Goal: Information Seeking & Learning: Learn about a topic

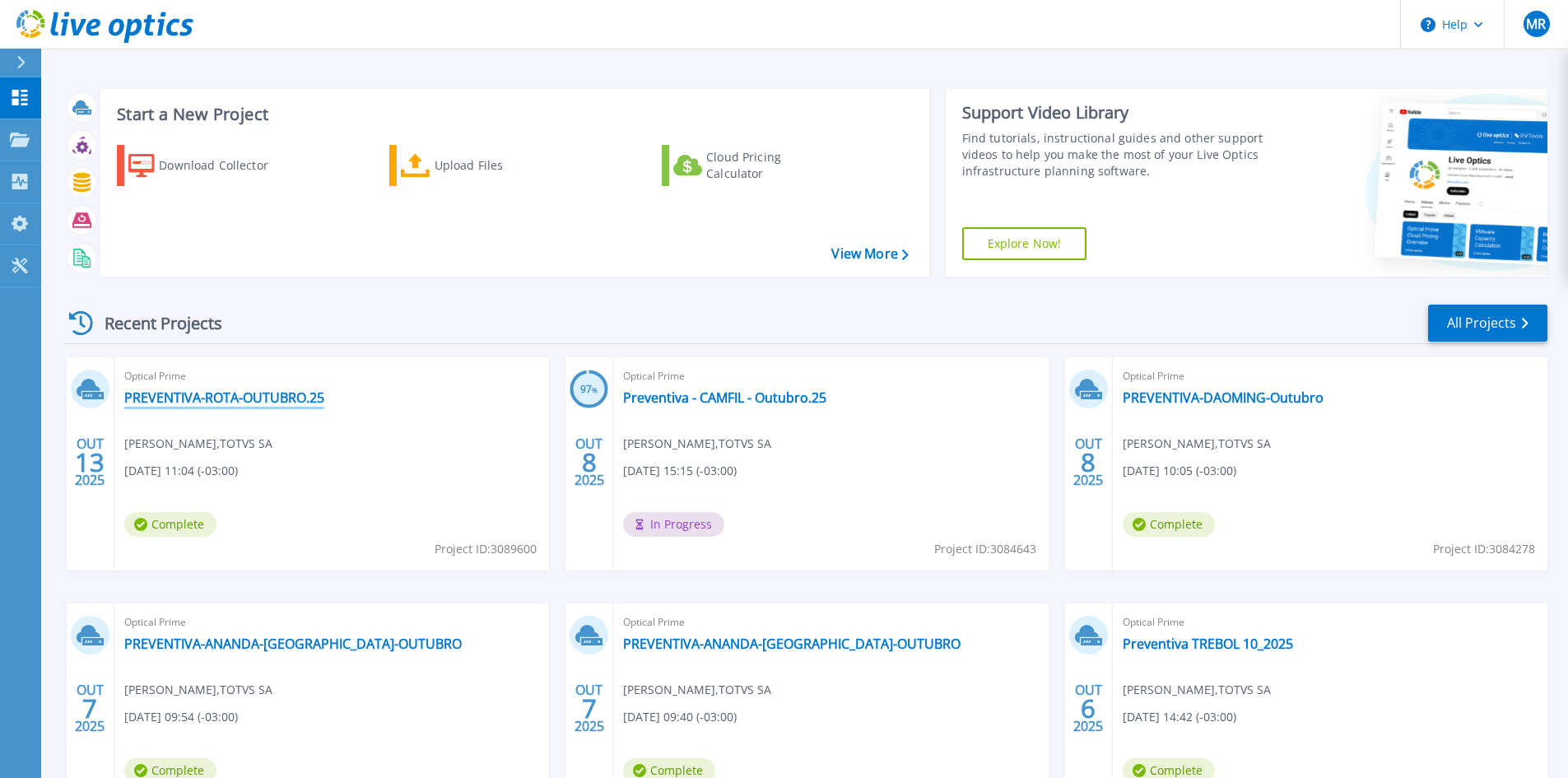
click at [290, 398] on link "PREVENTIVA-ROTA-OUTUBRO.25" at bounding box center [224, 398] width 200 height 17
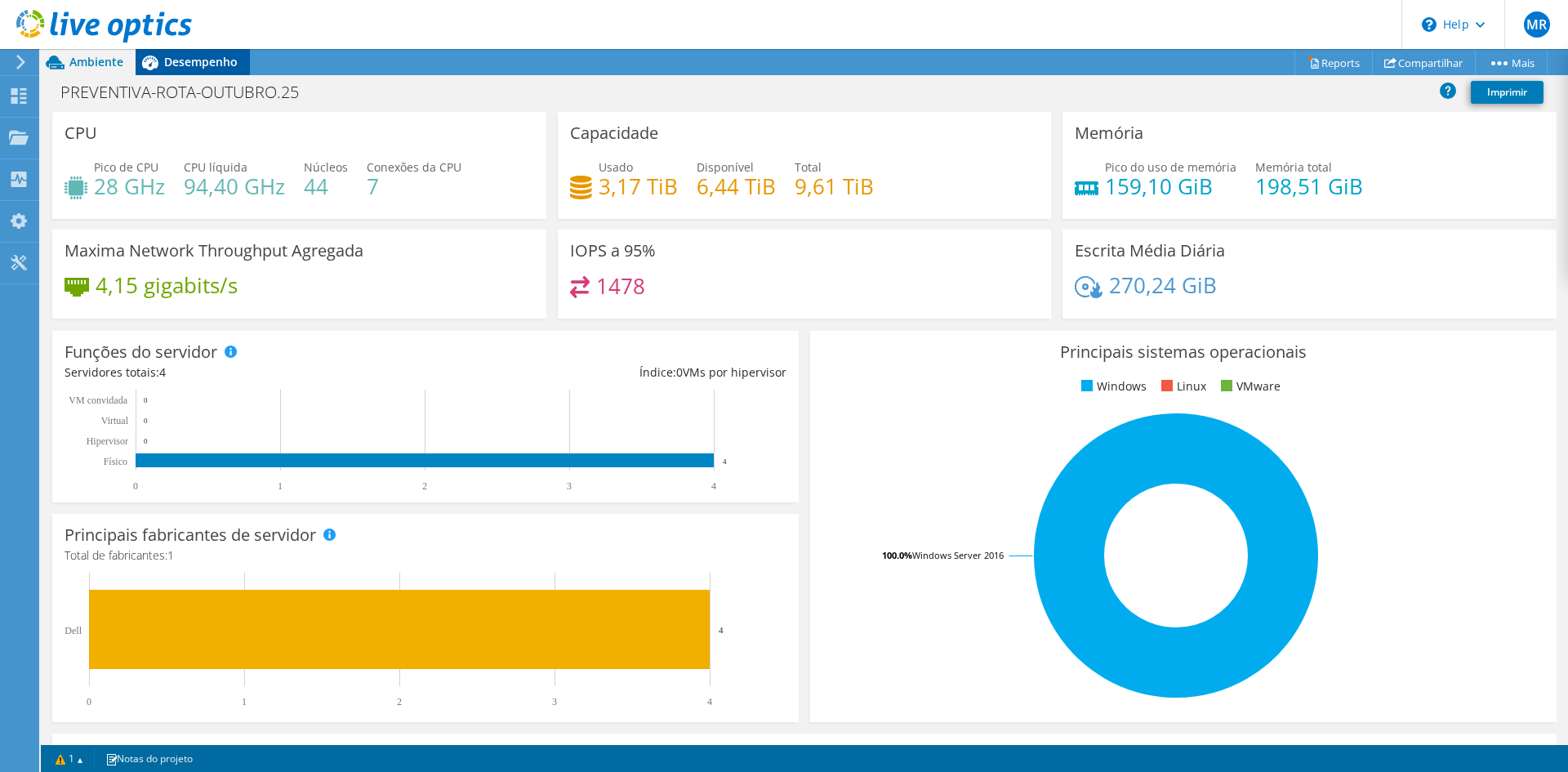
click at [212, 70] on div "Desempenho" at bounding box center [193, 62] width 115 height 26
click at [208, 61] on span "Desempenho" at bounding box center [201, 61] width 74 height 16
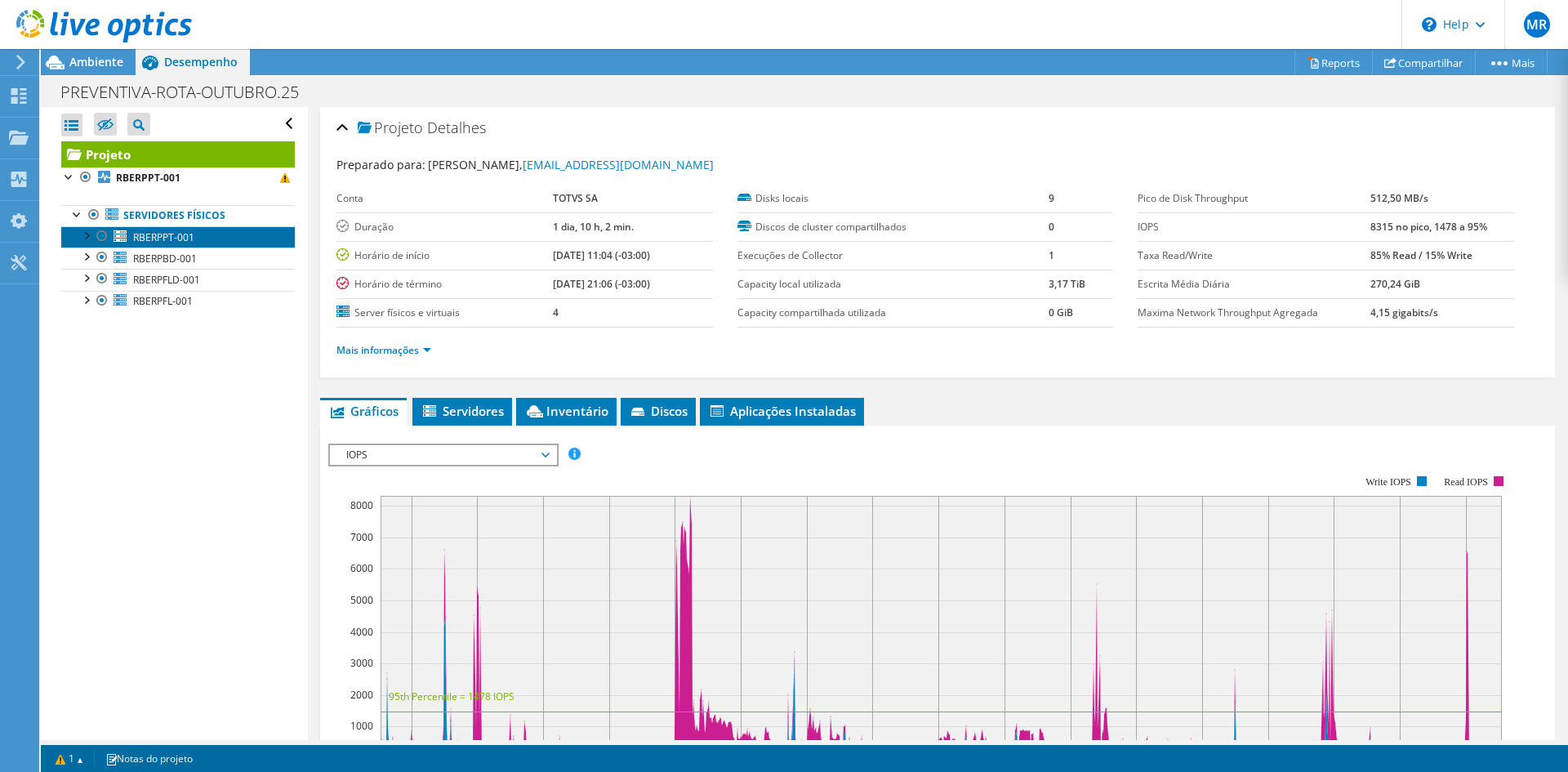
click at [205, 241] on link "RBERPPT-001" at bounding box center [178, 237] width 233 height 21
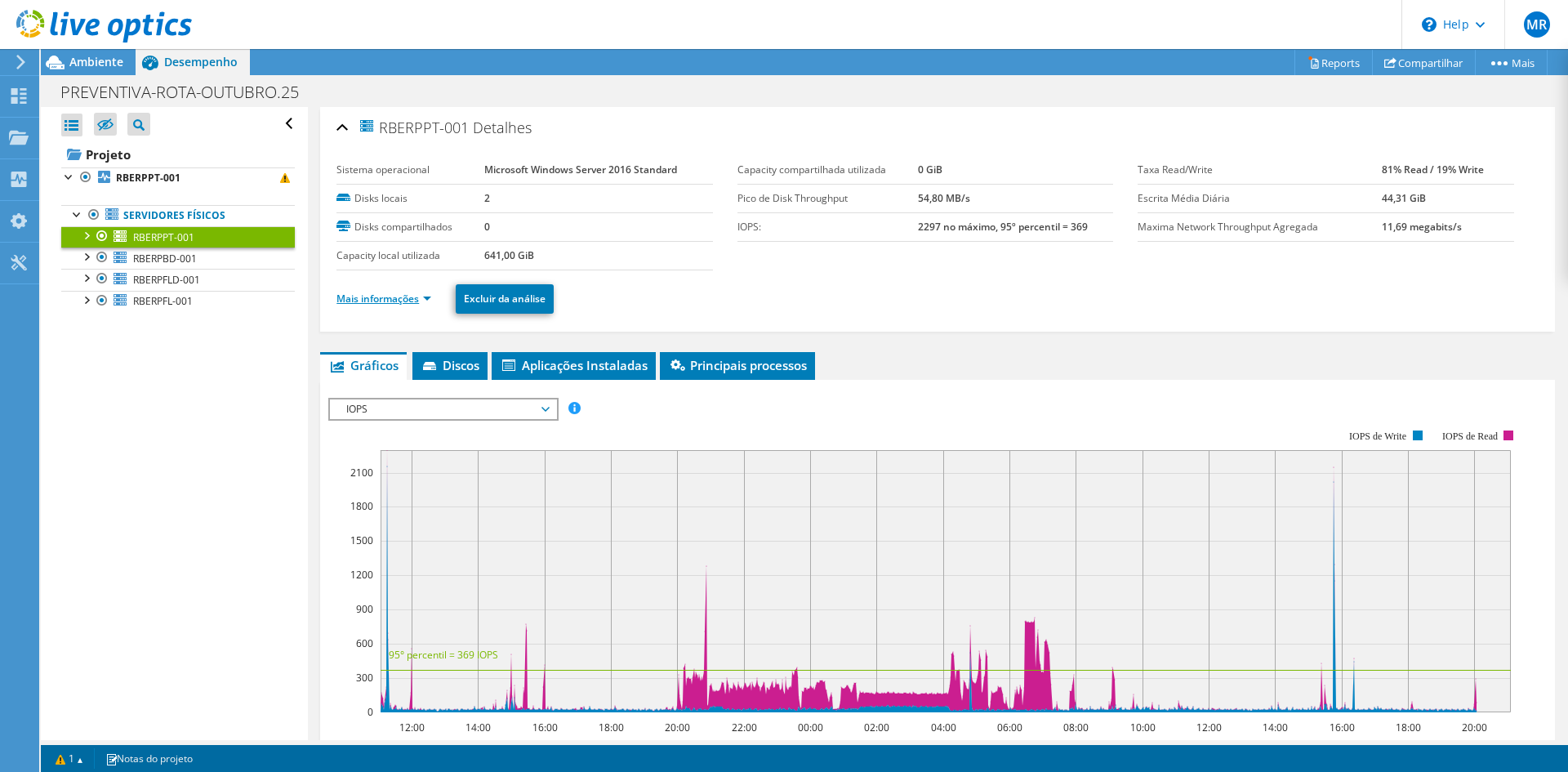
click at [403, 301] on link "Mais informações" at bounding box center [384, 298] width 95 height 14
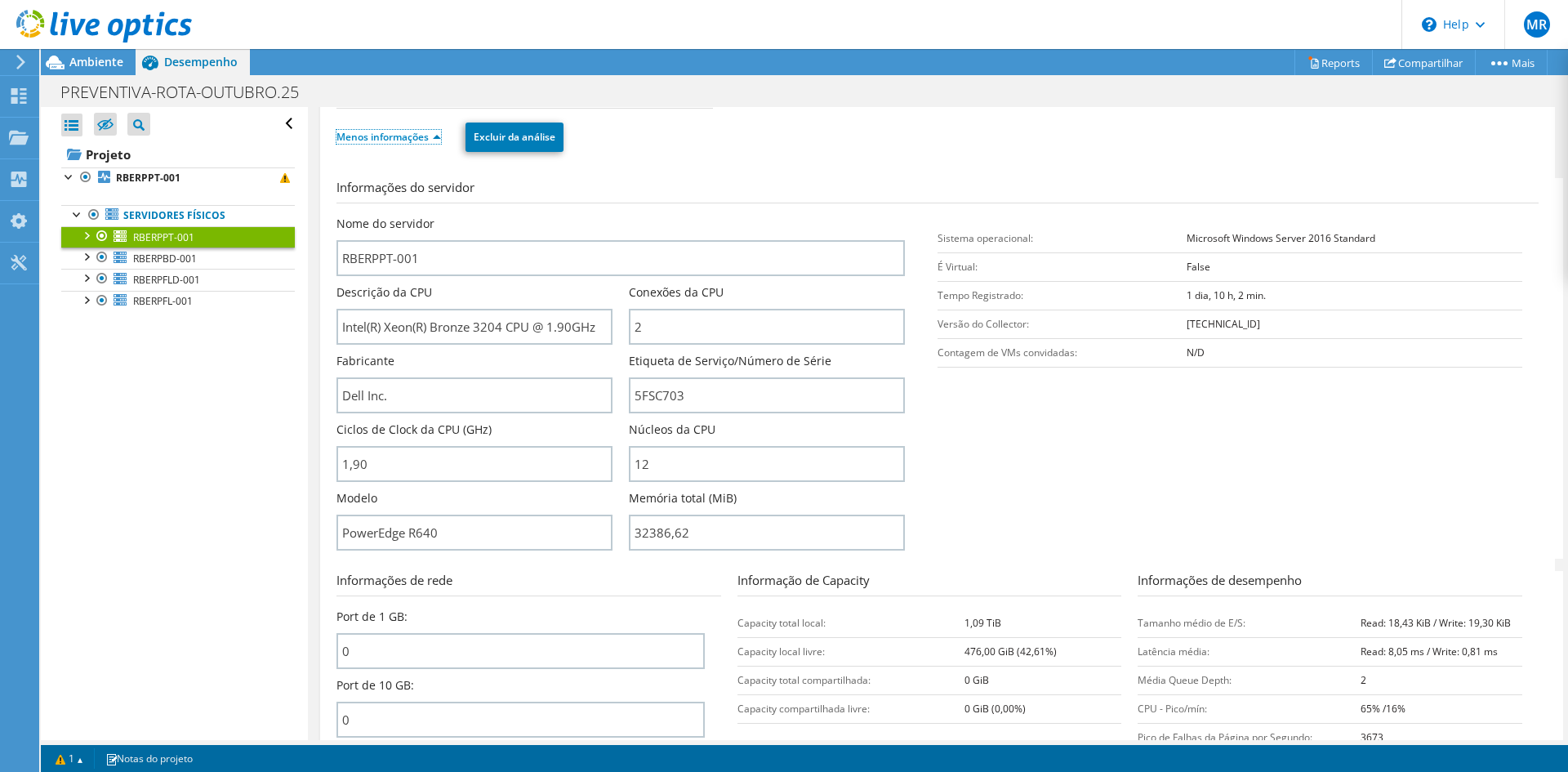
scroll to position [164, 0]
click at [424, 134] on link "Menos informações" at bounding box center [389, 135] width 105 height 14
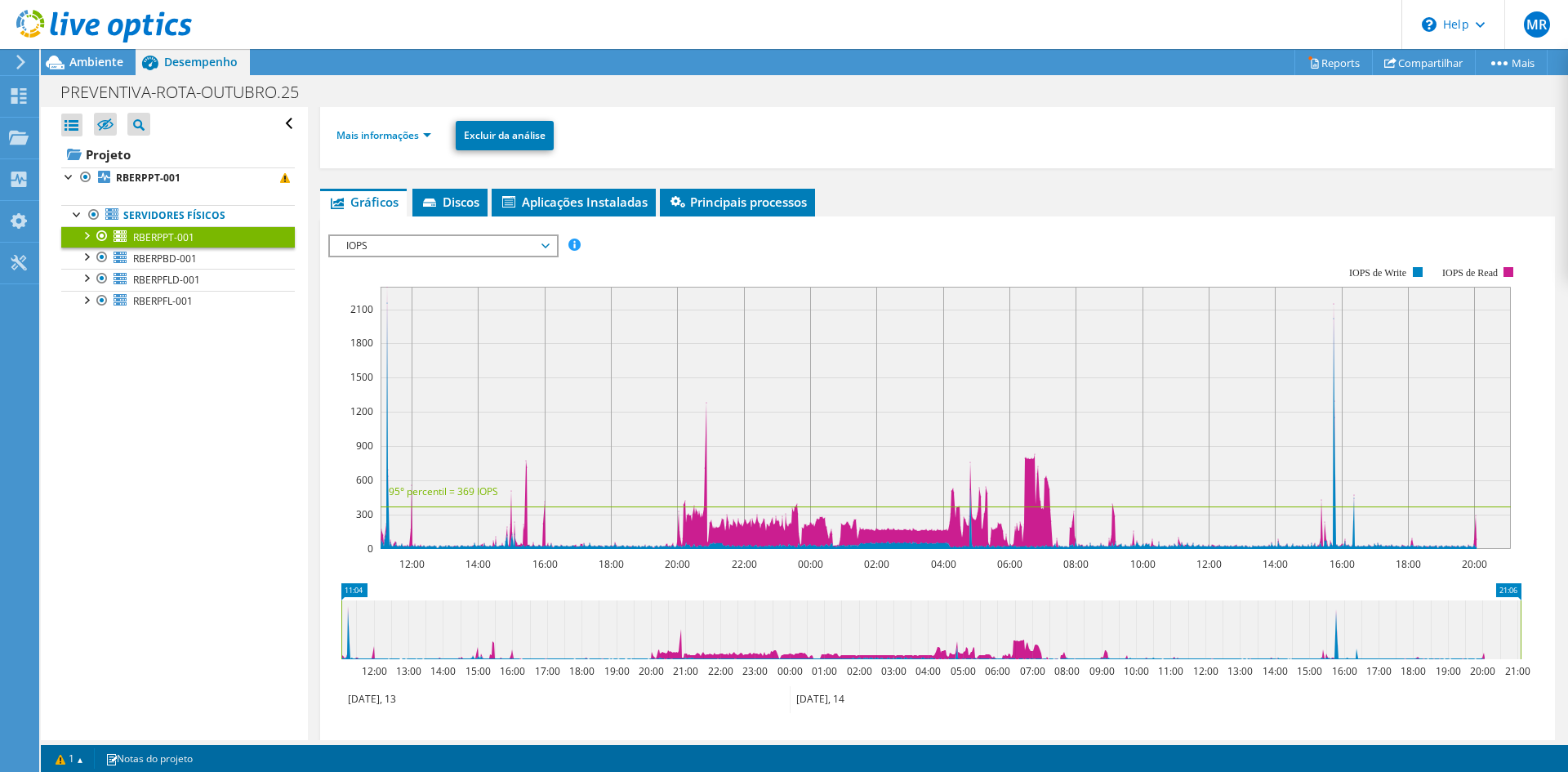
click at [543, 242] on span "IOPS" at bounding box center [443, 246] width 210 height 20
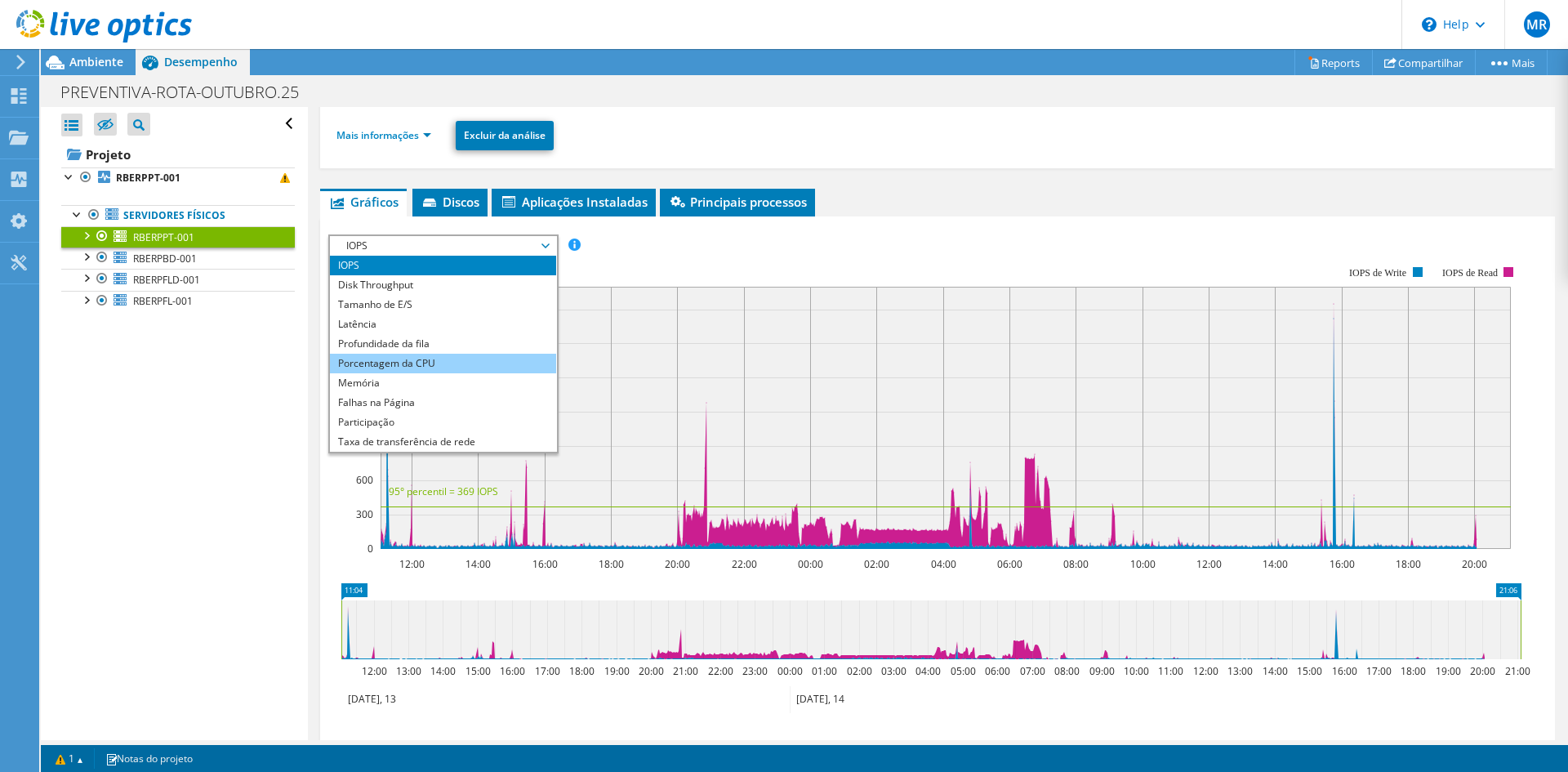
click at [486, 359] on li "Porcentagem da CPU" at bounding box center [443, 363] width 226 height 20
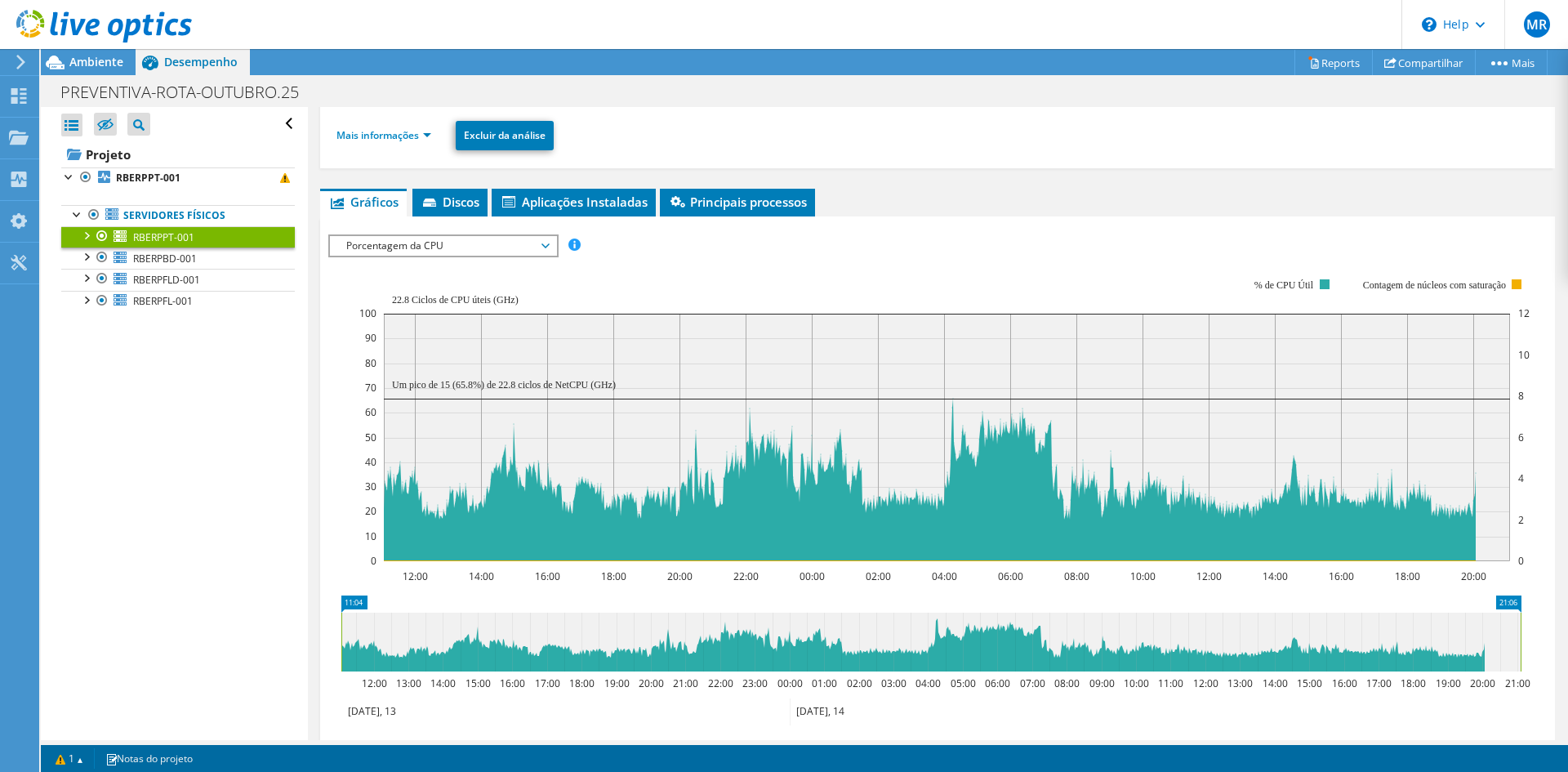
click at [525, 251] on span "Porcentagem da CPU" at bounding box center [443, 246] width 210 height 20
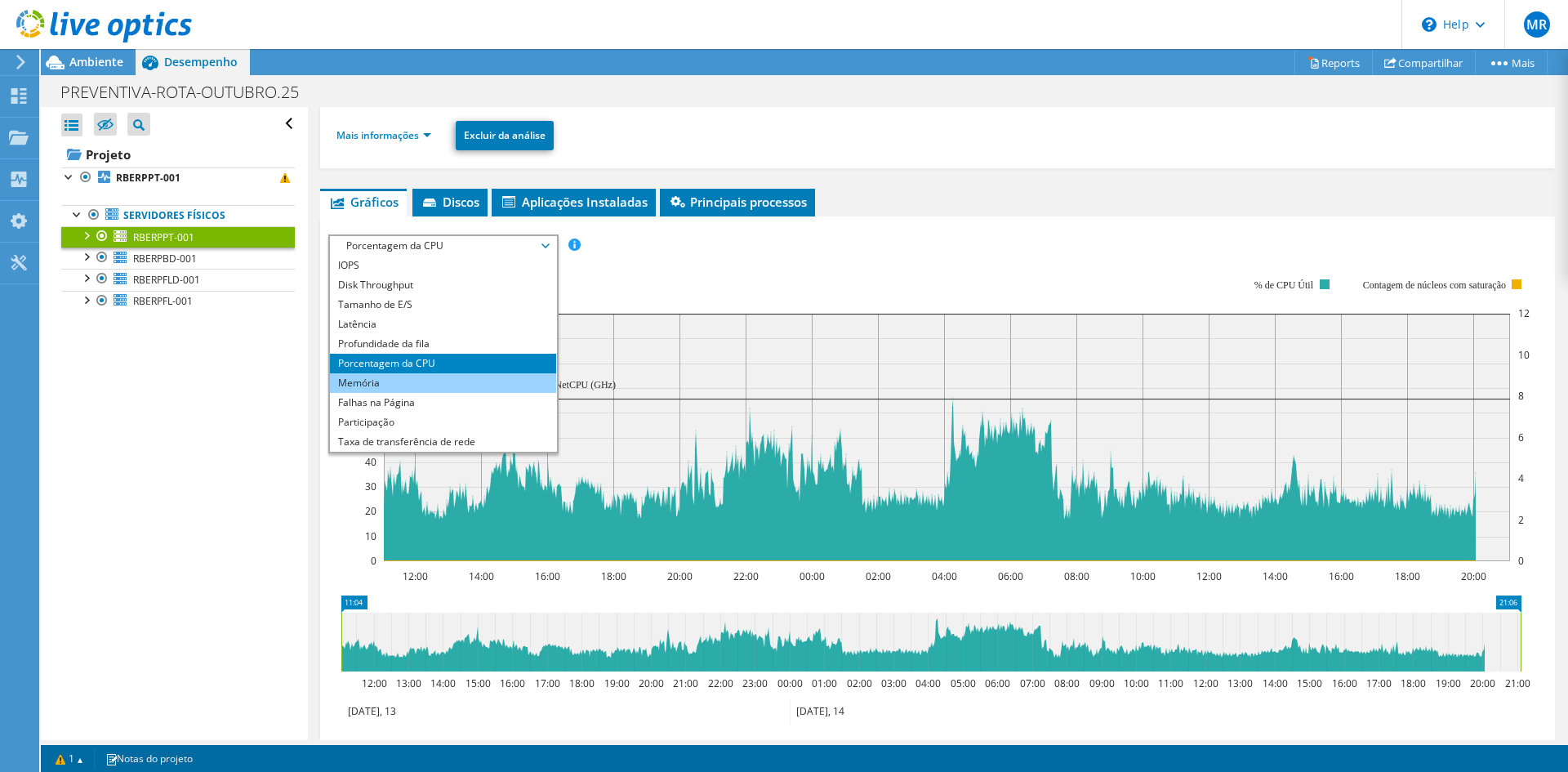
click at [442, 385] on li "Memória" at bounding box center [443, 383] width 226 height 20
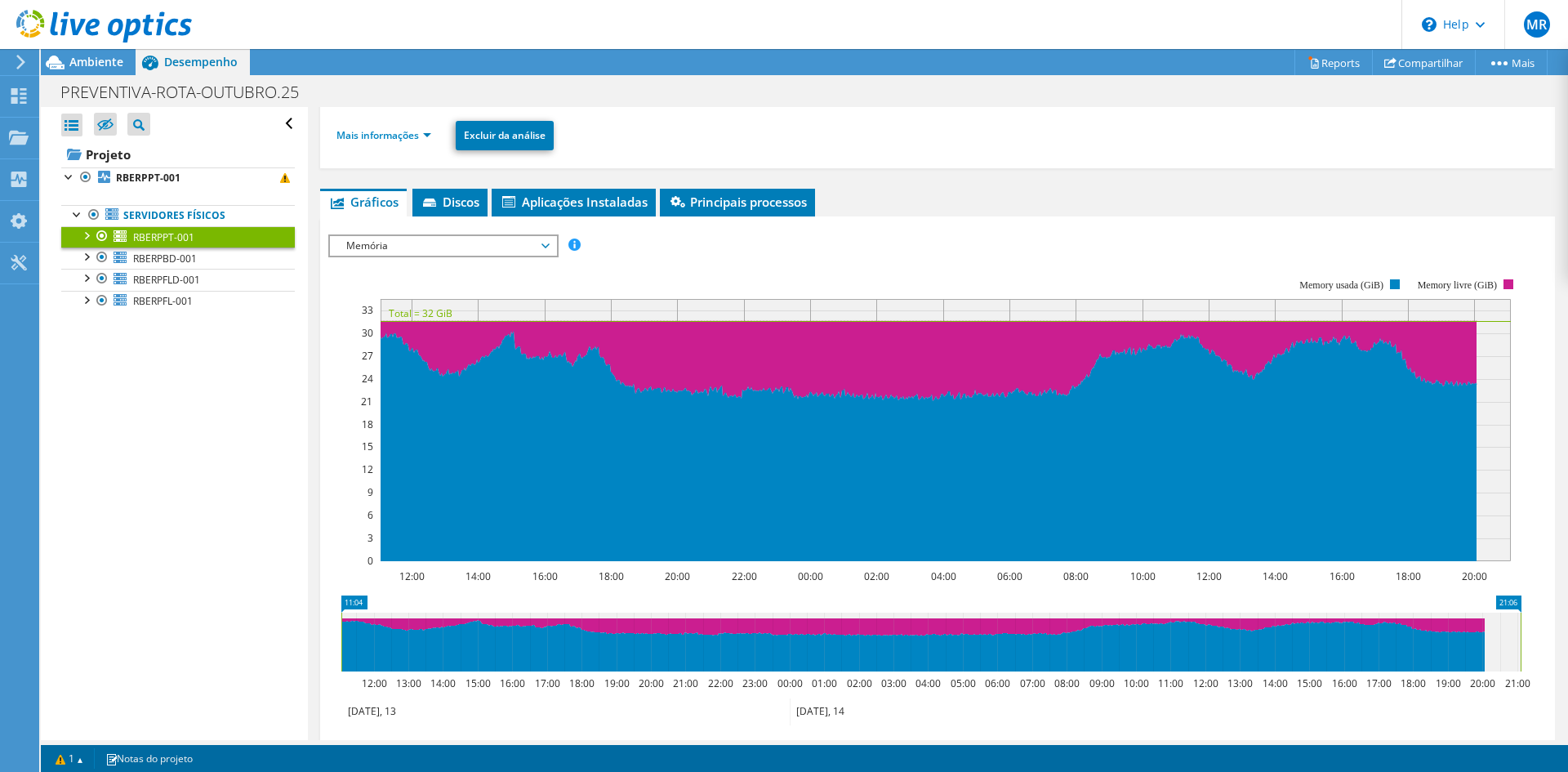
click at [1480, 230] on div "IOPS Disk Throughput Tamanho de E/S Latência Profundidade da fila Porcentagem d…" at bounding box center [937, 515] width 1219 height 579
click at [505, 250] on span "Memória" at bounding box center [443, 246] width 210 height 20
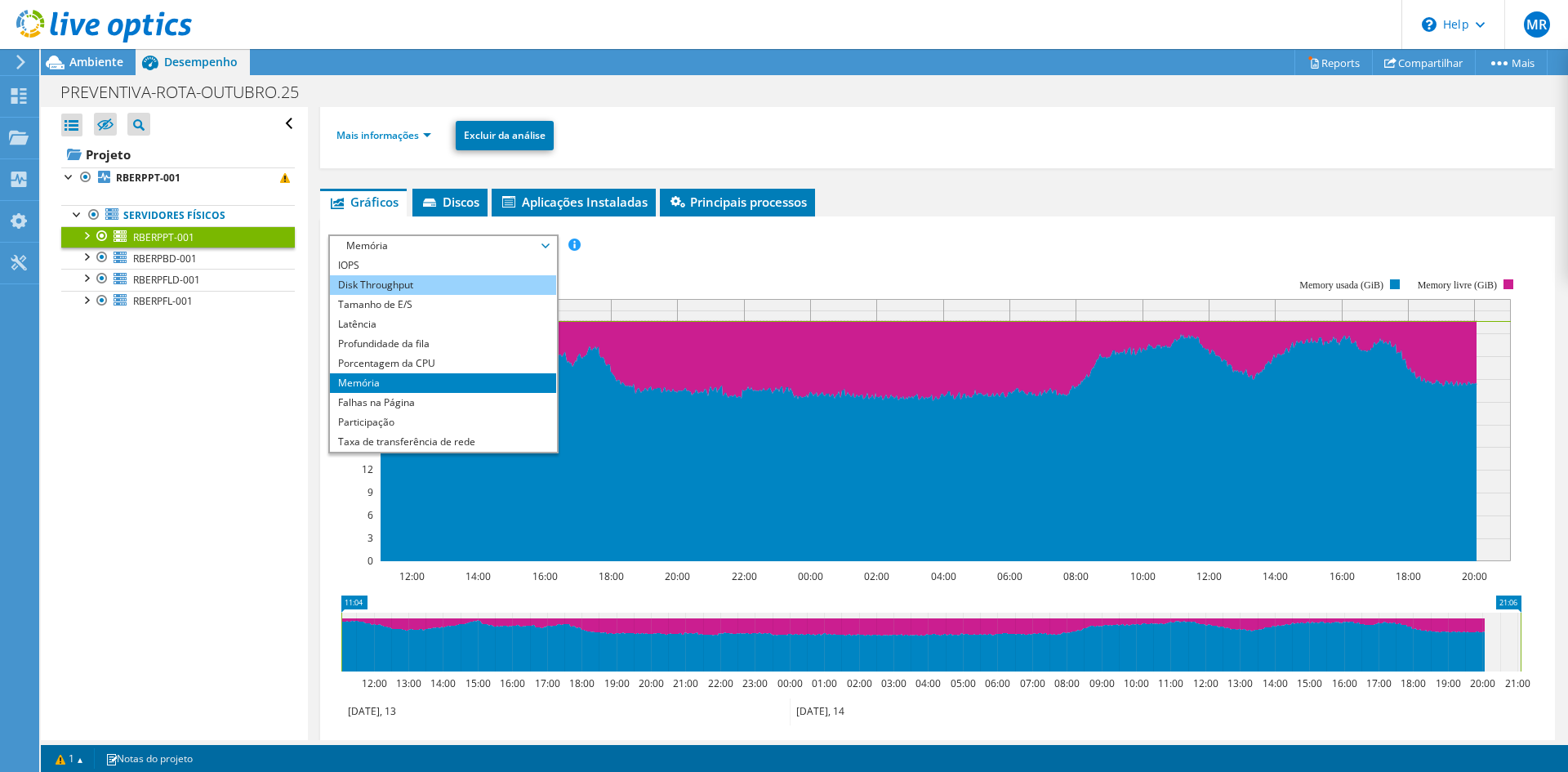
click at [500, 277] on li "Disk Throughput" at bounding box center [443, 285] width 226 height 20
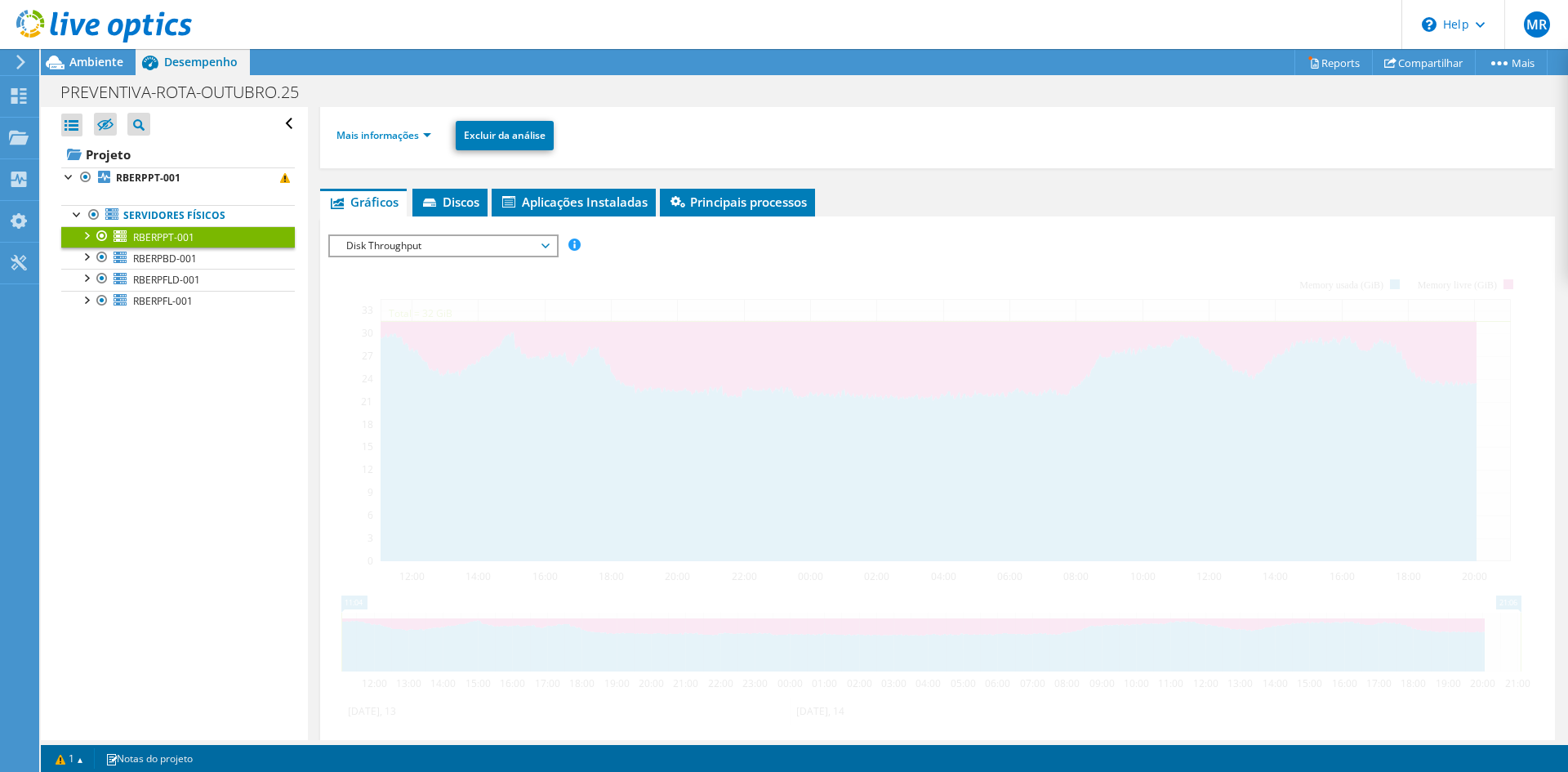
click at [471, 249] on span "Disk Throughput" at bounding box center [443, 246] width 210 height 20
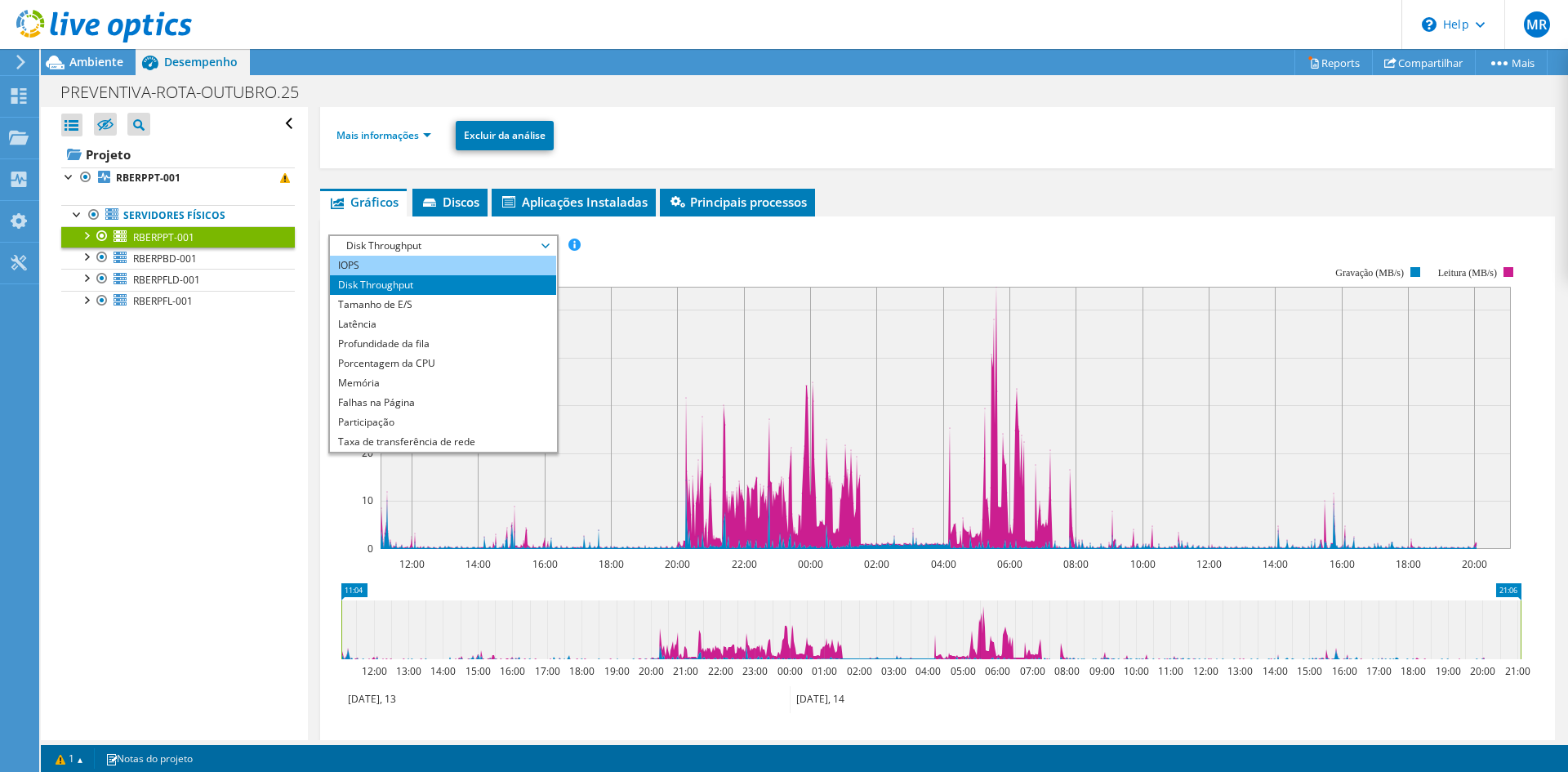
click at [438, 269] on li "IOPS" at bounding box center [443, 265] width 226 height 20
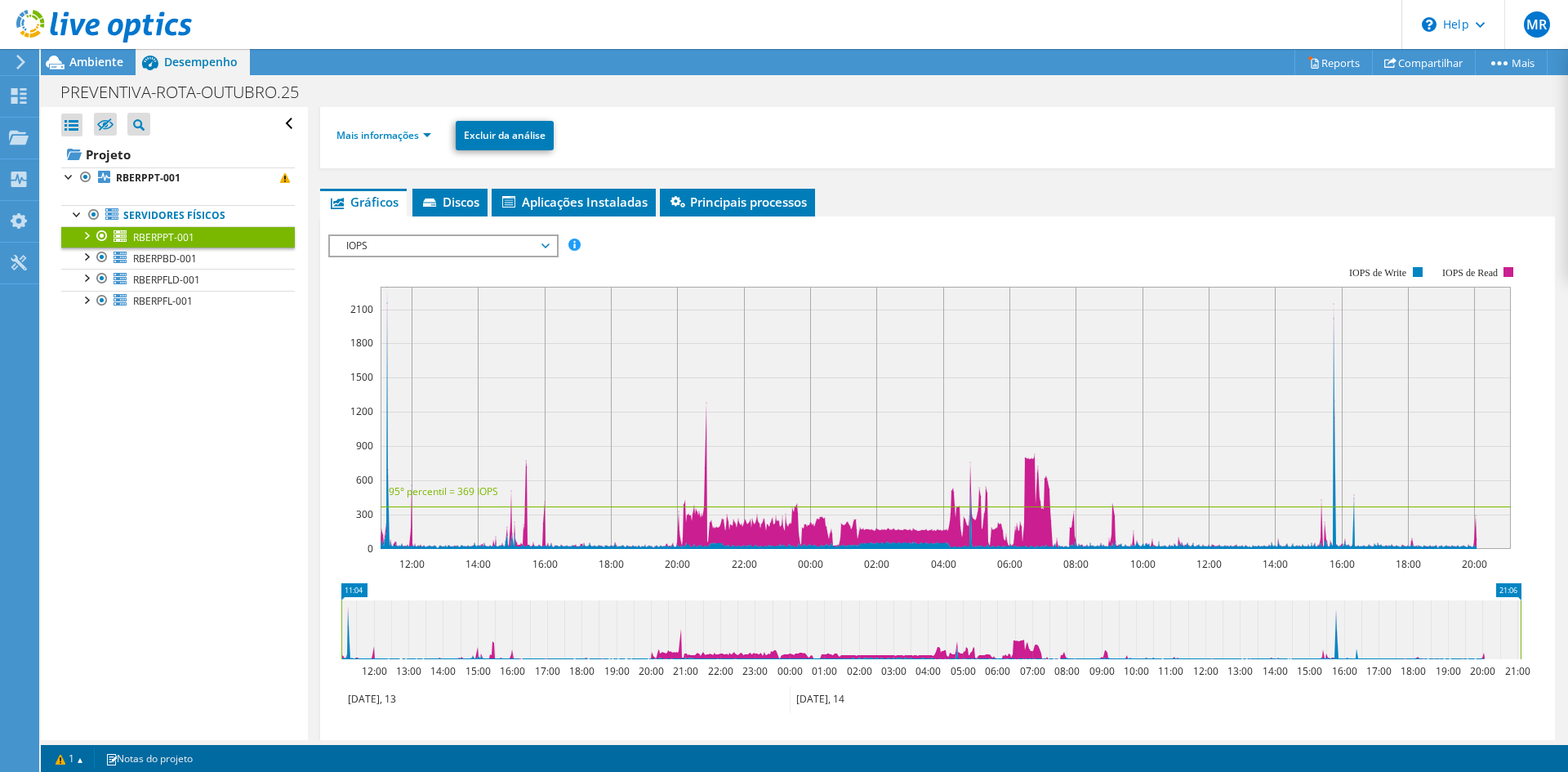
click at [520, 260] on rect at bounding box center [925, 407] width 1193 height 327
click at [522, 251] on span "IOPS" at bounding box center [443, 246] width 210 height 20
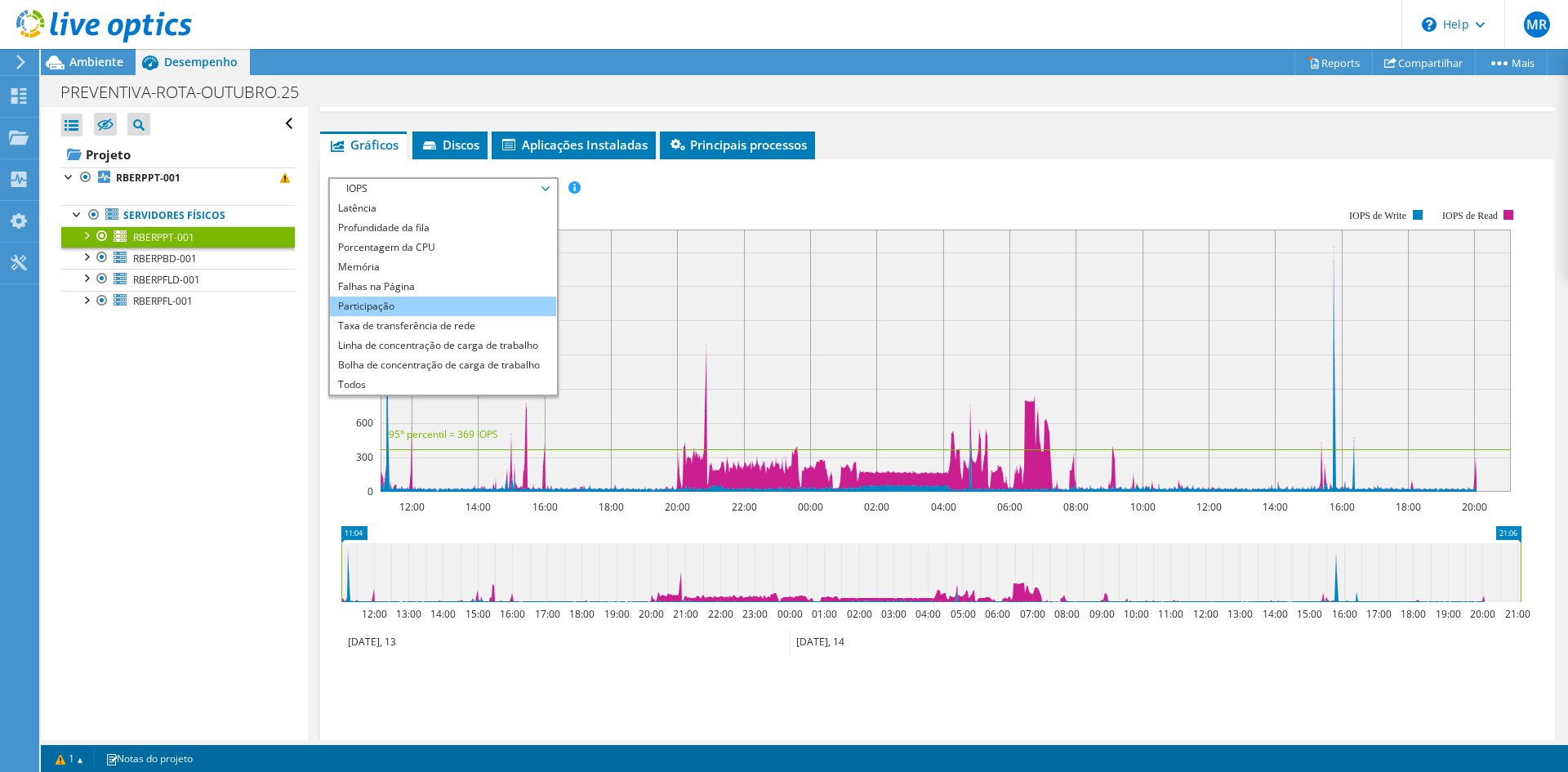
scroll to position [245, 0]
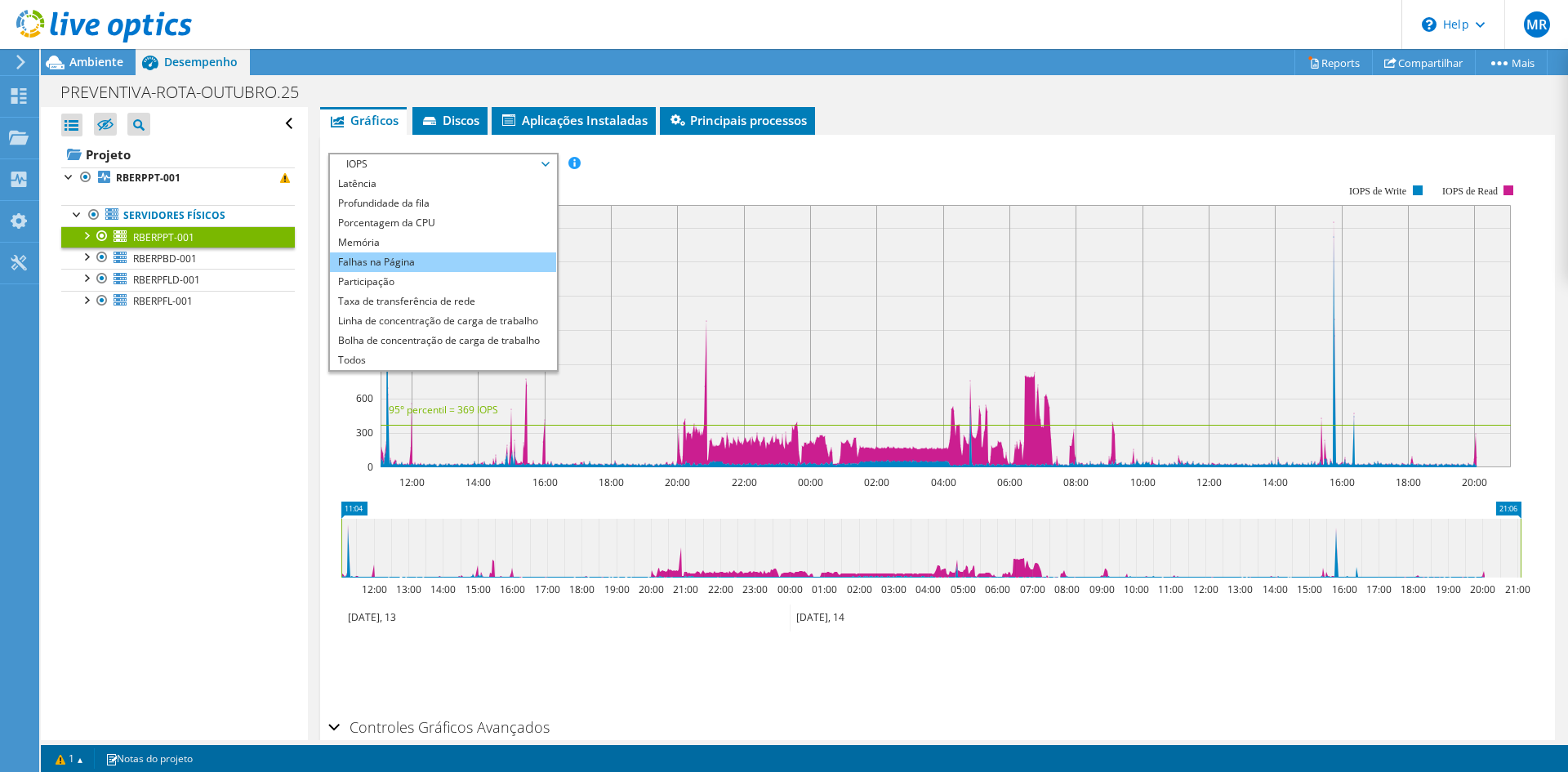
click at [461, 259] on li "Falhas na Página" at bounding box center [443, 262] width 226 height 20
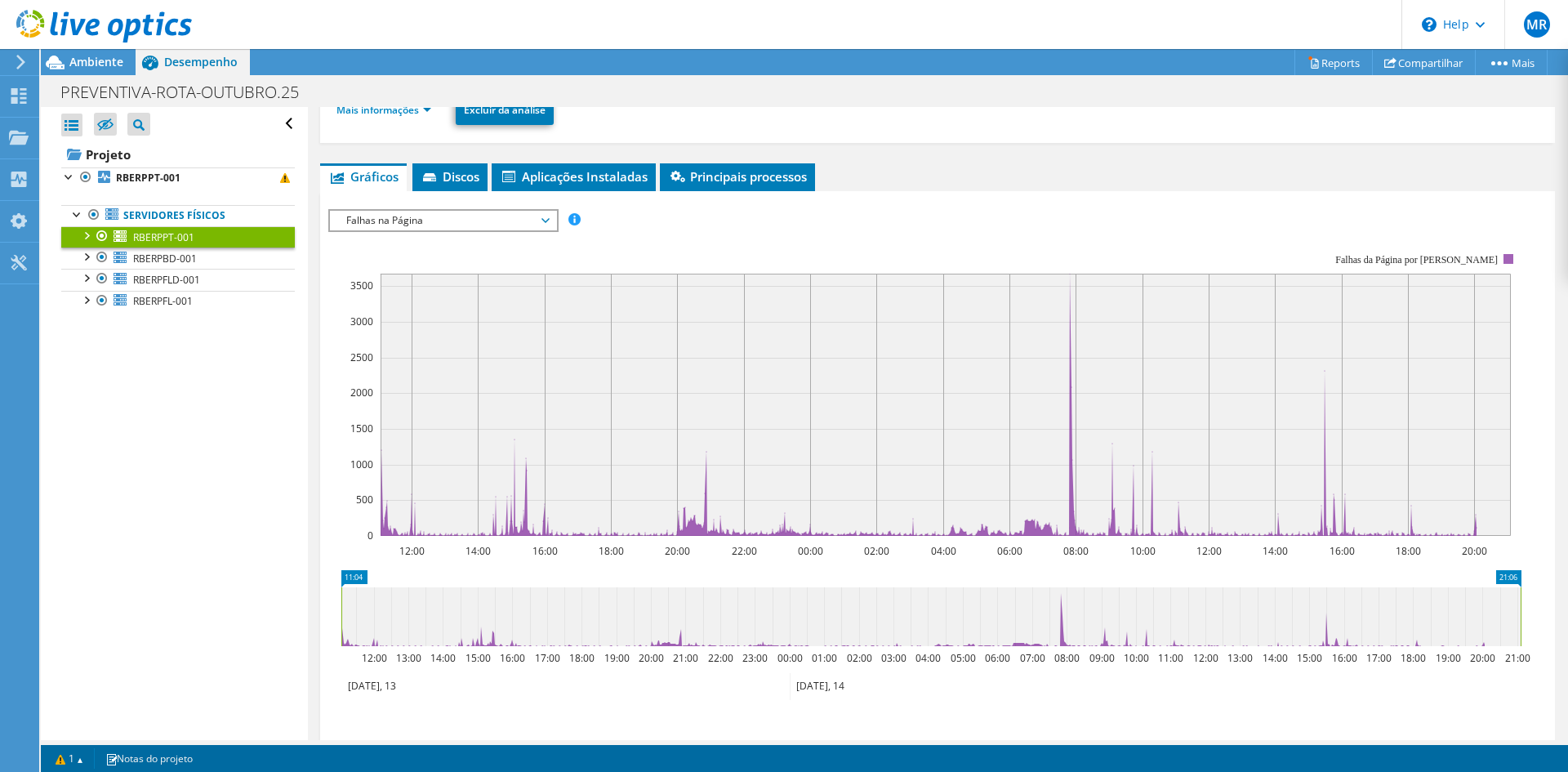
scroll to position [164, 0]
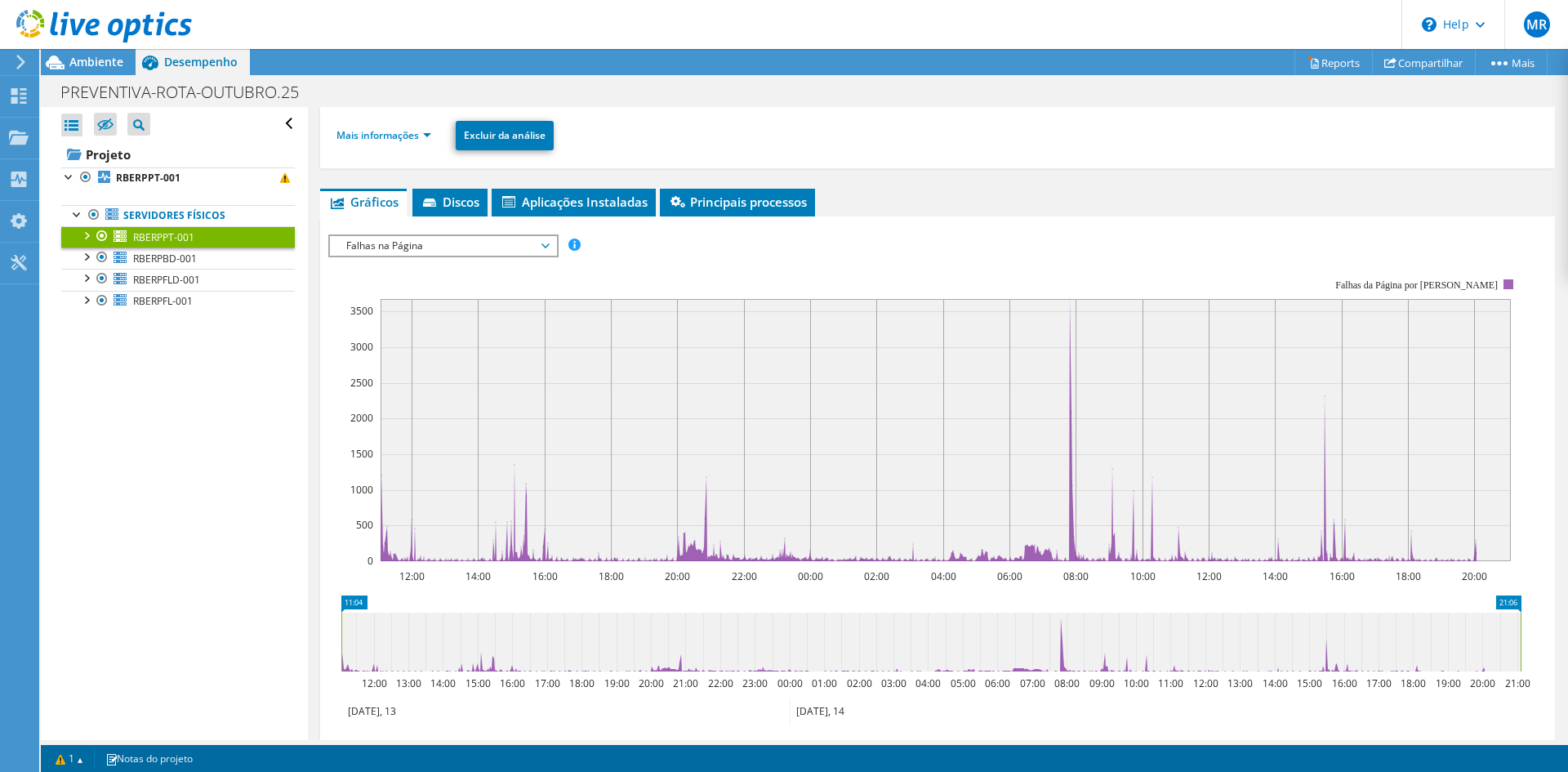
click at [485, 239] on span "Falhas na Página" at bounding box center [443, 246] width 210 height 20
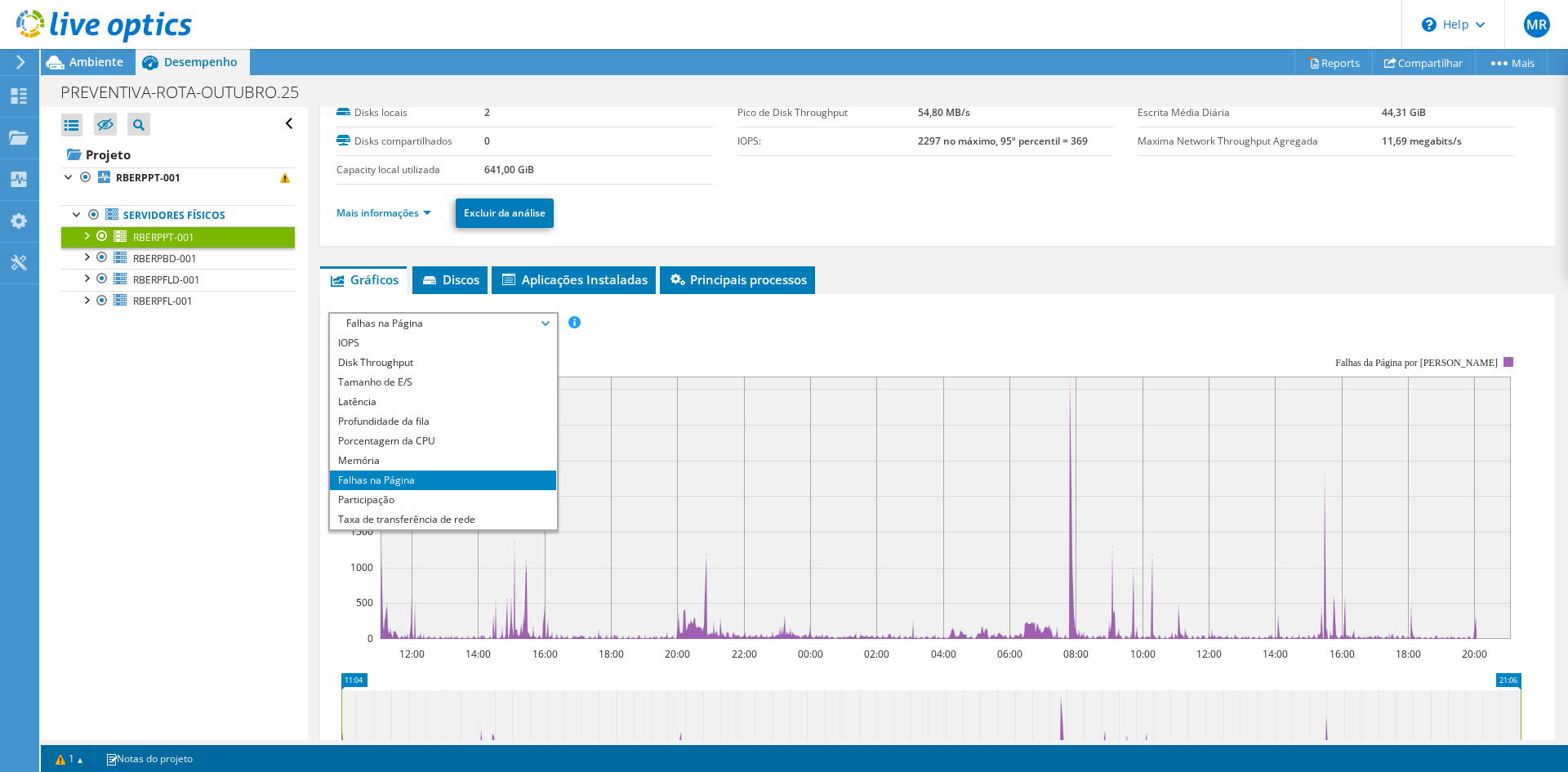
scroll to position [0, 0]
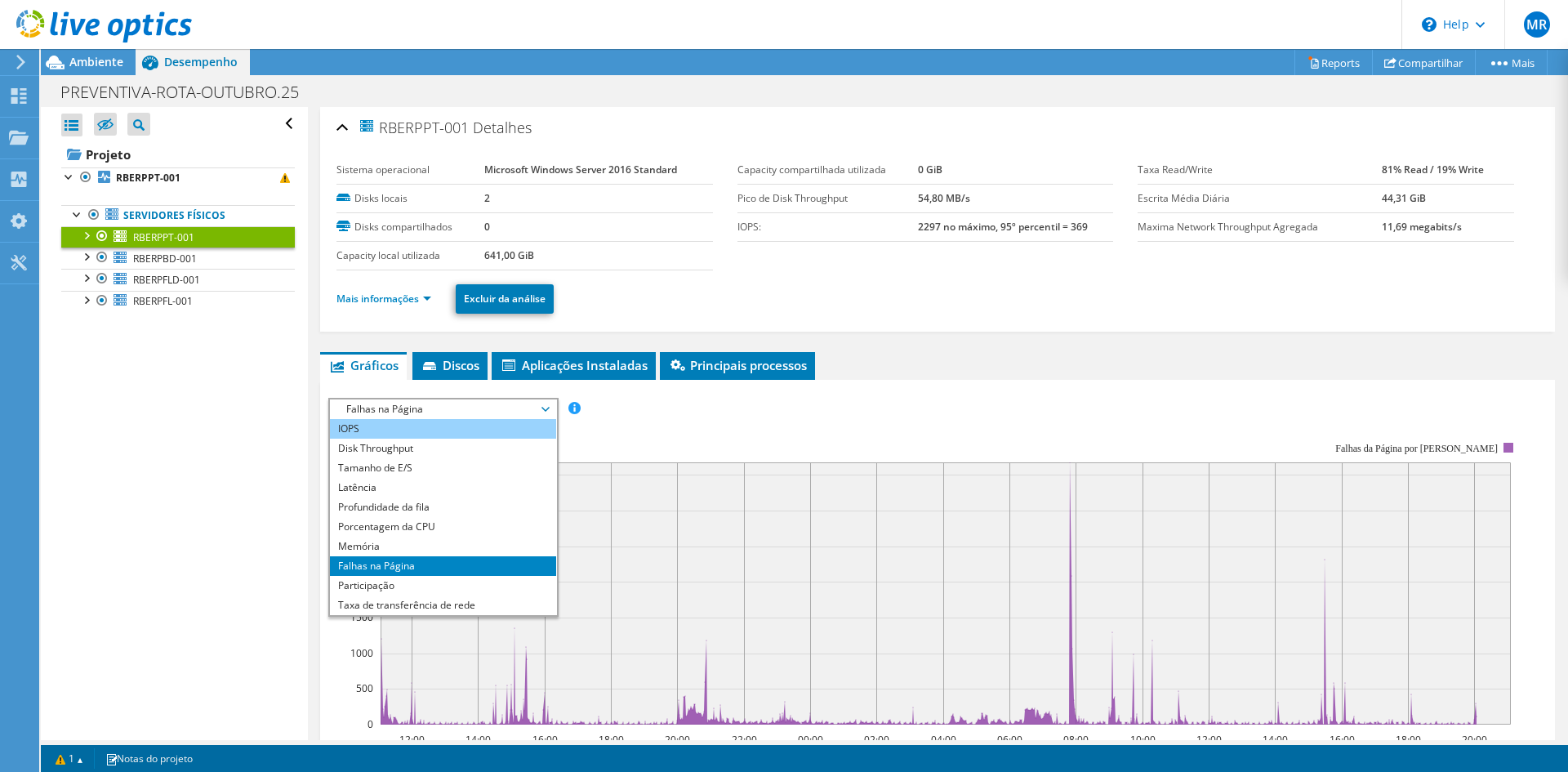
click at [410, 427] on li "IOPS" at bounding box center [443, 429] width 226 height 20
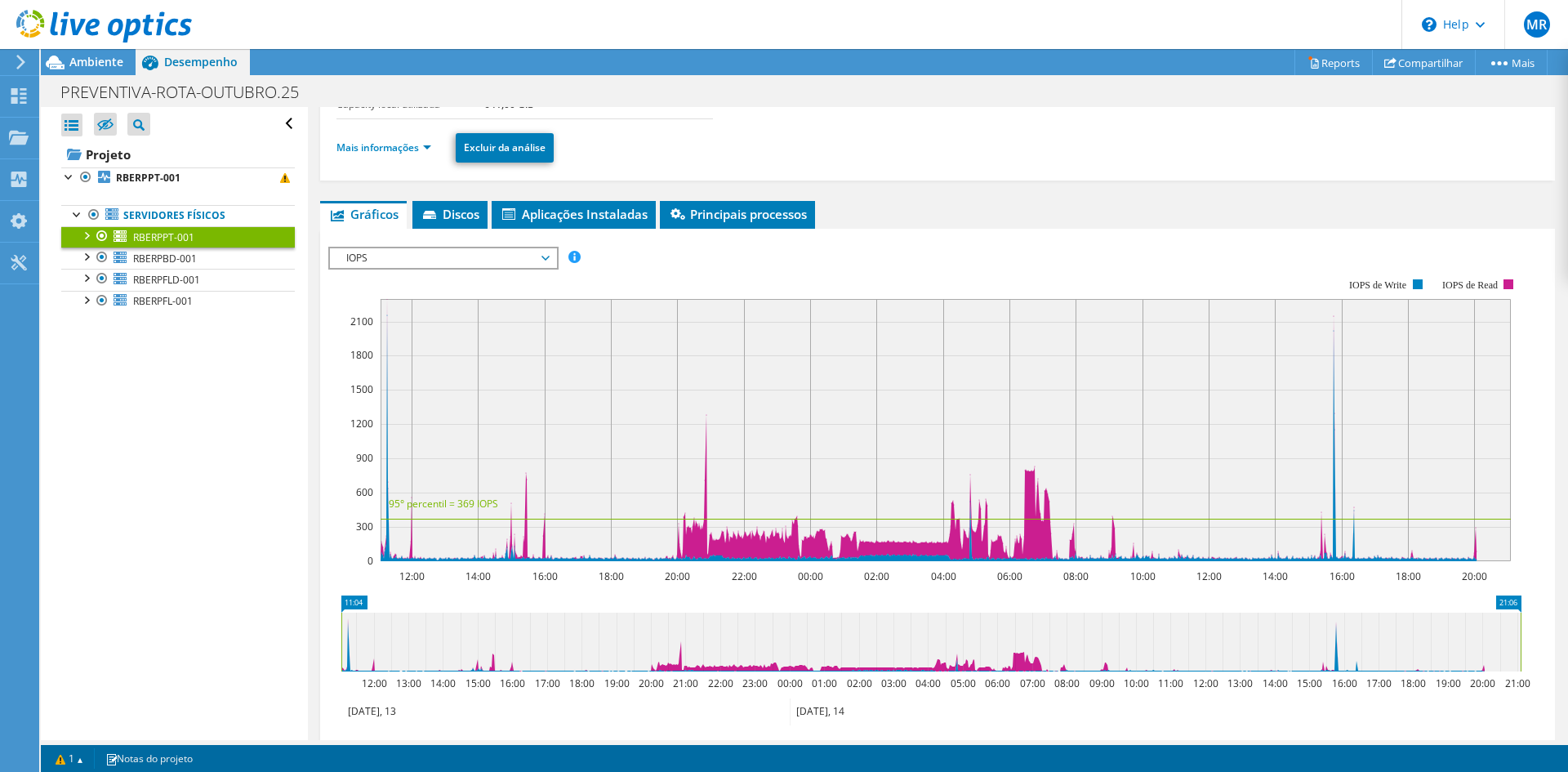
scroll to position [164, 0]
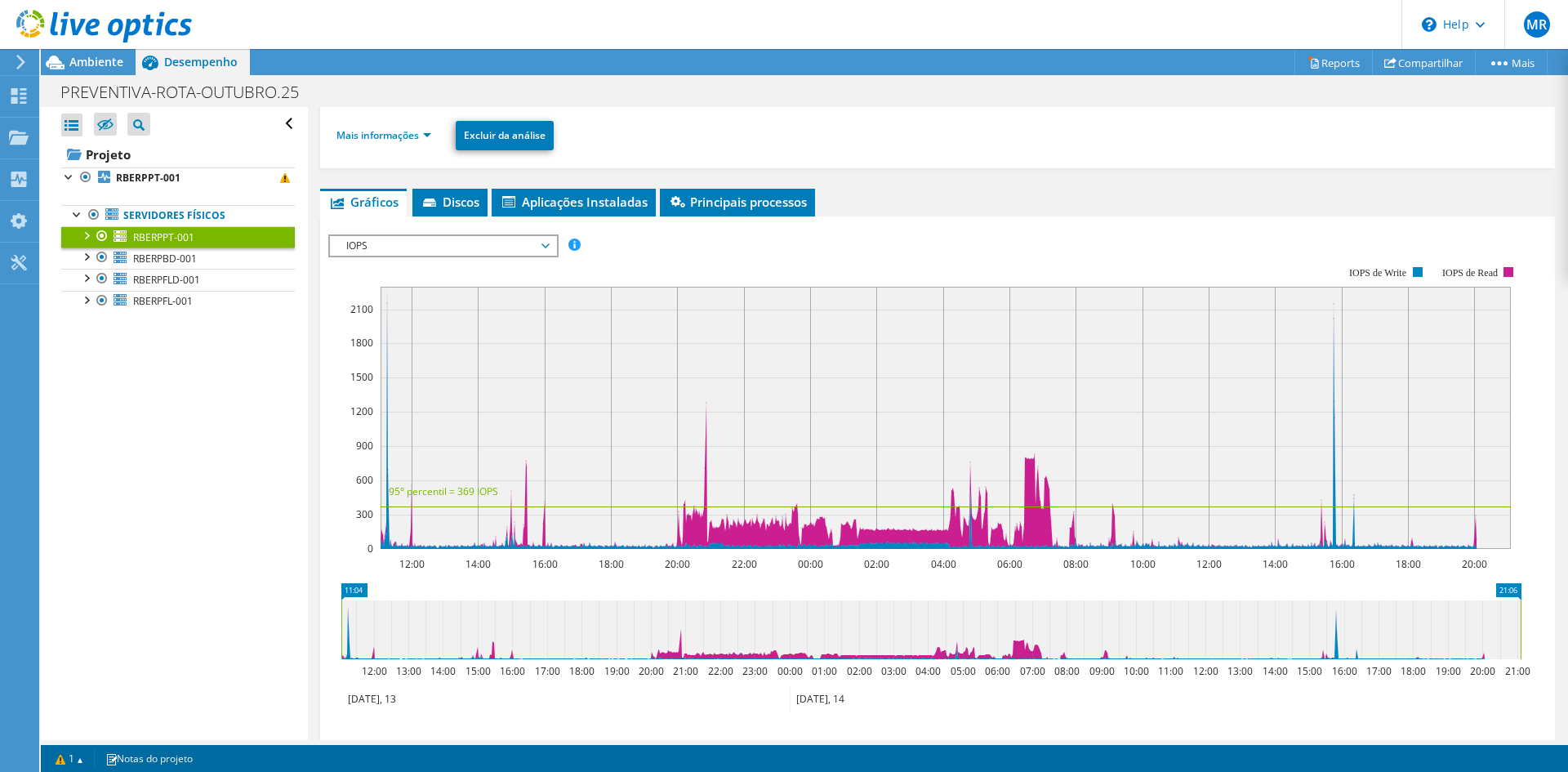
click at [454, 246] on span "IOPS" at bounding box center [443, 246] width 210 height 20
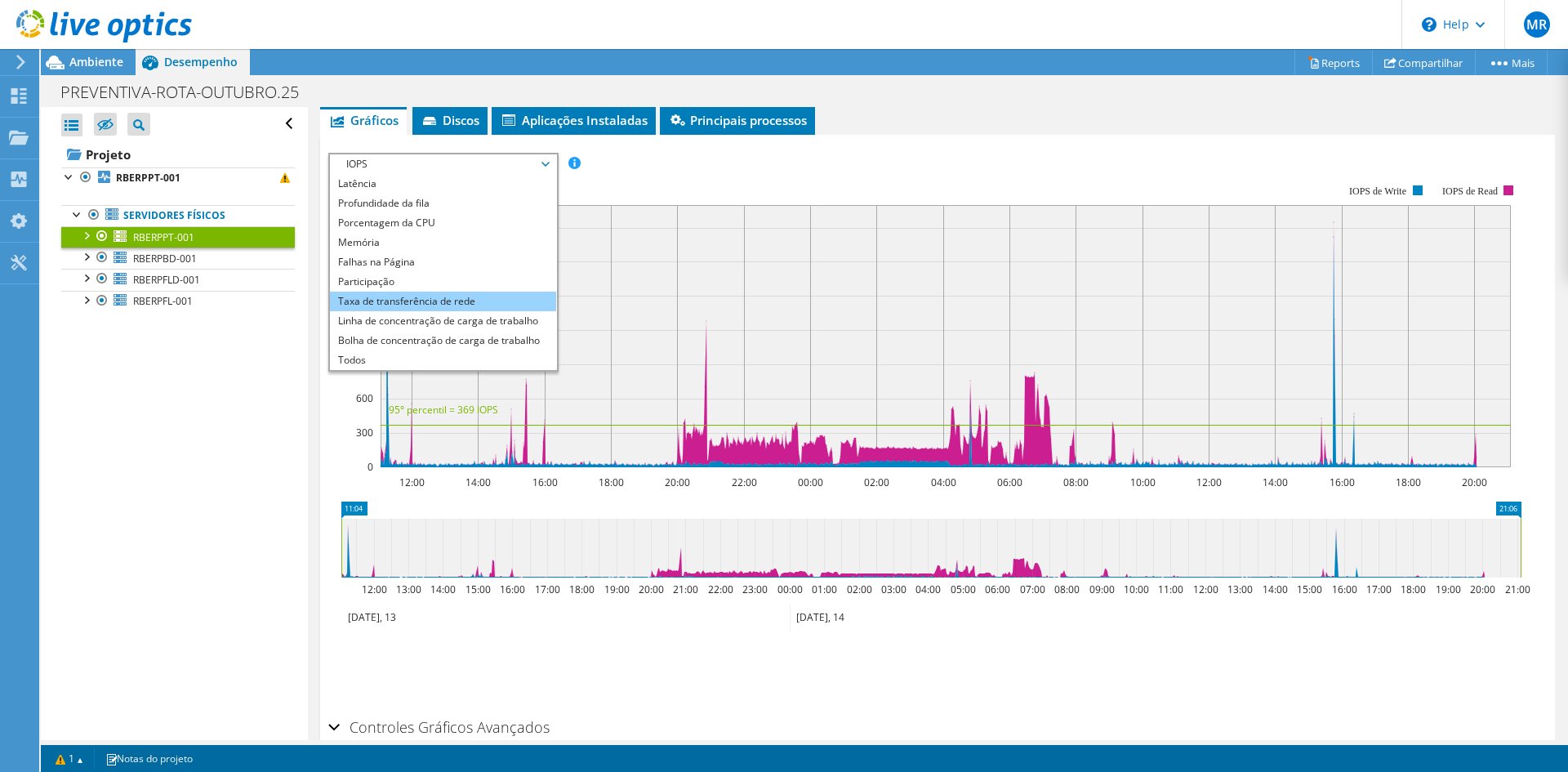
scroll to position [0, 0]
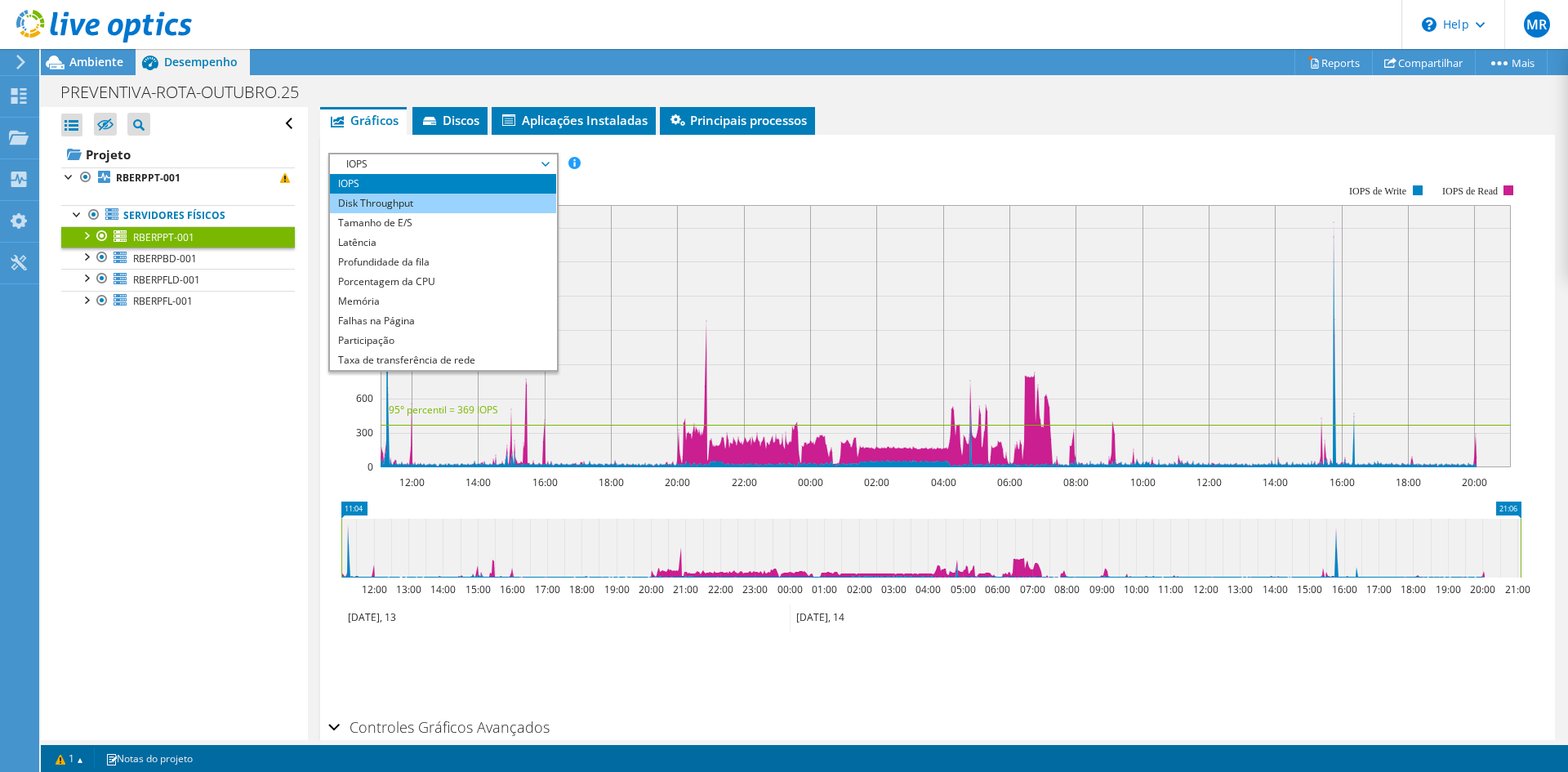
click at [479, 210] on li "Disk Throughput" at bounding box center [443, 203] width 226 height 20
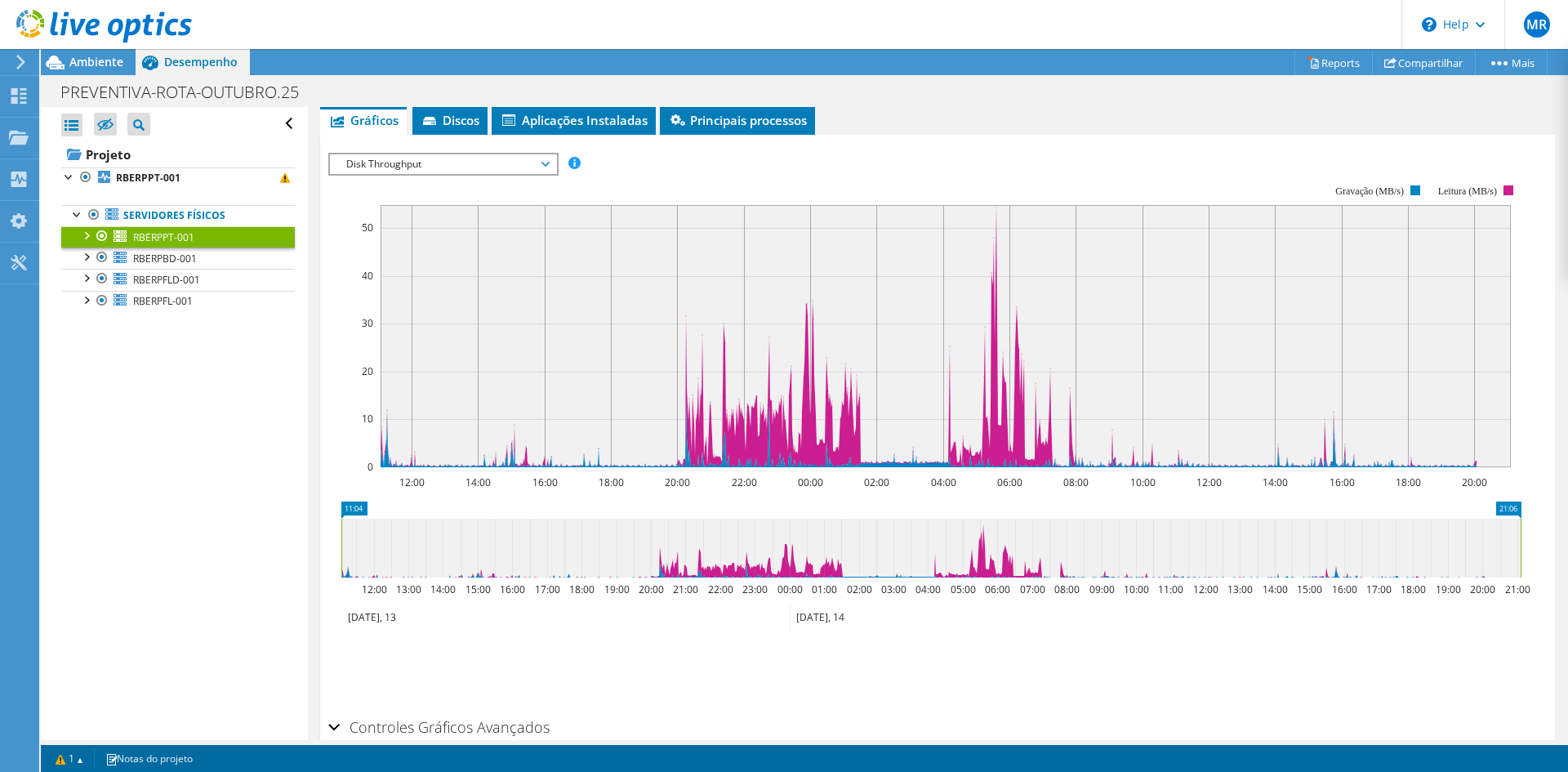
click at [495, 160] on span "Disk Throughput" at bounding box center [443, 165] width 210 height 20
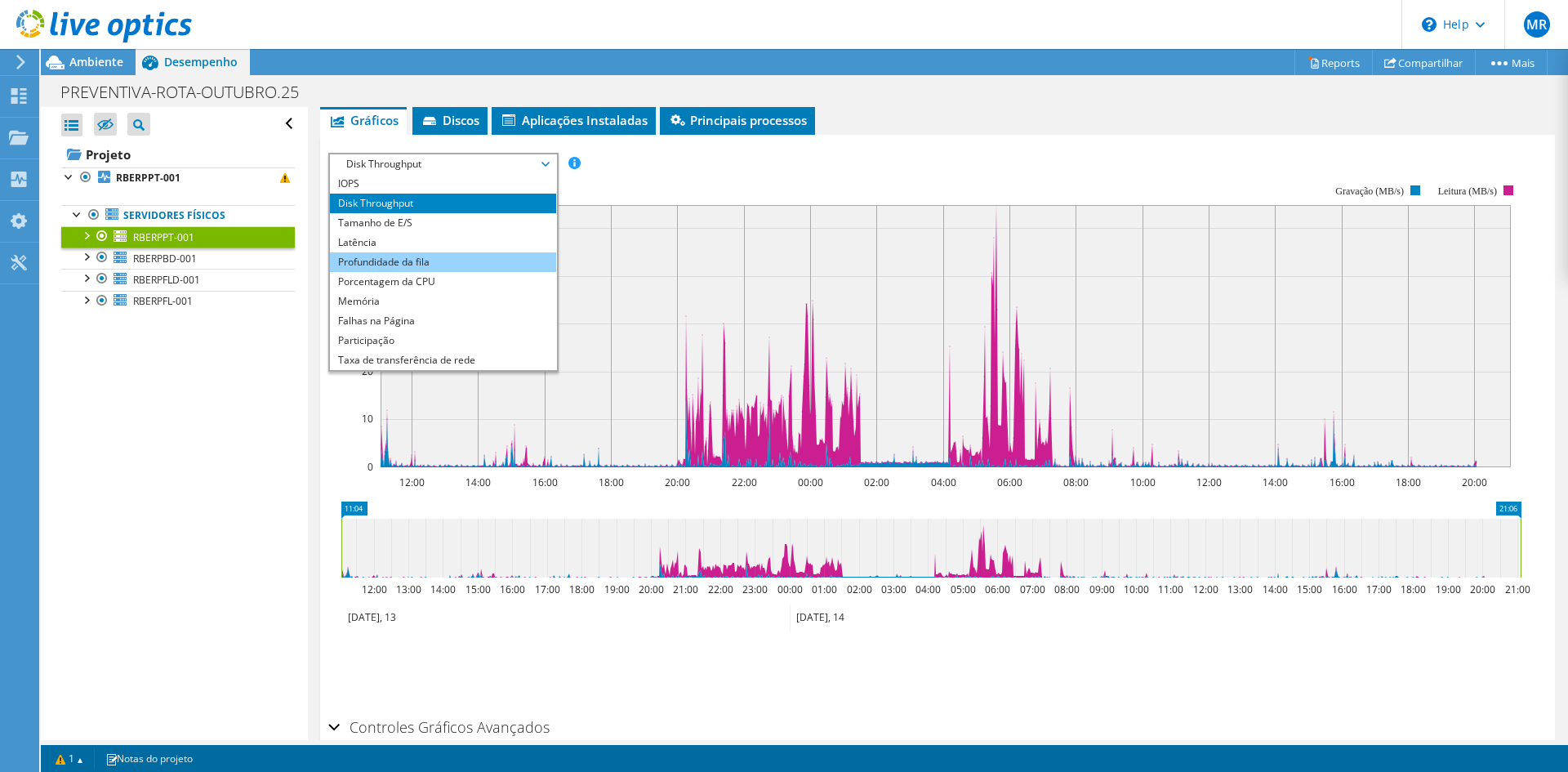
click at [489, 256] on li "Profundidade da fila" at bounding box center [443, 262] width 226 height 20
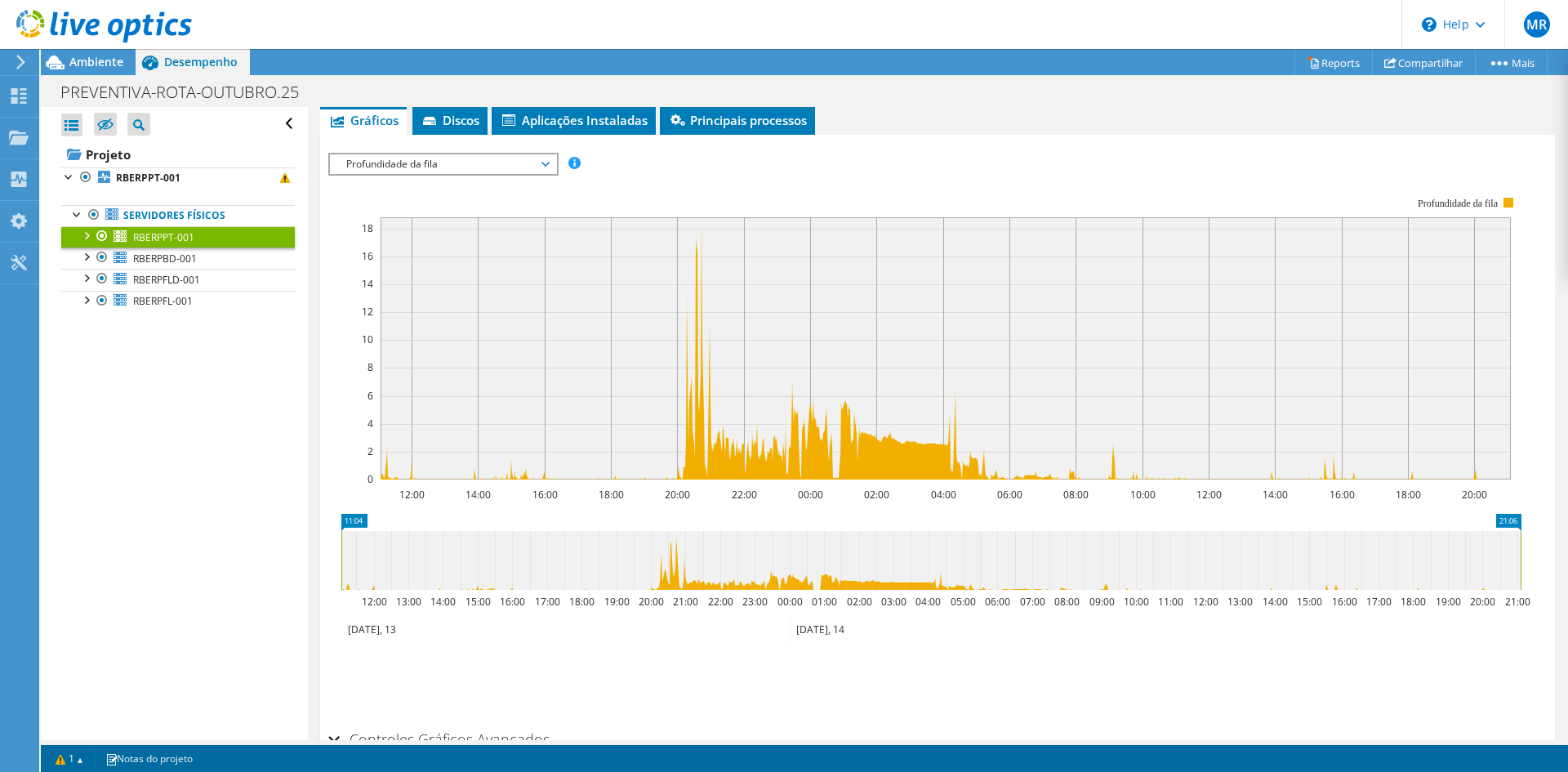
click at [502, 157] on span "Profundidade da fila" at bounding box center [443, 165] width 210 height 20
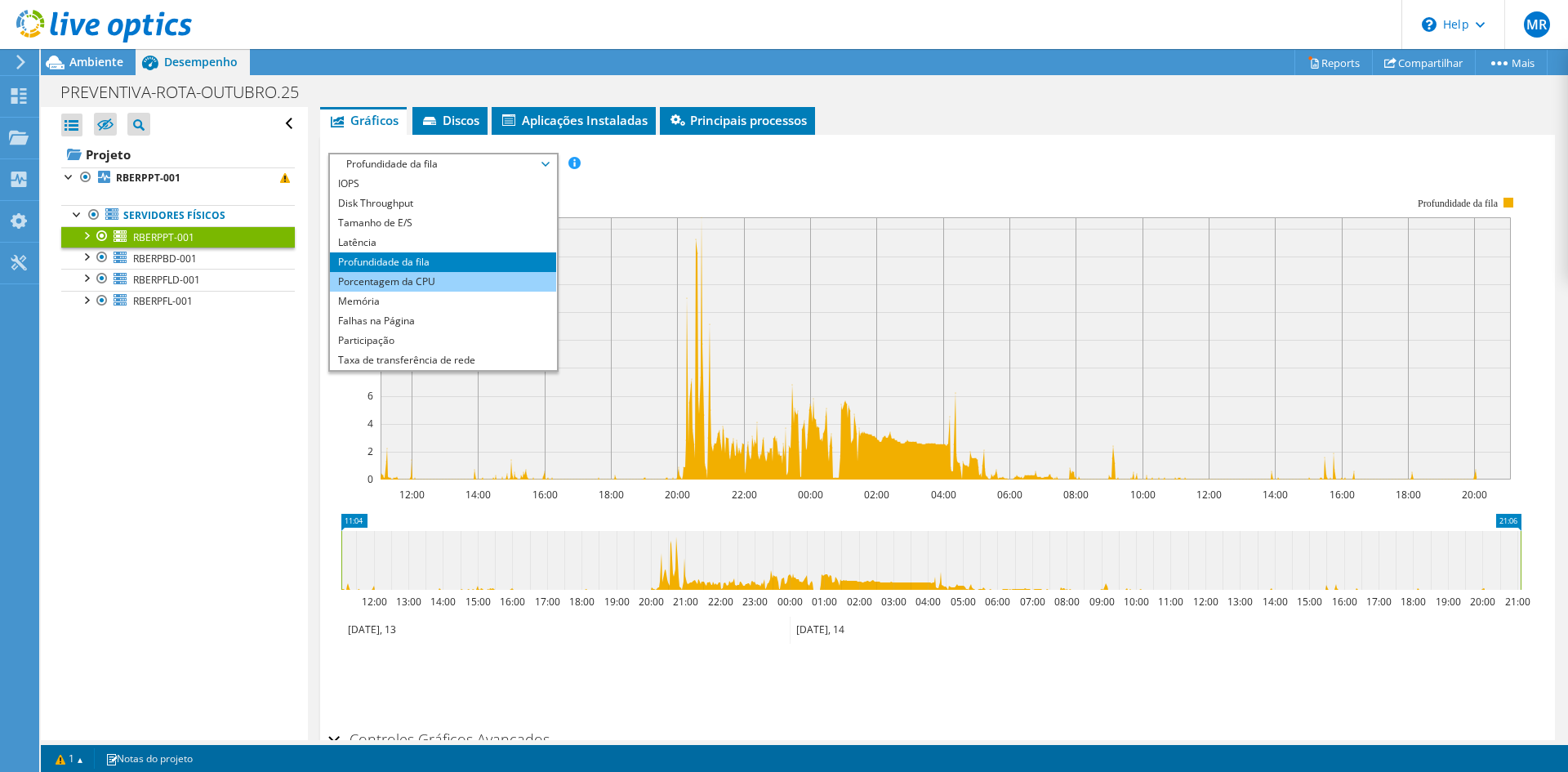
click at [453, 281] on li "Porcentagem da CPU" at bounding box center [443, 282] width 226 height 20
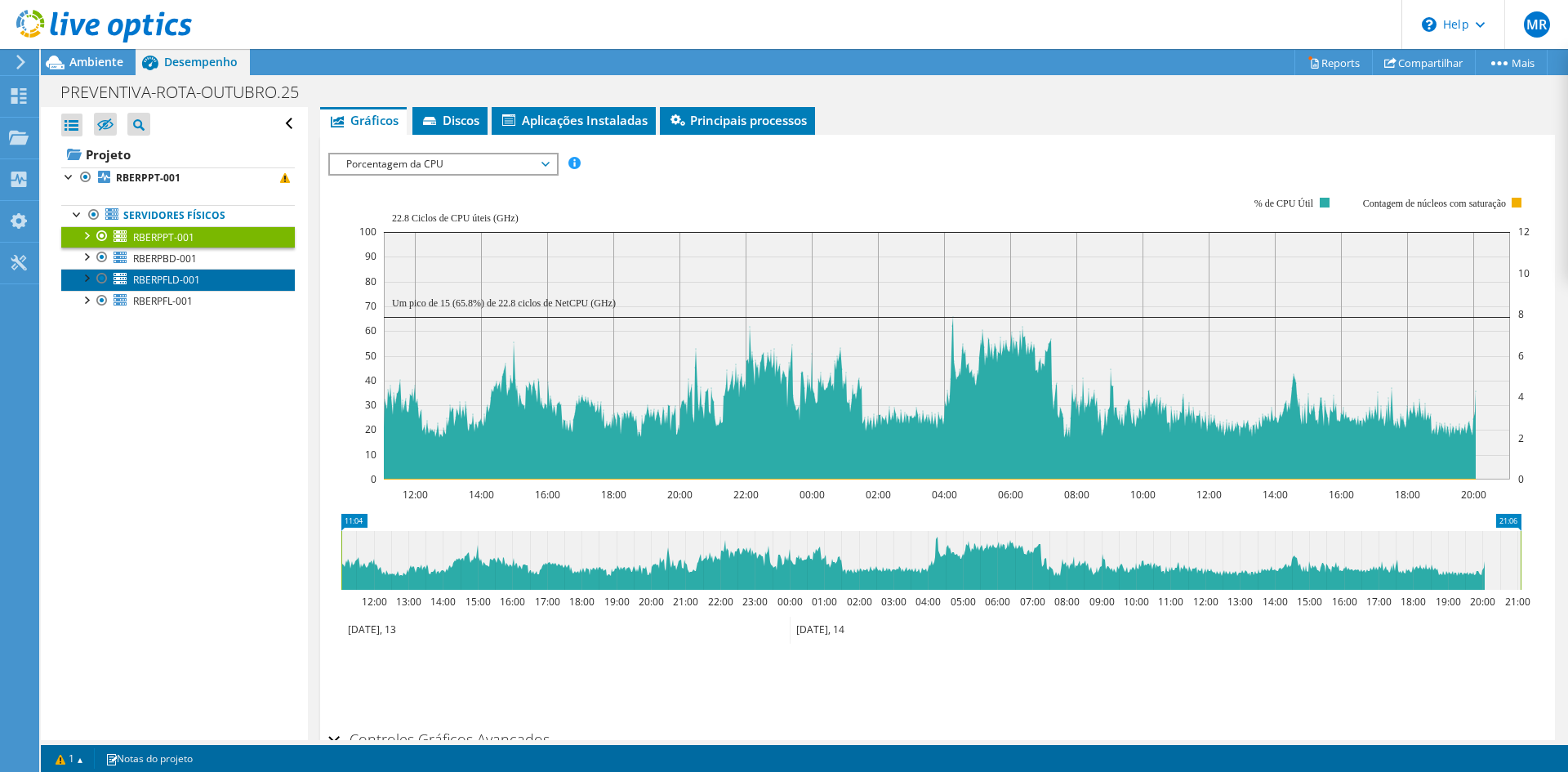
click at [208, 273] on link "RBERPFLD-001" at bounding box center [178, 279] width 233 height 21
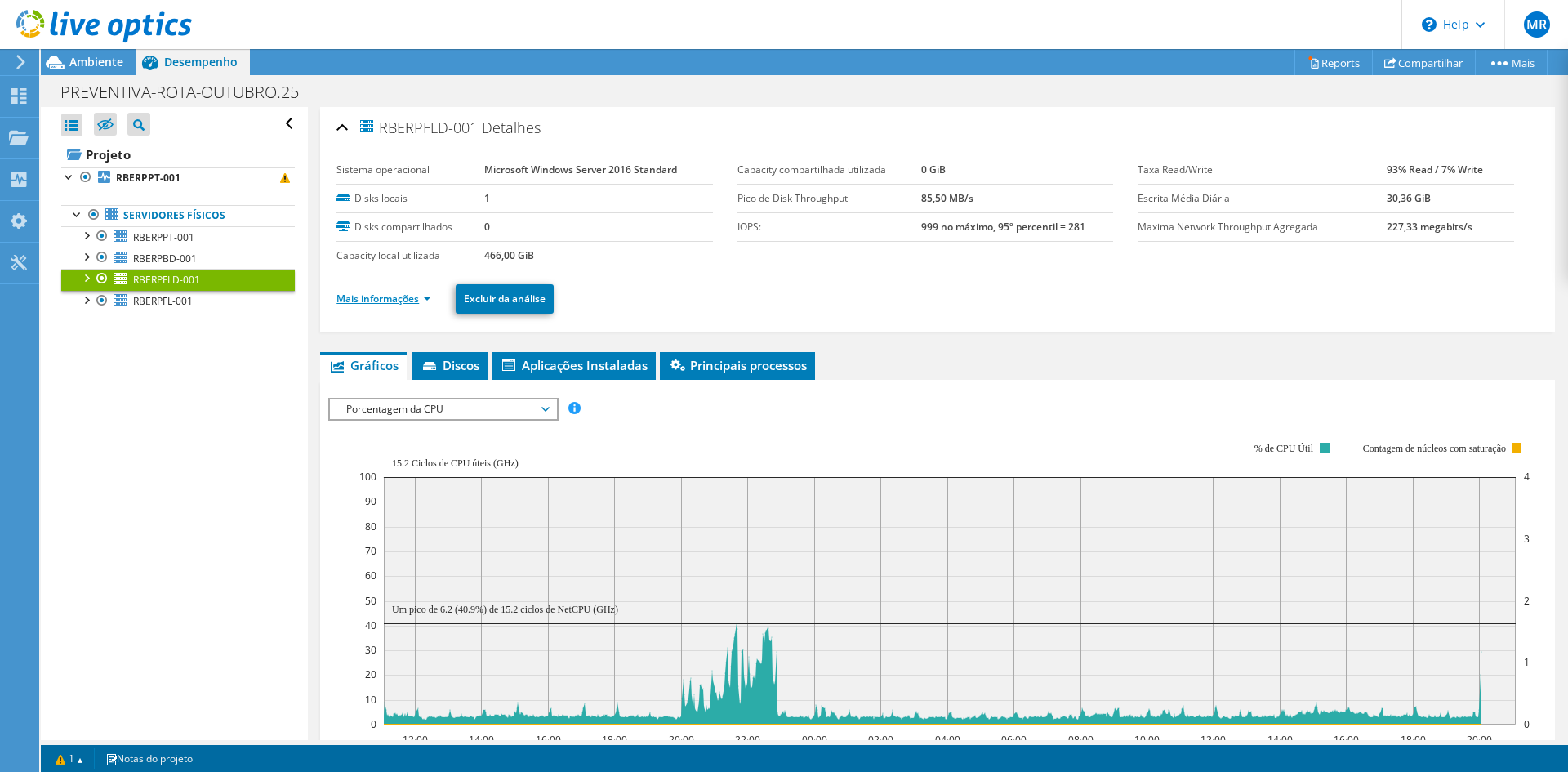
click at [376, 301] on link "Mais informações" at bounding box center [384, 298] width 95 height 14
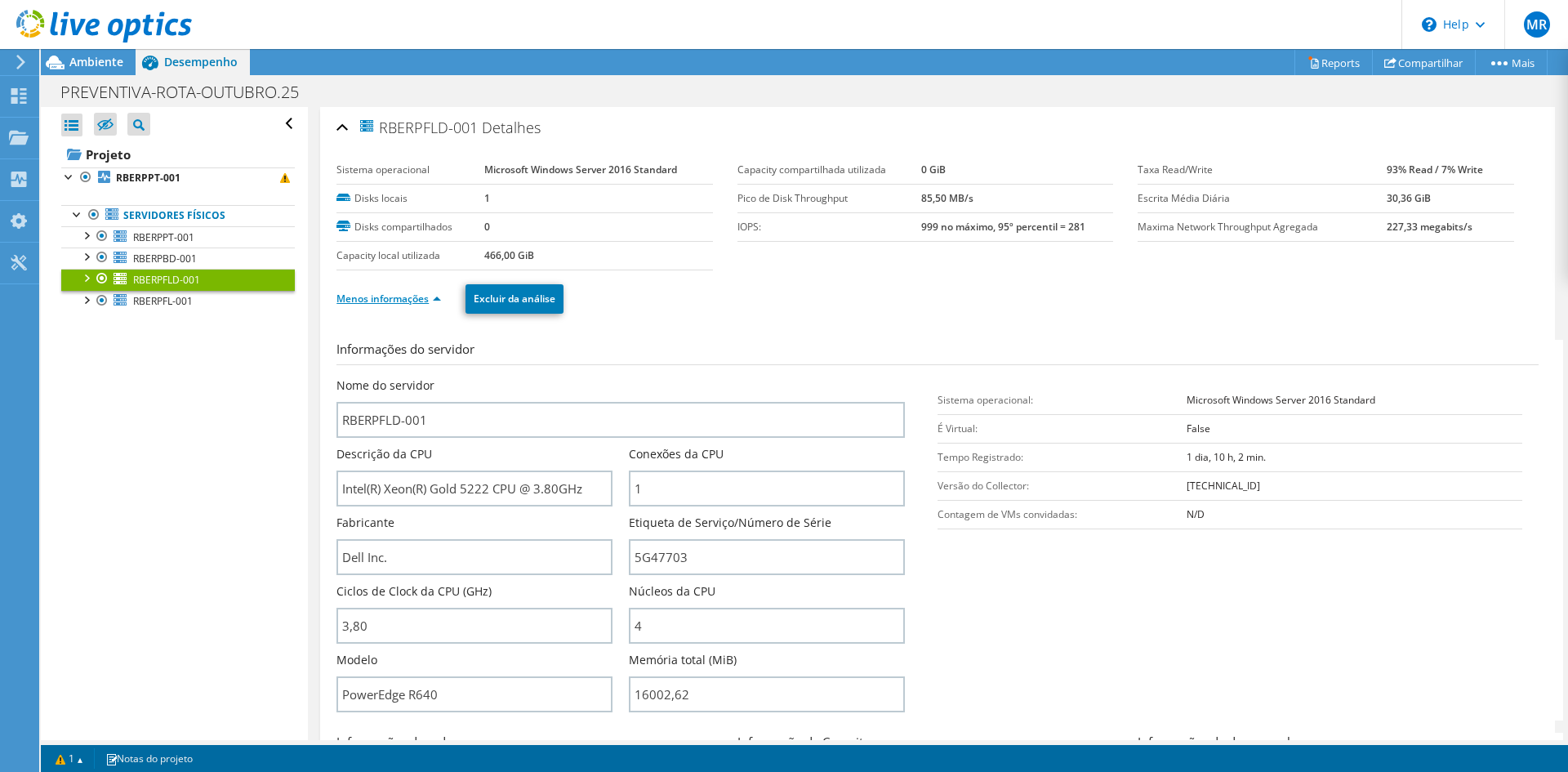
click at [426, 305] on link "Menos informações" at bounding box center [389, 298] width 105 height 14
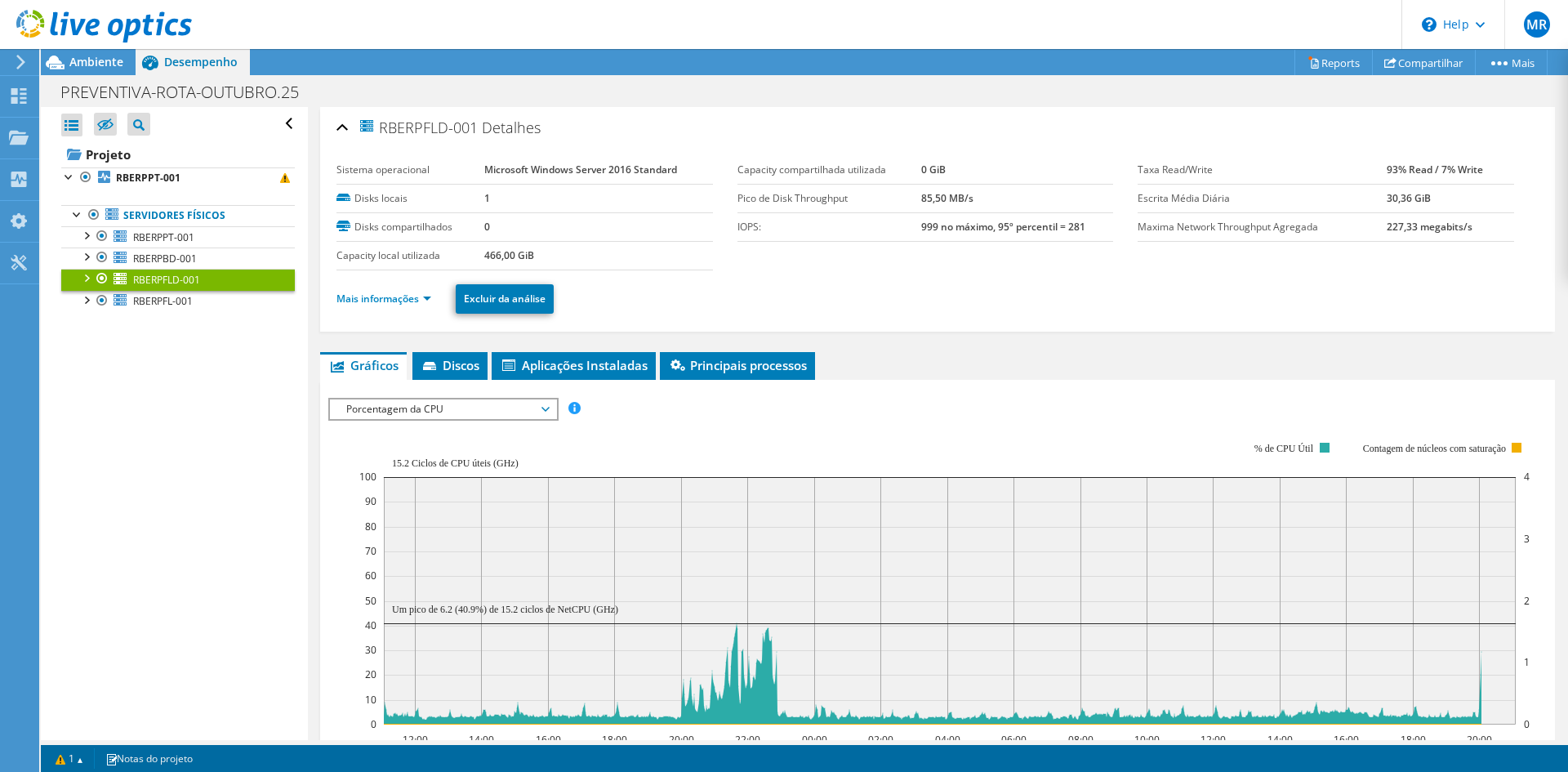
click at [480, 408] on span "Porcentagem da CPU" at bounding box center [443, 409] width 210 height 20
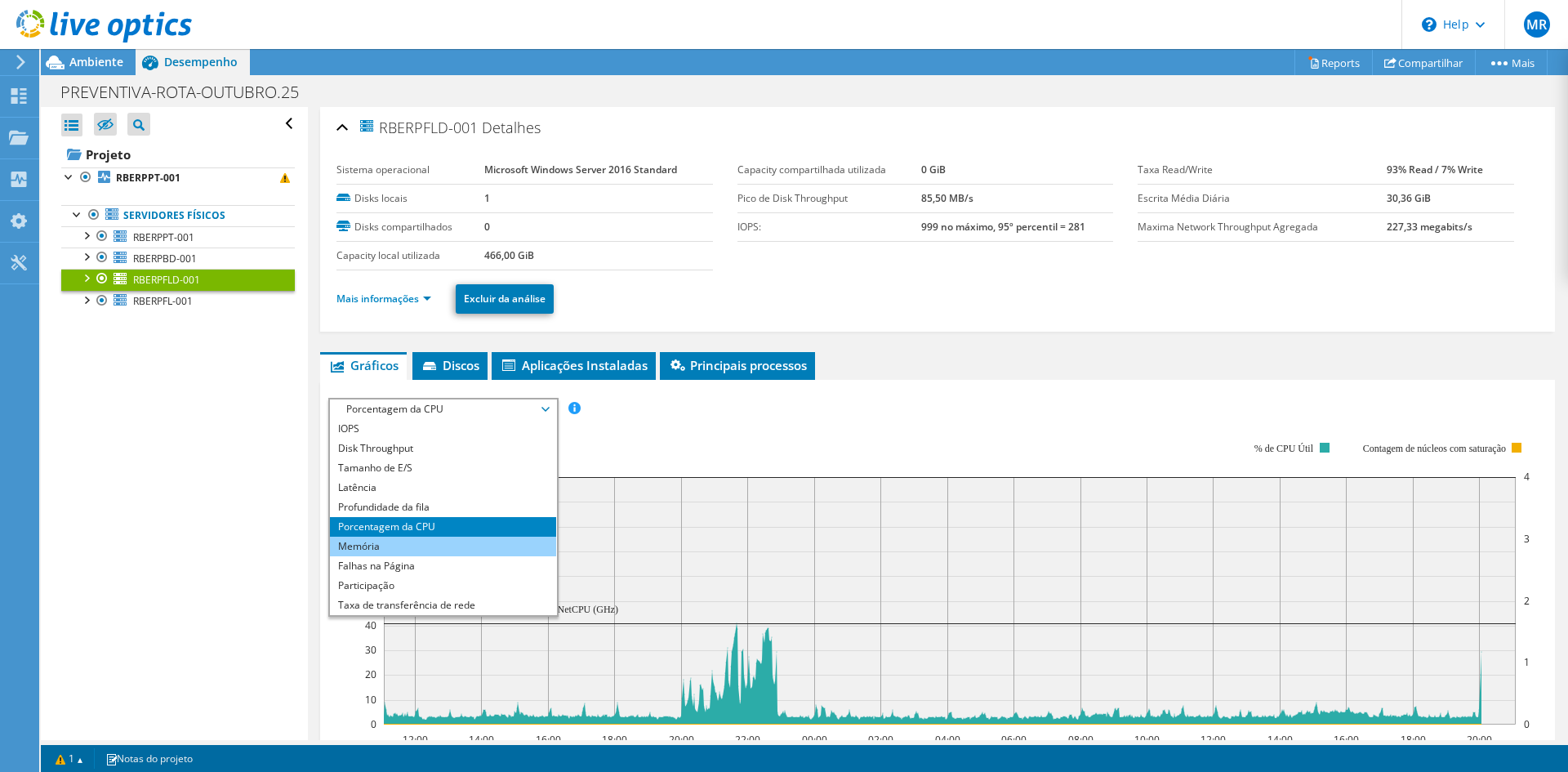
click at [418, 542] on li "Memória" at bounding box center [443, 547] width 226 height 20
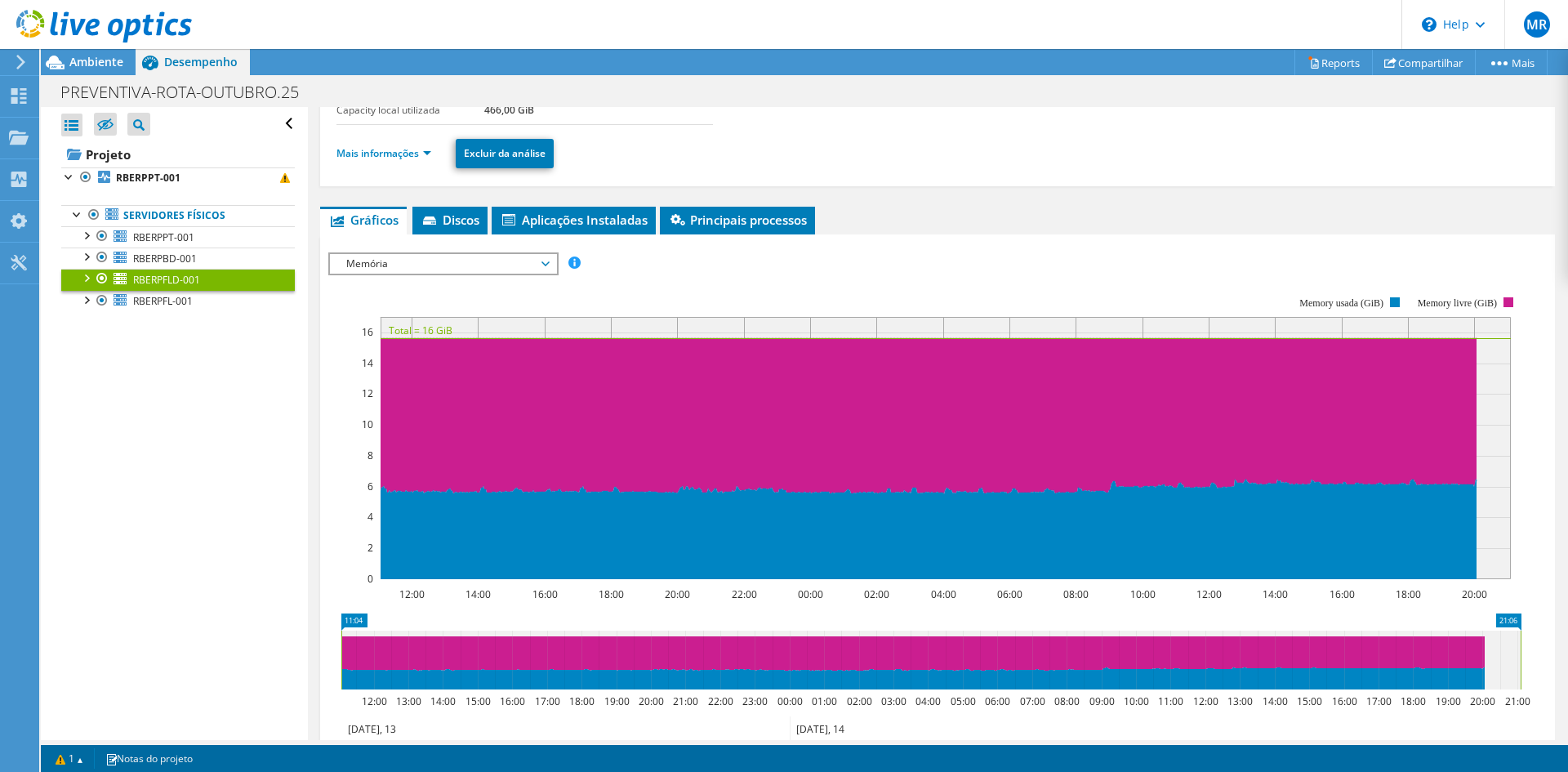
scroll to position [164, 0]
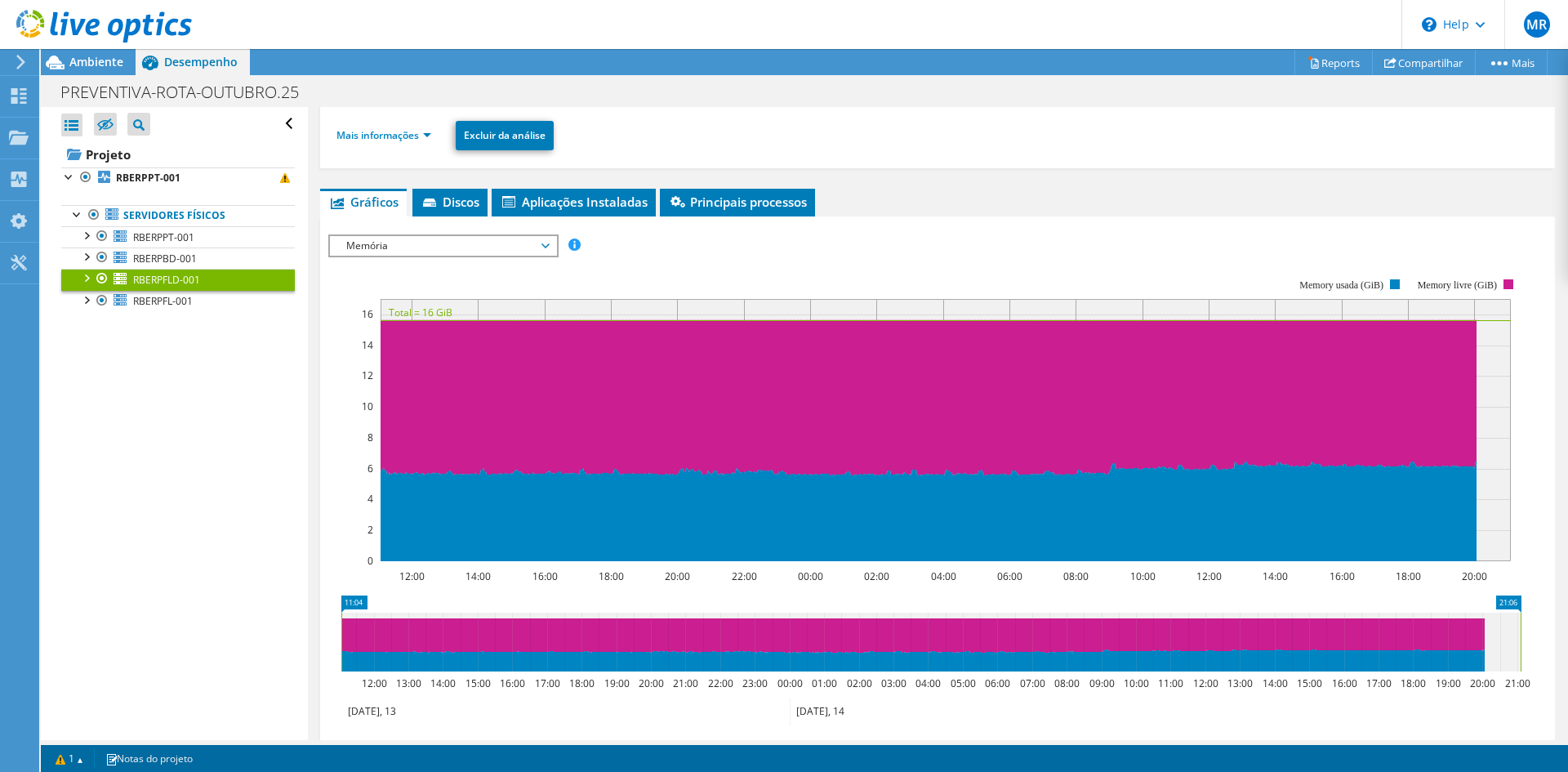
click at [520, 246] on span "Memória" at bounding box center [443, 246] width 210 height 20
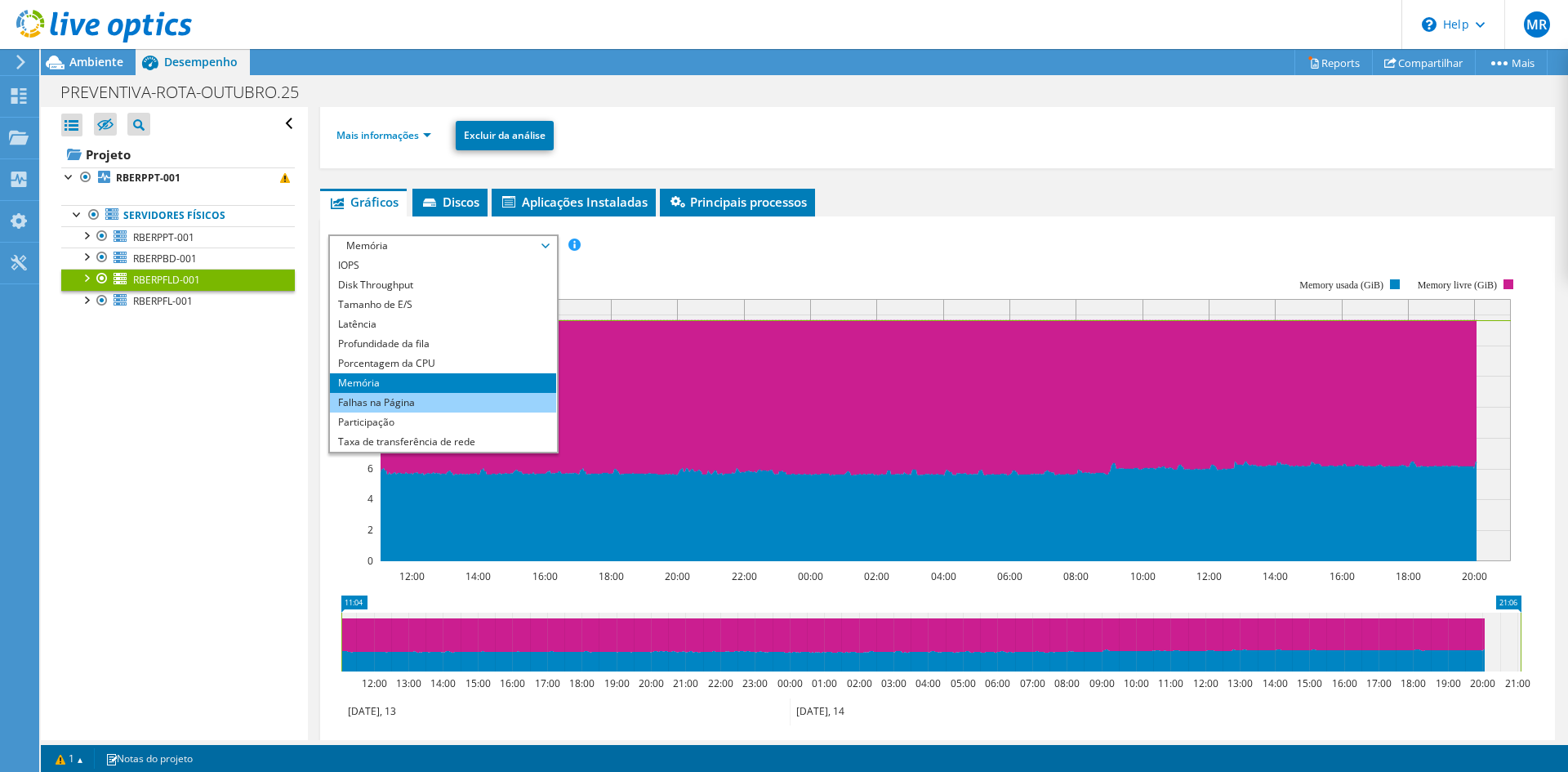
click at [455, 399] on li "Falhas na Página" at bounding box center [443, 403] width 226 height 20
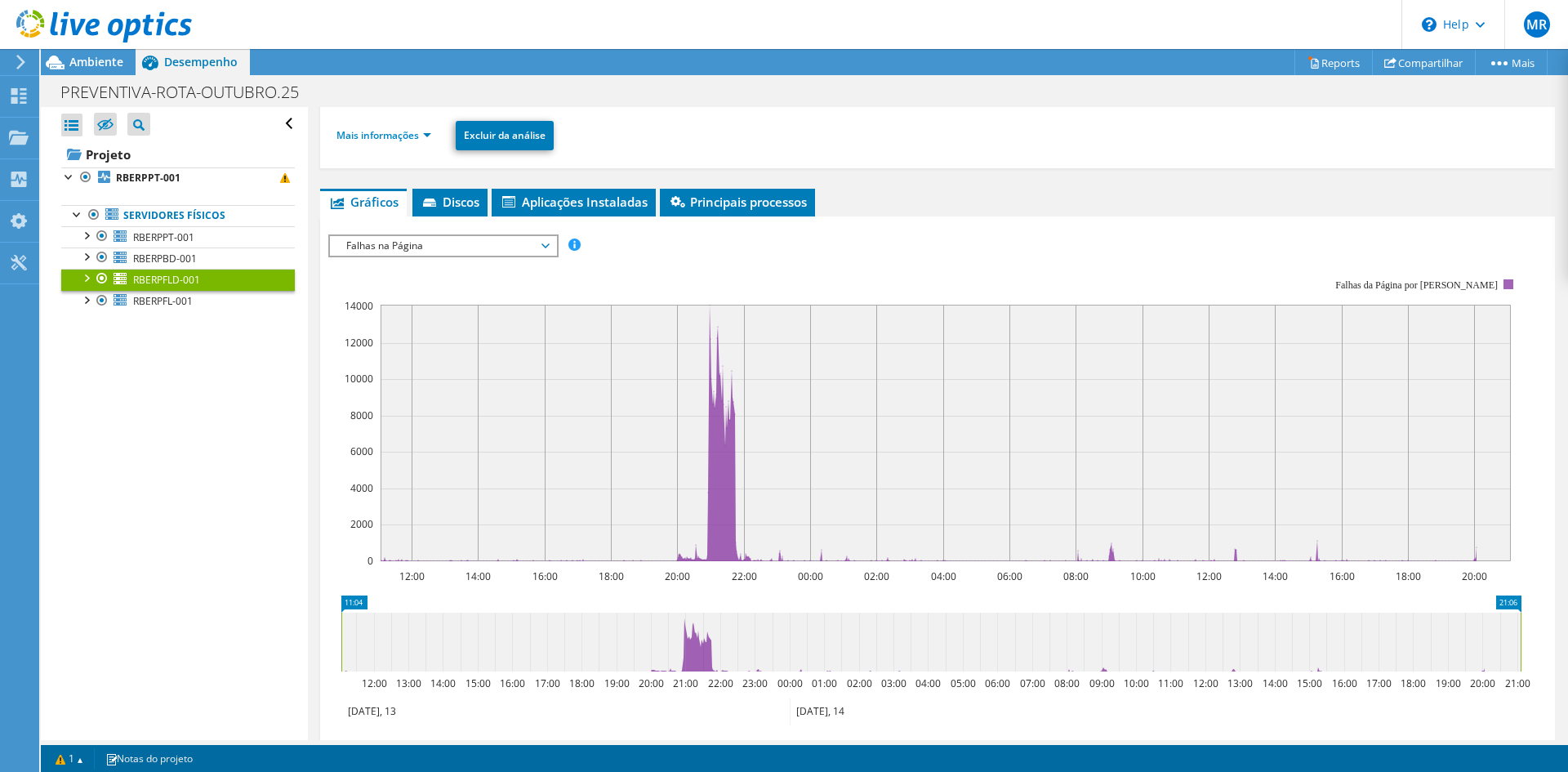
click at [430, 251] on span "Falhas na Página" at bounding box center [443, 246] width 210 height 20
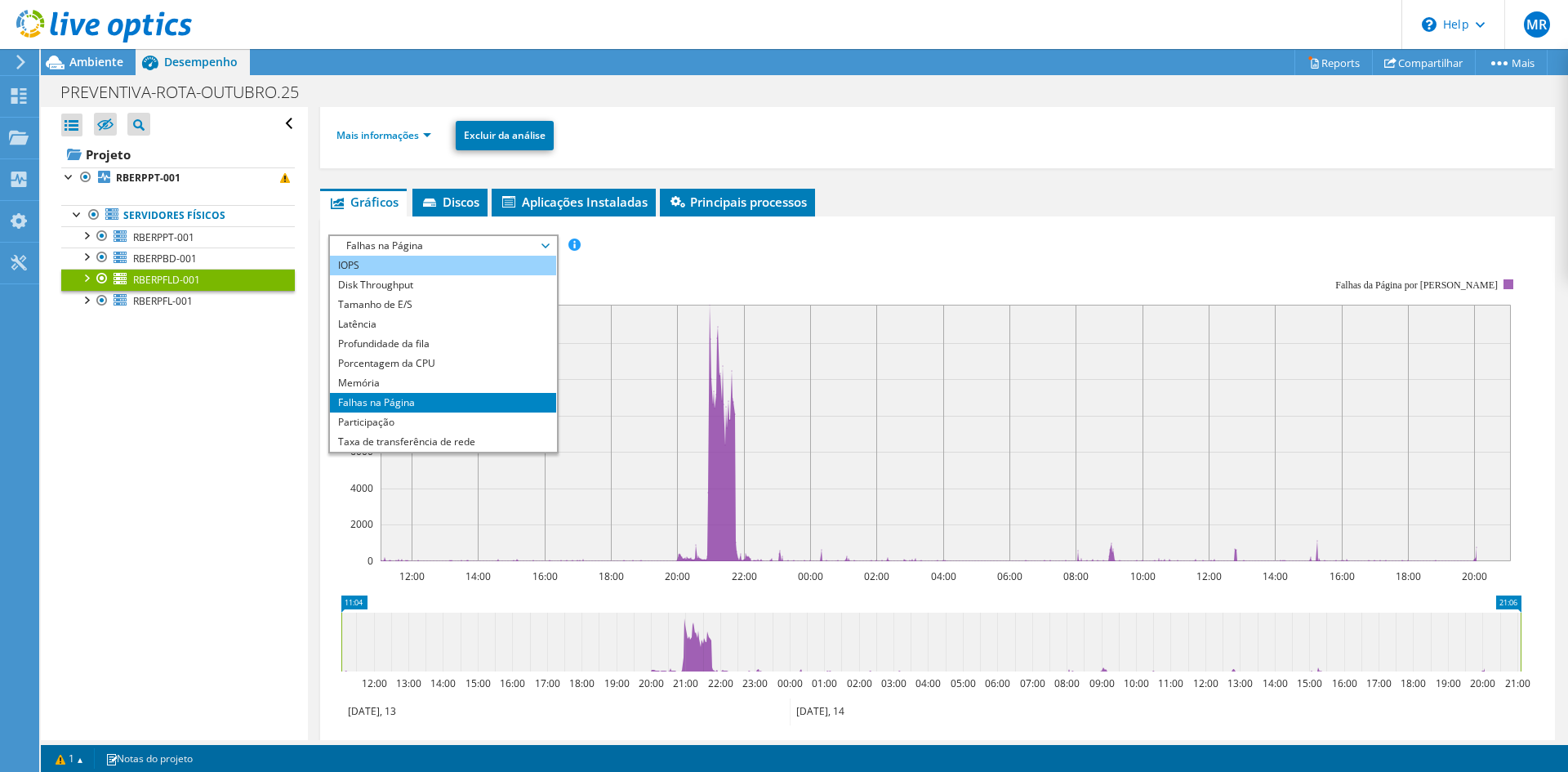
click at [456, 264] on li "IOPS" at bounding box center [443, 265] width 226 height 20
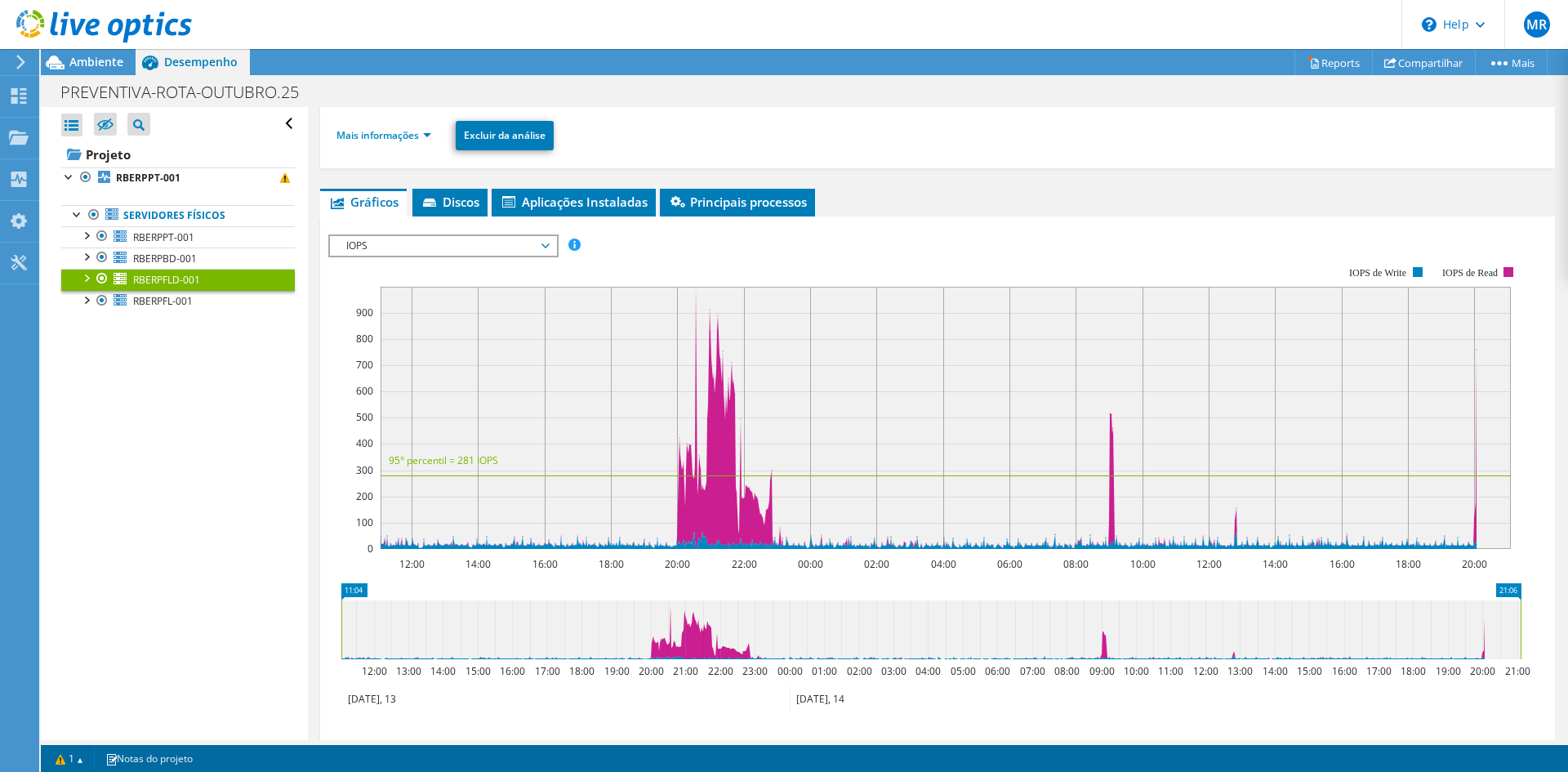
click at [515, 248] on span "IOPS" at bounding box center [443, 246] width 210 height 20
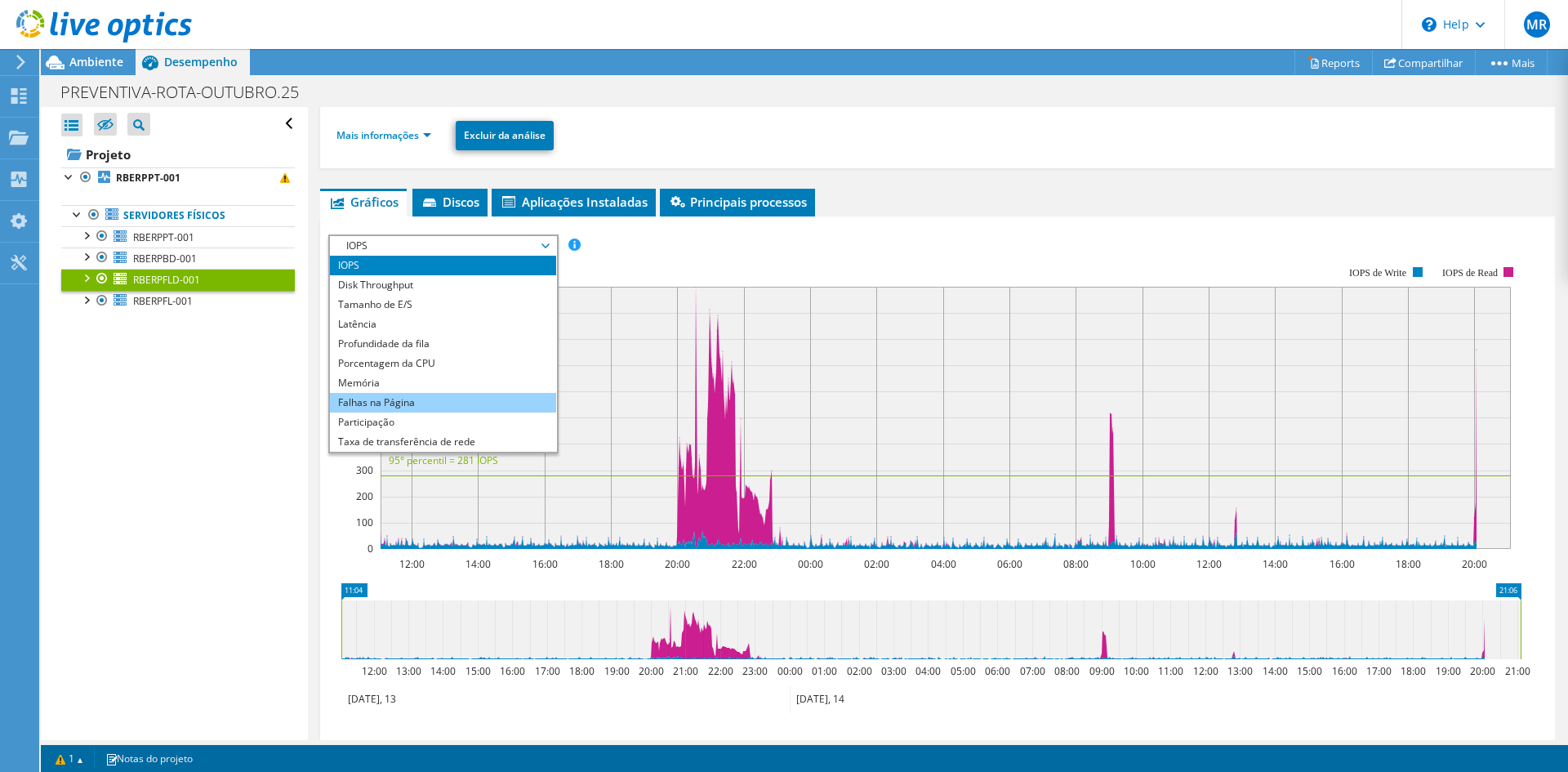
click at [464, 402] on li "Falhas na Página" at bounding box center [443, 403] width 226 height 20
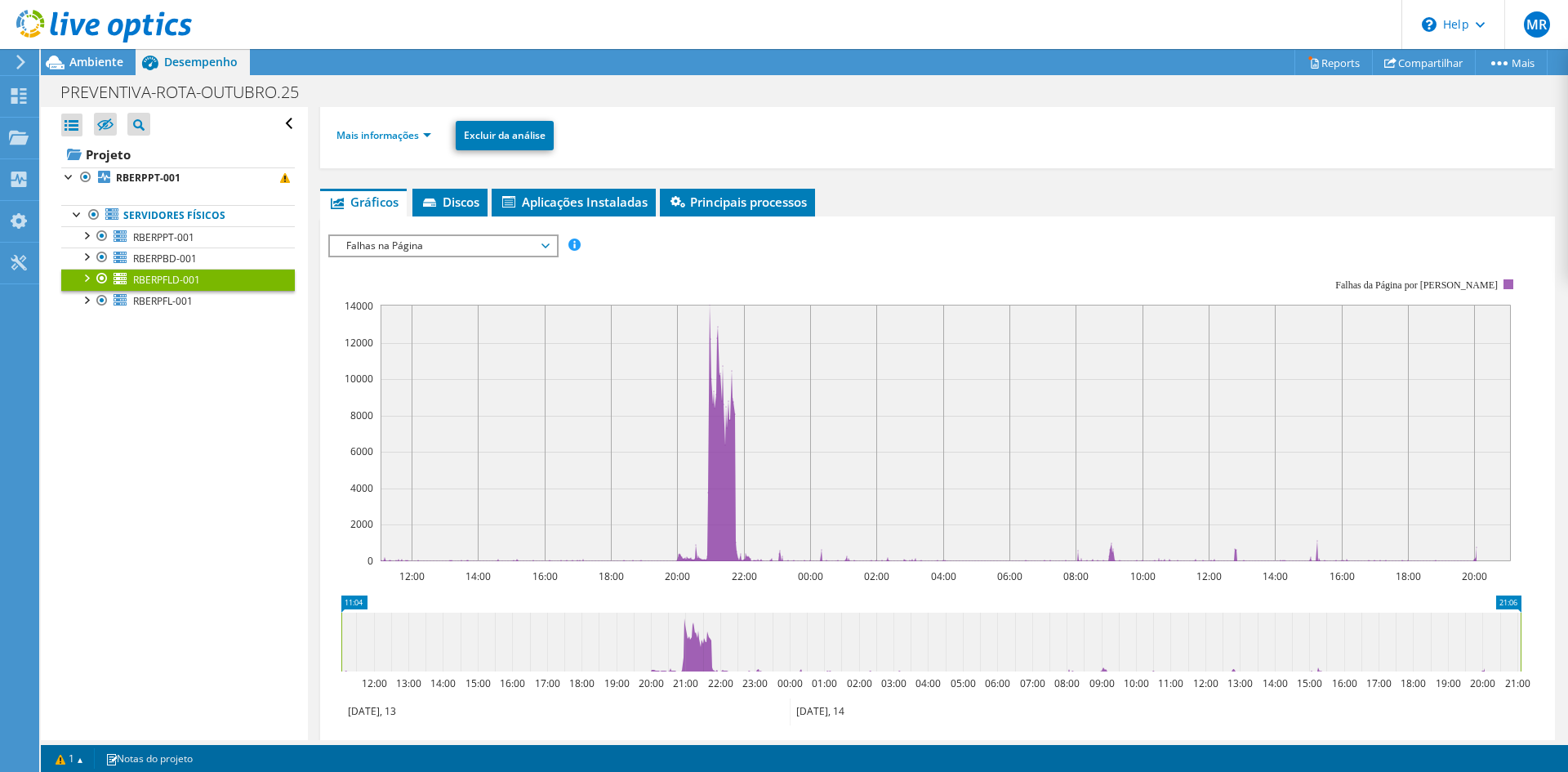
click at [424, 242] on span "Falhas na Página" at bounding box center [443, 246] width 210 height 20
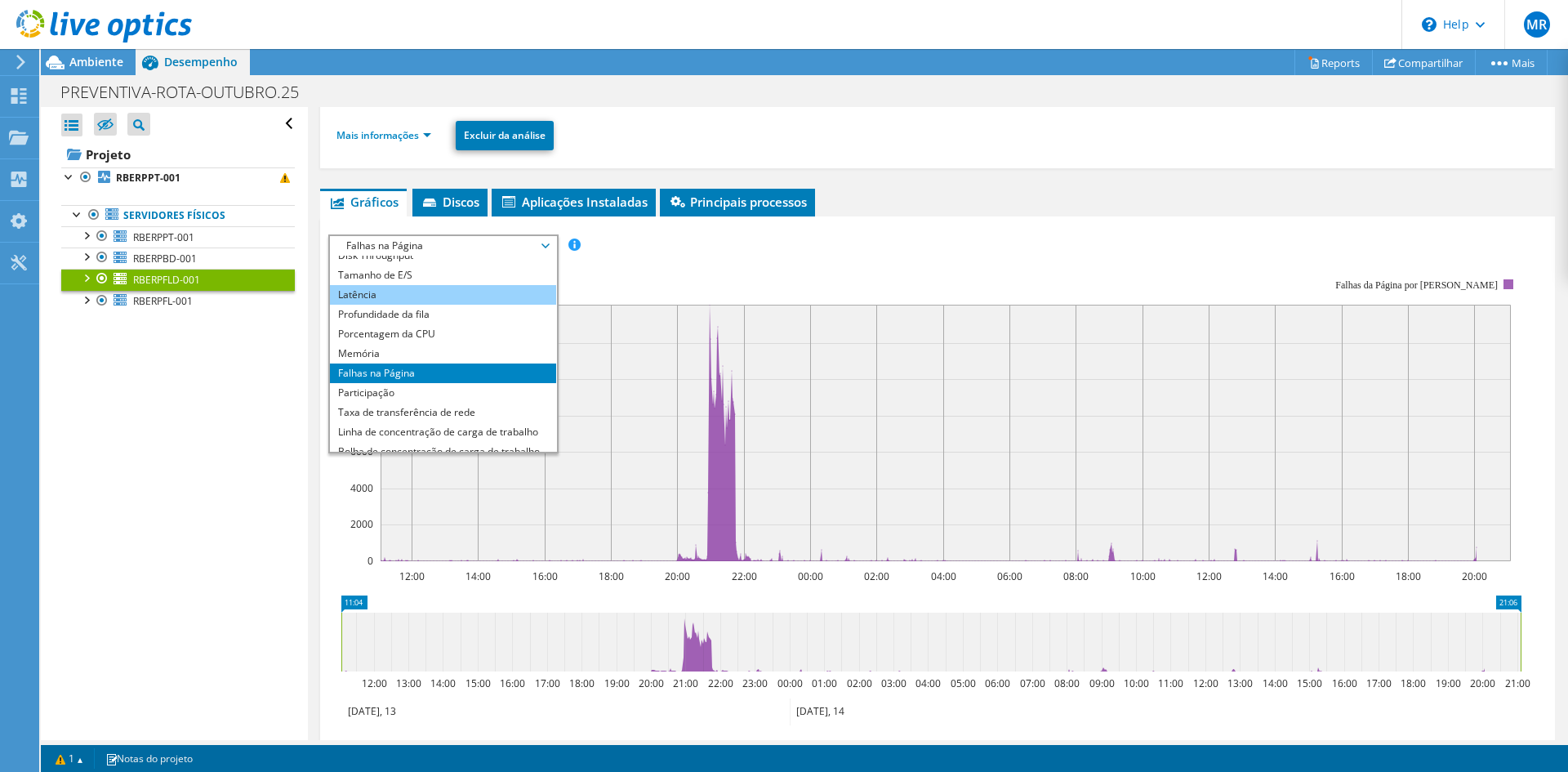
scroll to position [0, 0]
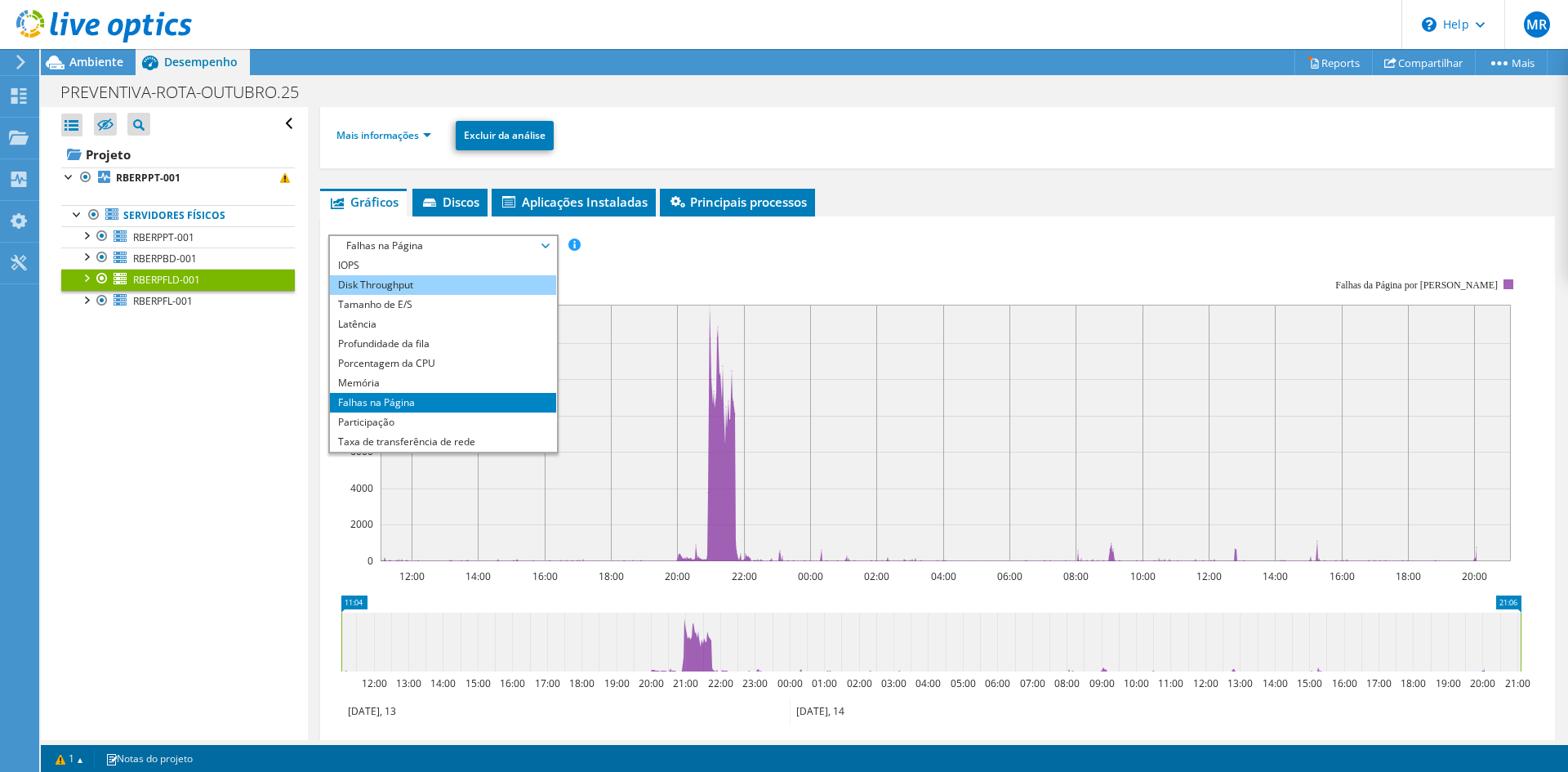
click at [461, 283] on li "Disk Throughput" at bounding box center [443, 285] width 226 height 20
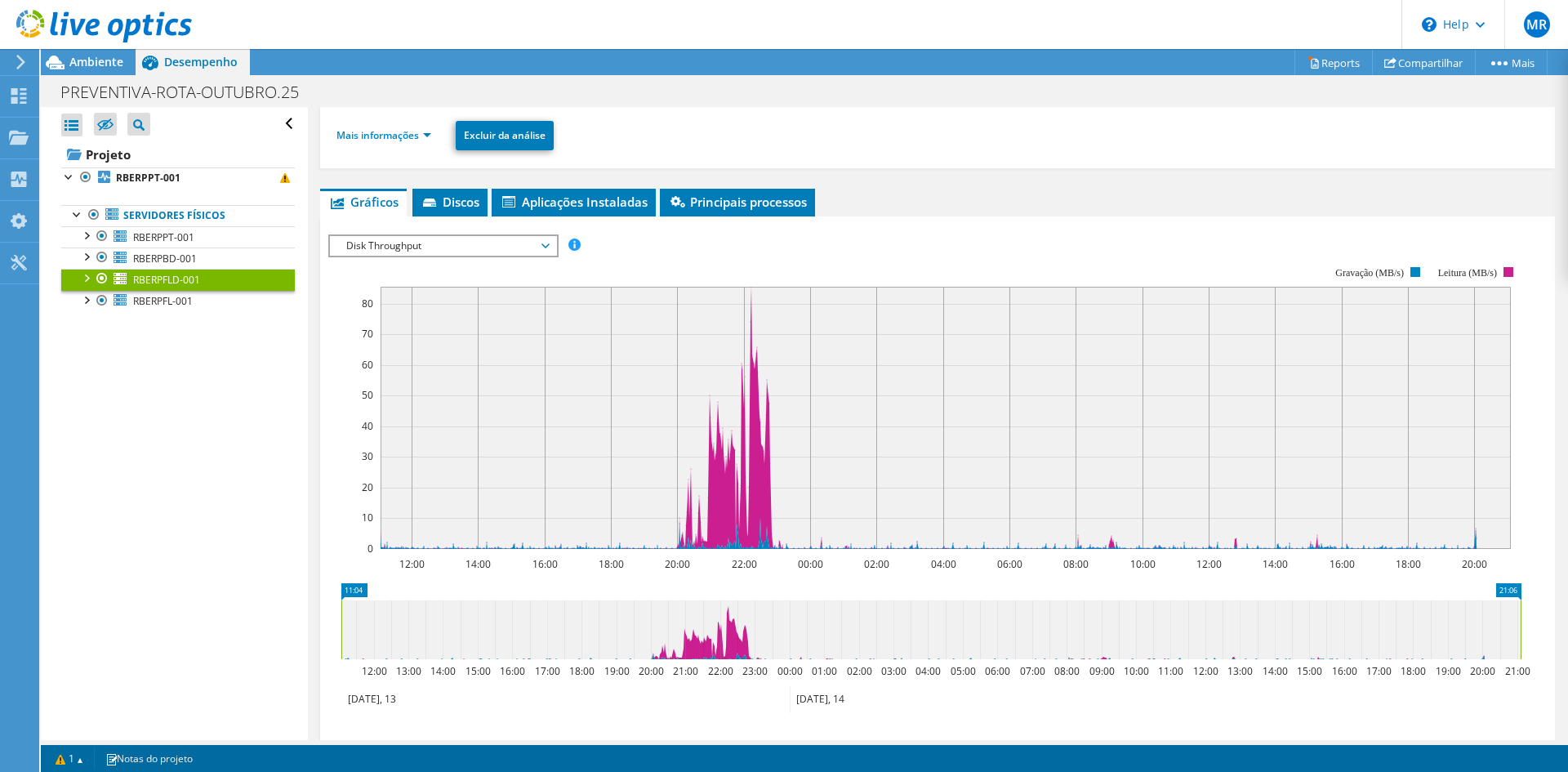
click at [516, 244] on span "Disk Throughput" at bounding box center [443, 246] width 210 height 20
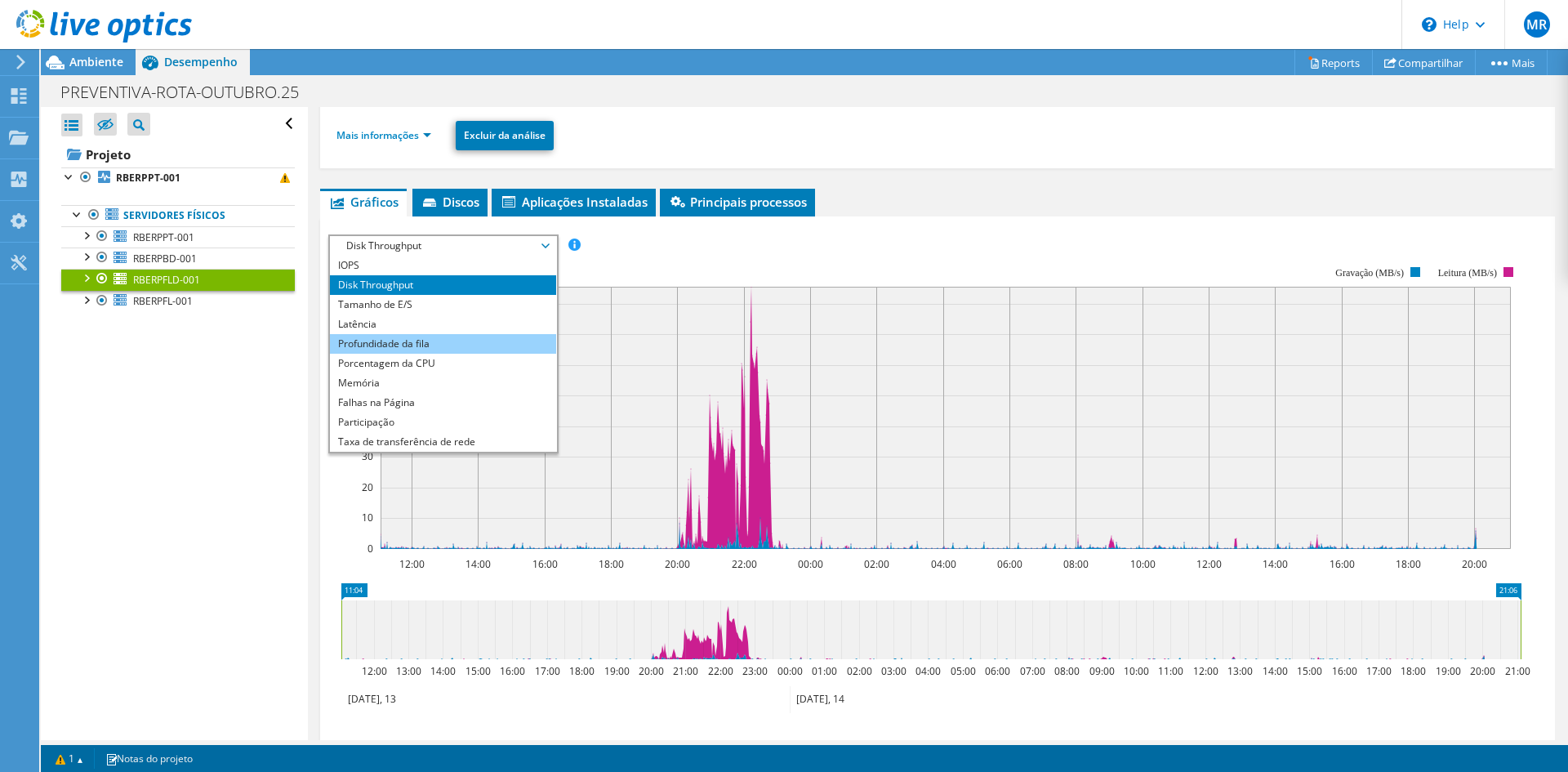
click at [480, 338] on li "Profundidade da fila" at bounding box center [443, 344] width 226 height 20
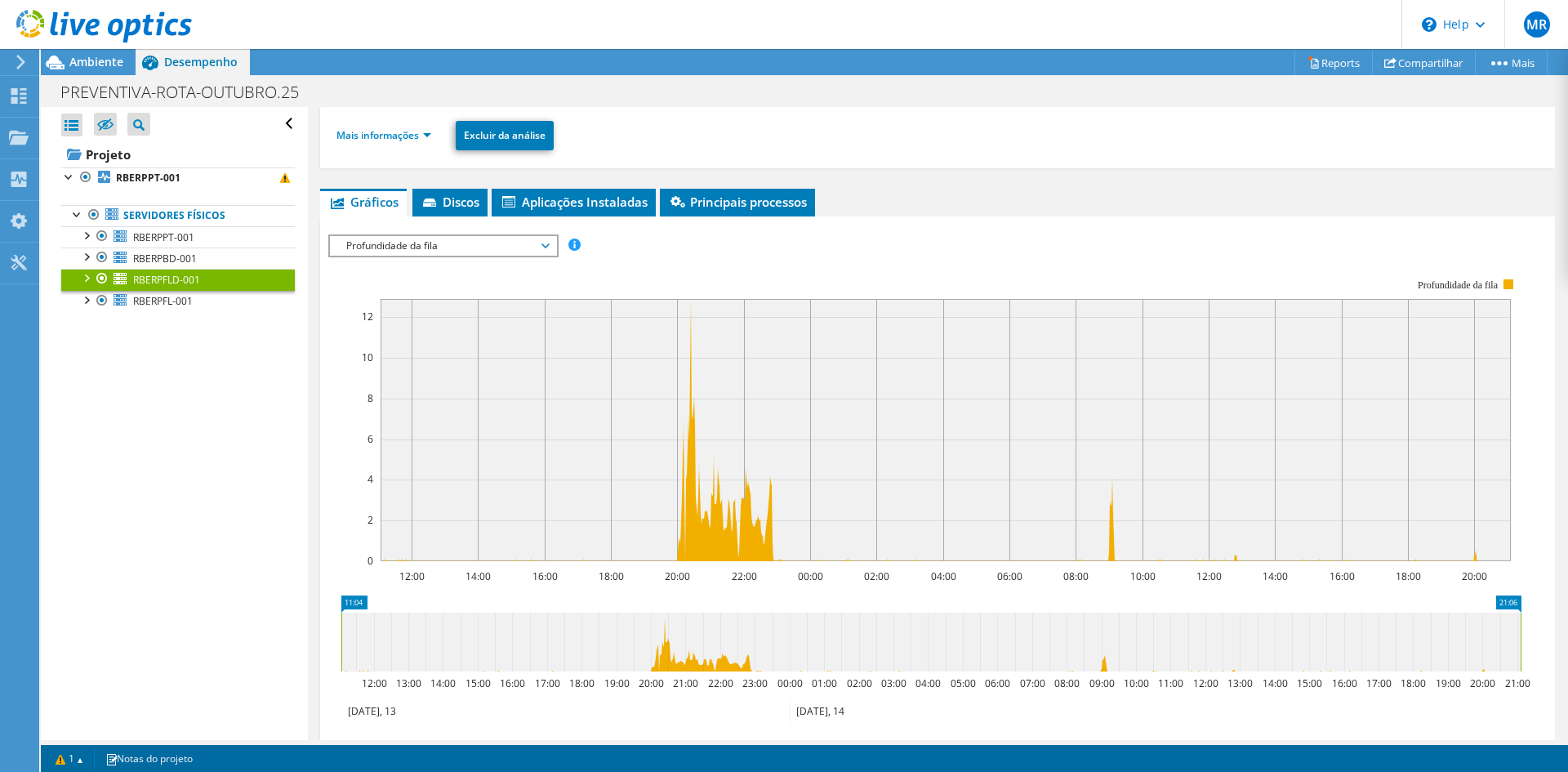
click at [475, 242] on span "Profundidade da fila" at bounding box center [443, 246] width 210 height 20
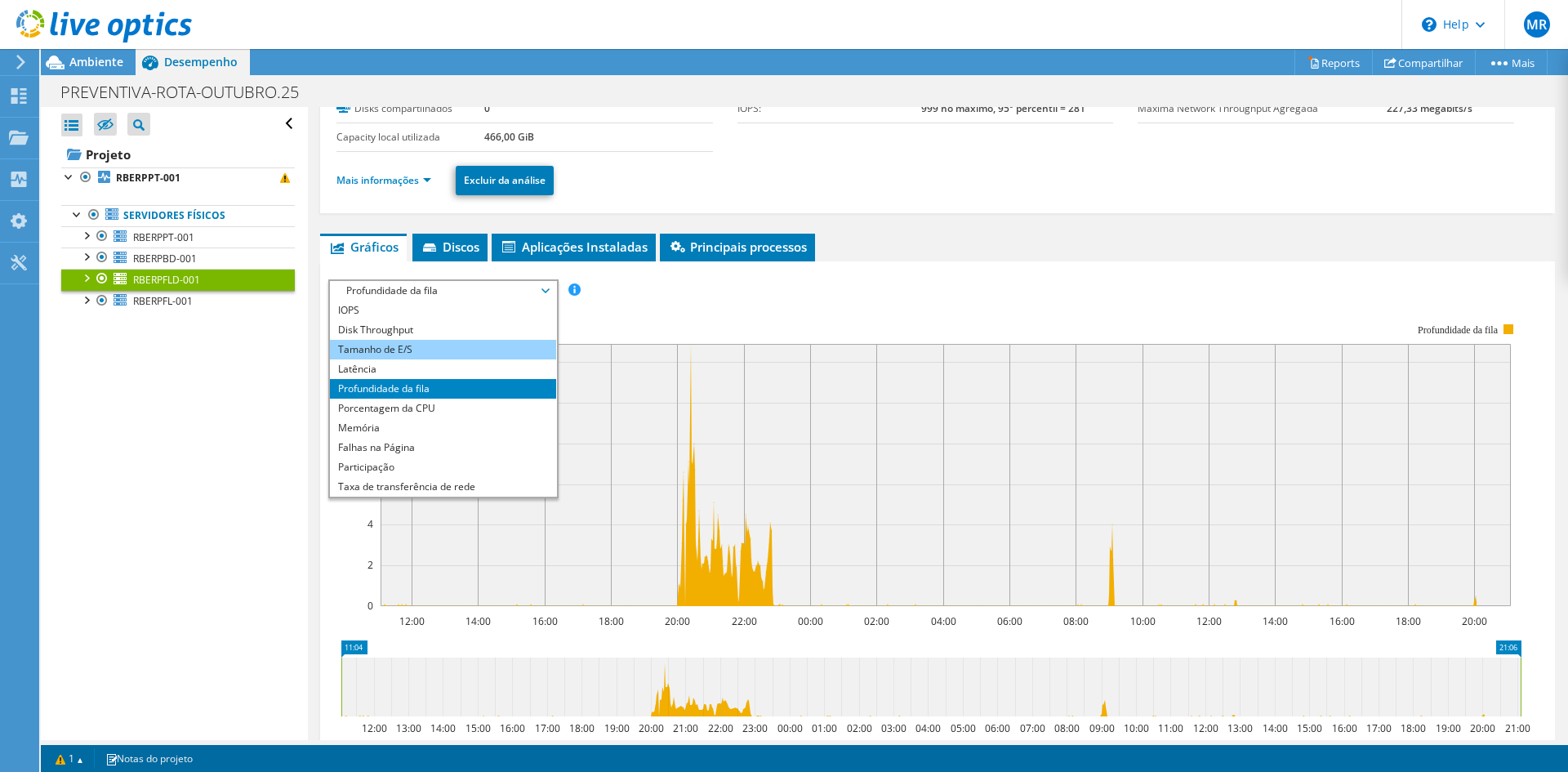
scroll to position [82, 0]
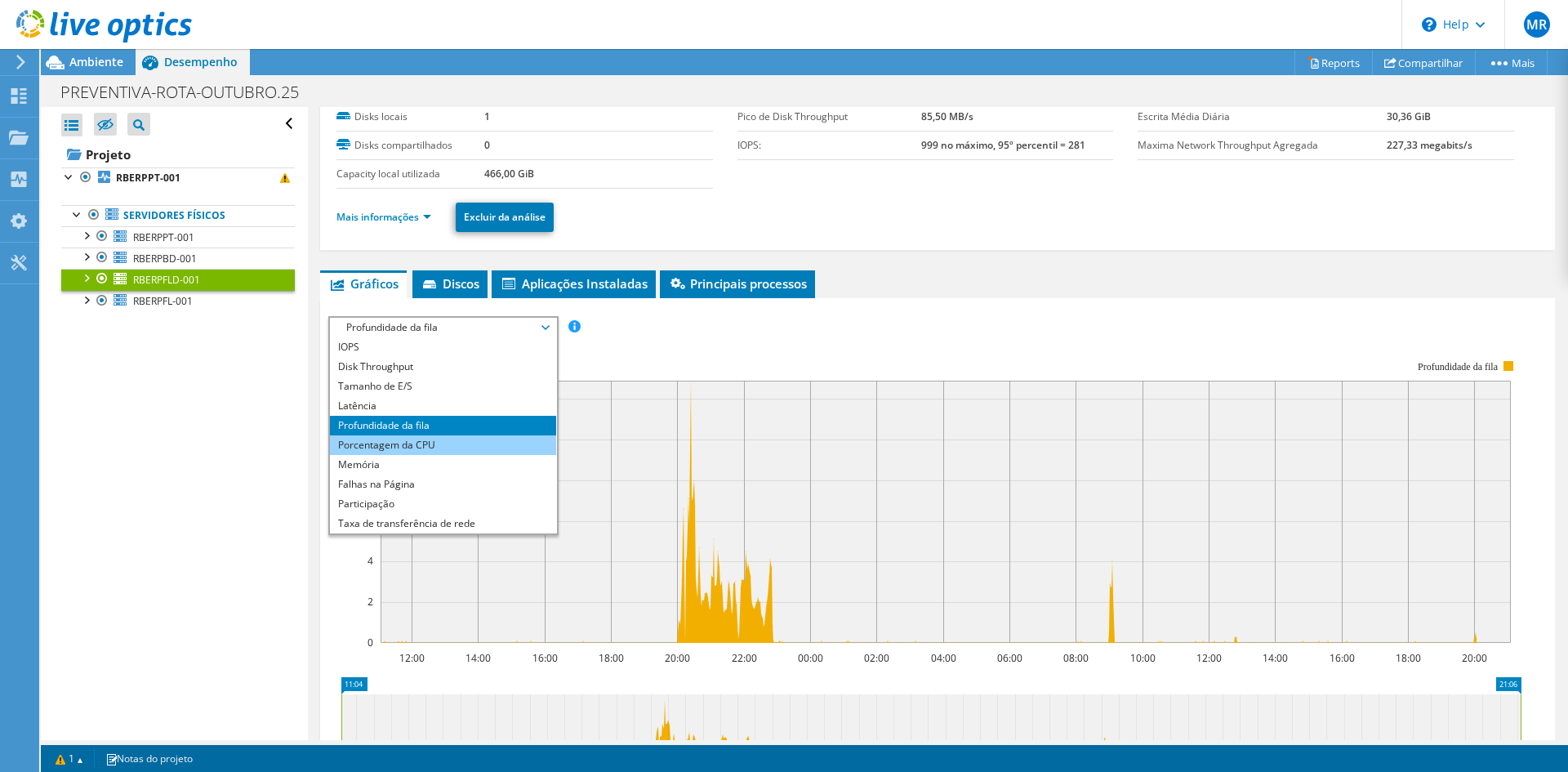
click at [462, 444] on li "Porcentagem da CPU" at bounding box center [443, 445] width 226 height 20
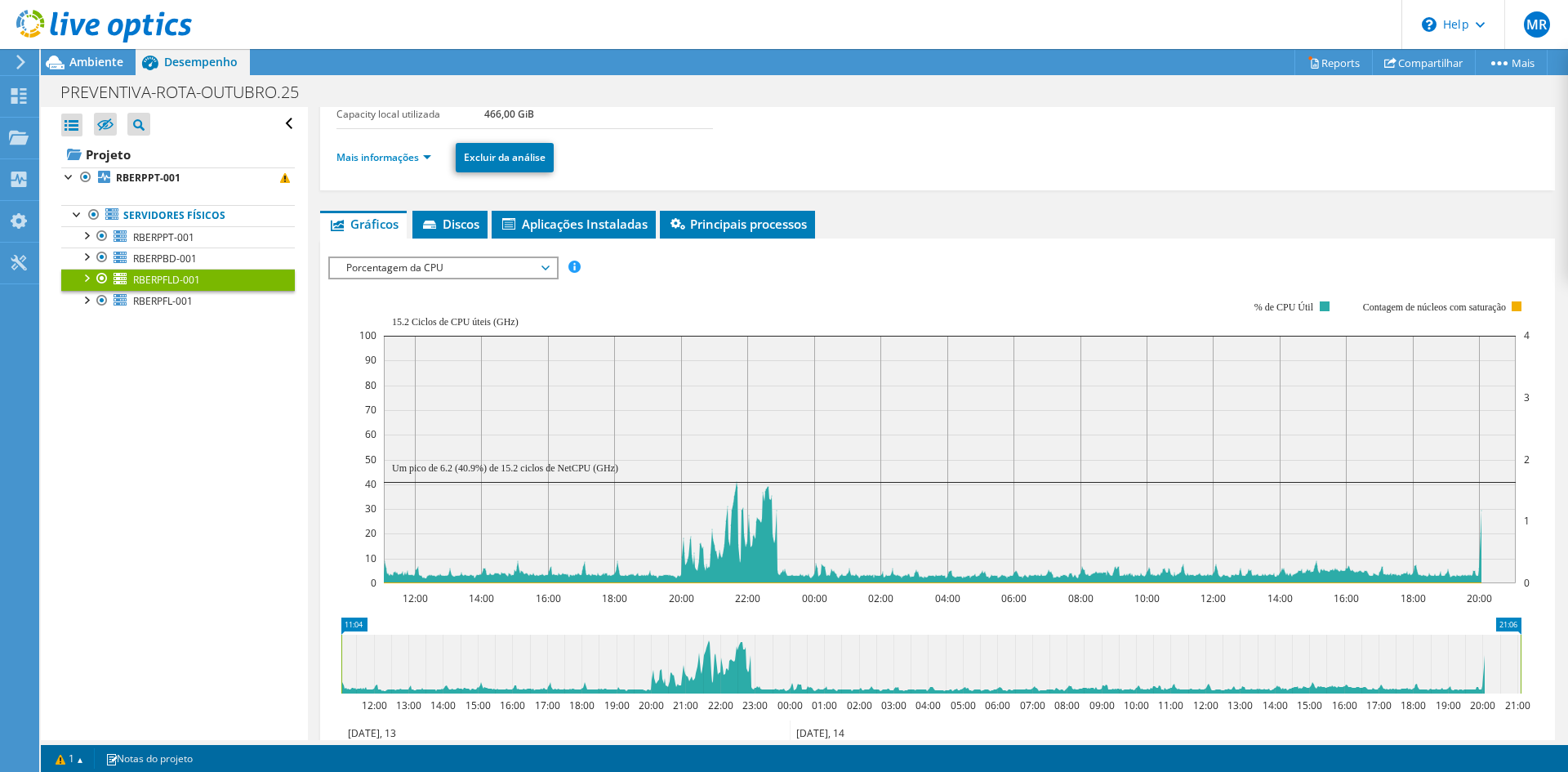
scroll to position [164, 0]
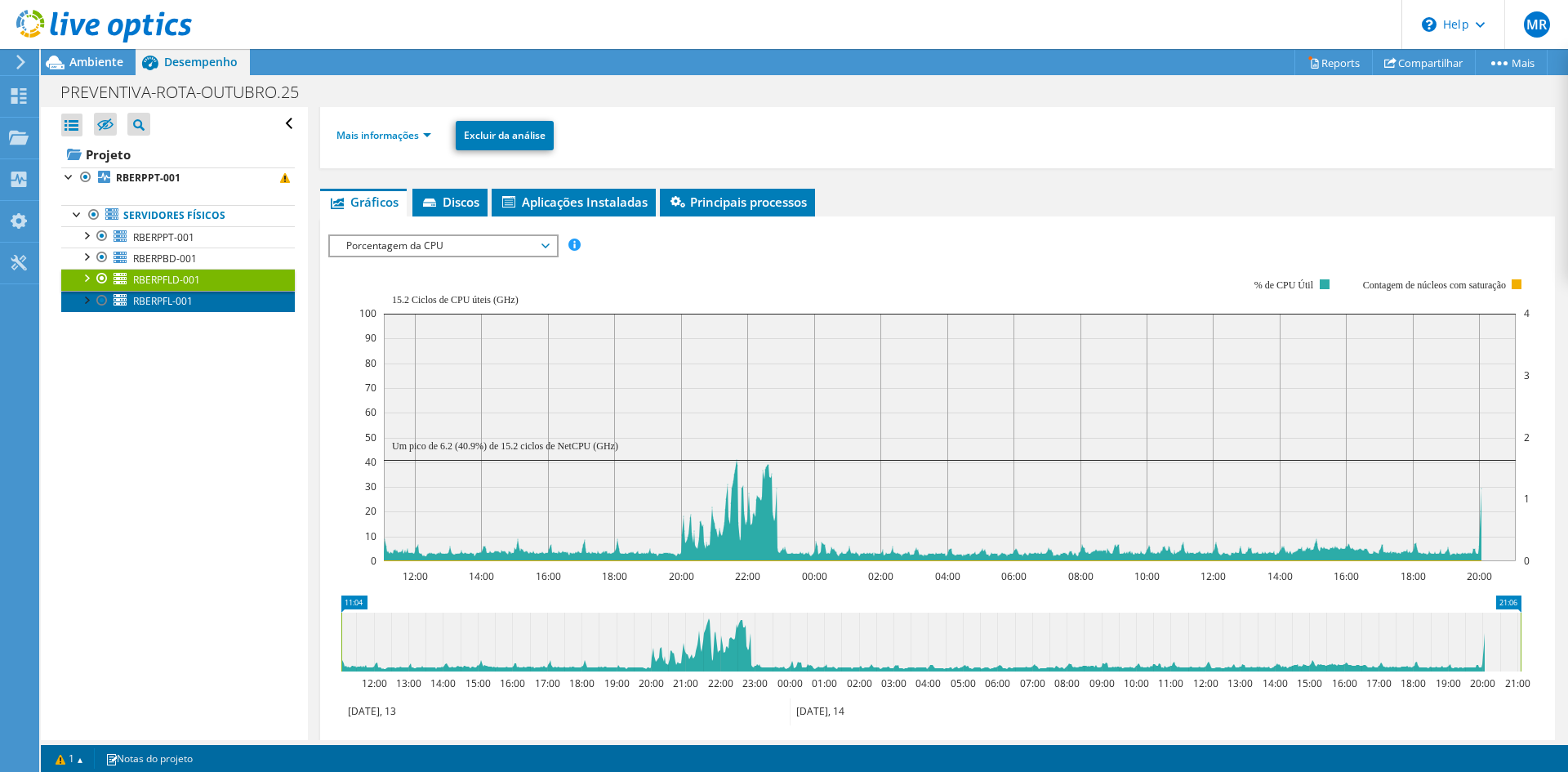
click at [200, 293] on link "RBERPFL-001" at bounding box center [178, 301] width 233 height 21
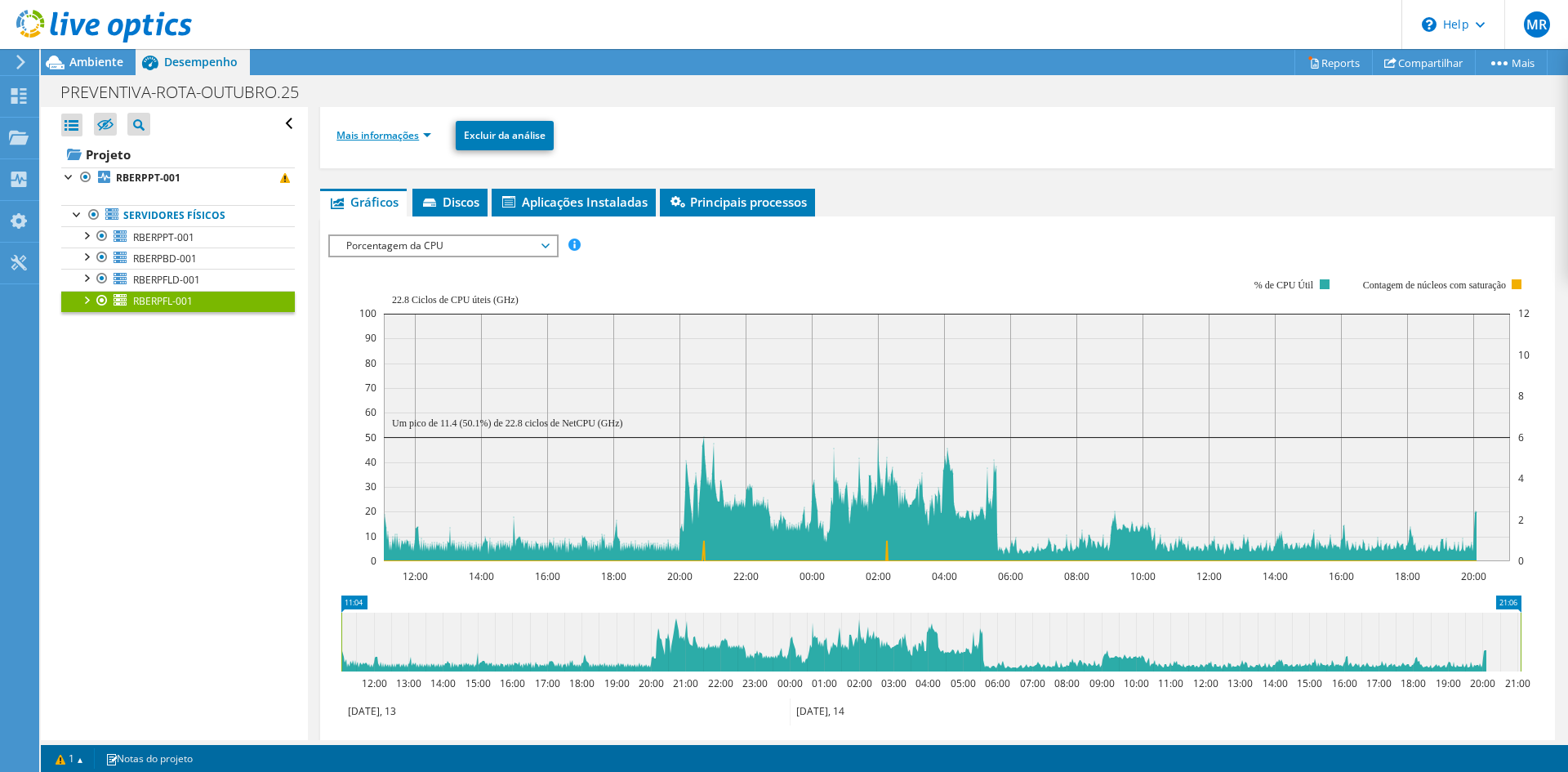
click at [418, 129] on link "Mais informações" at bounding box center [384, 135] width 95 height 14
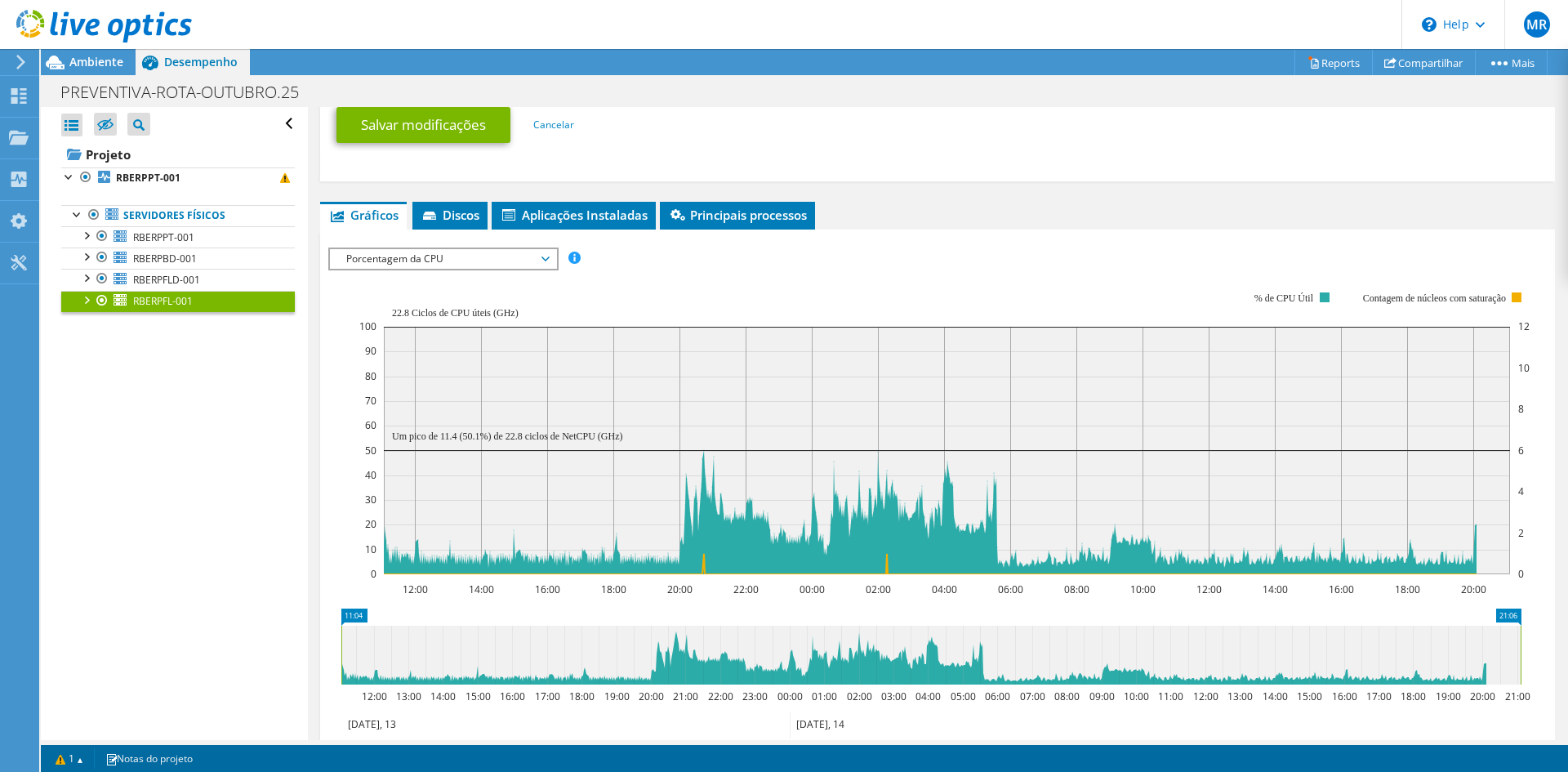
scroll to position [899, 0]
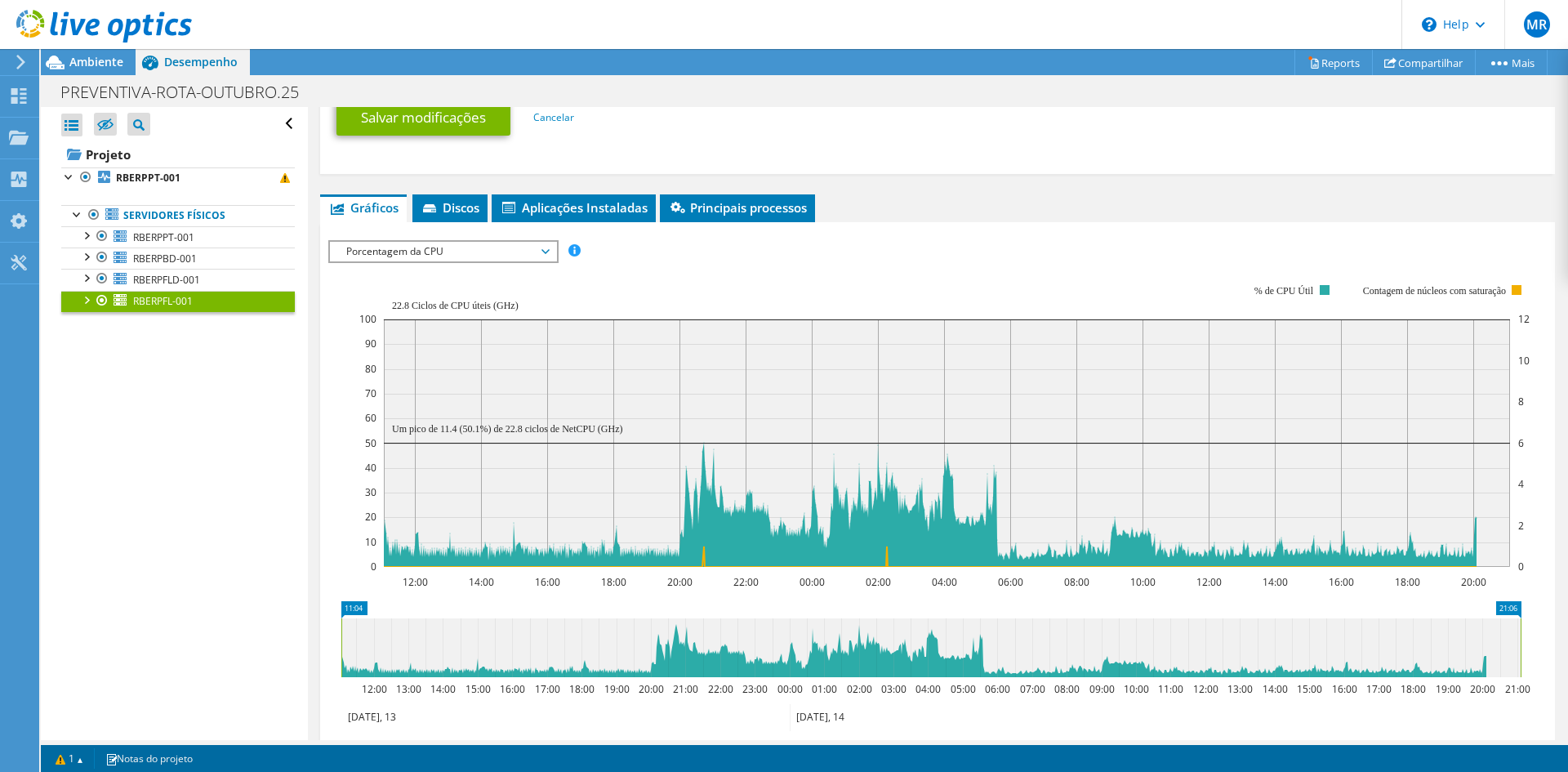
click at [441, 247] on span "Porcentagem da CPU" at bounding box center [443, 251] width 210 height 20
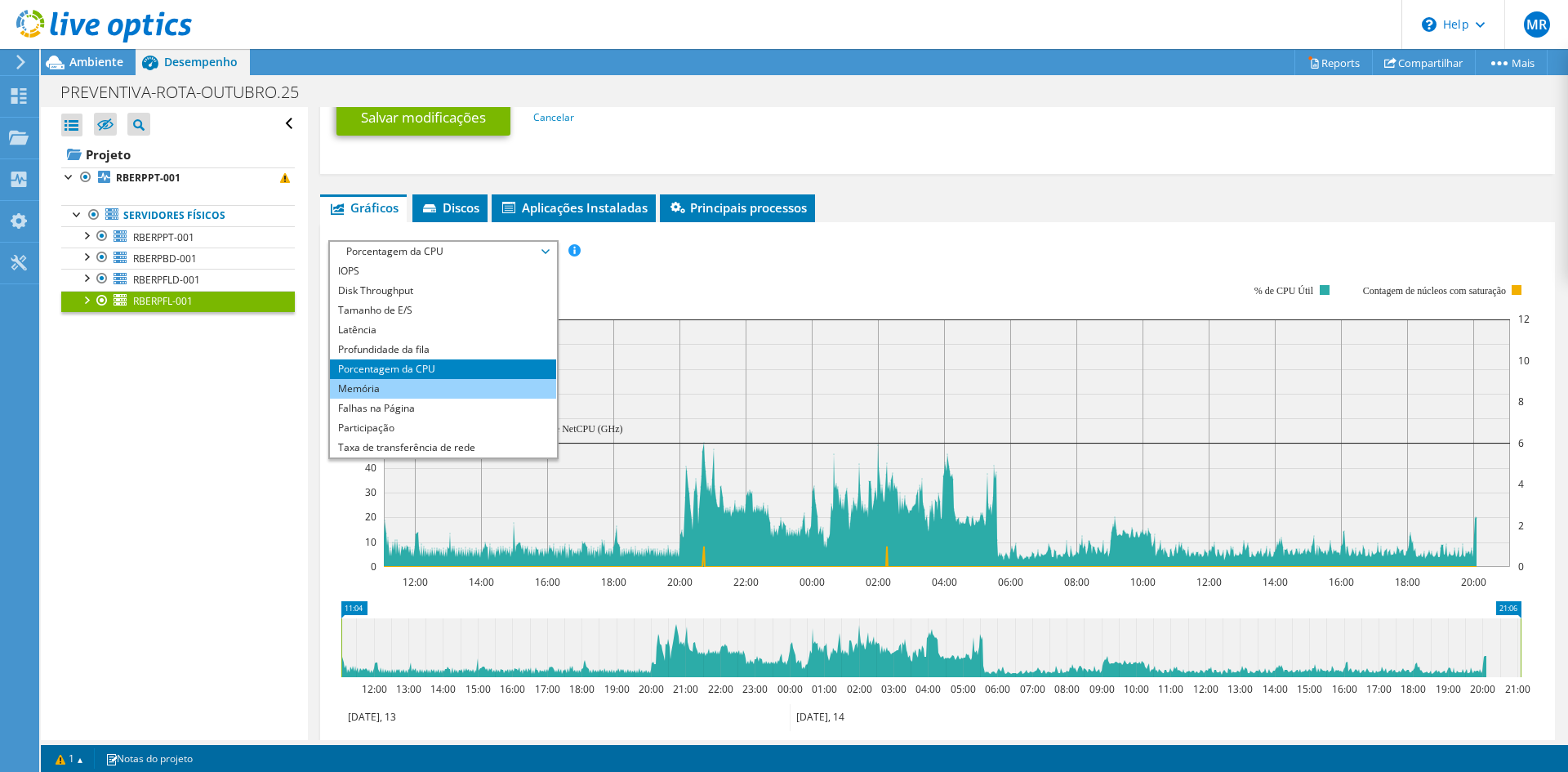
click at [429, 385] on li "Memória" at bounding box center [443, 389] width 226 height 20
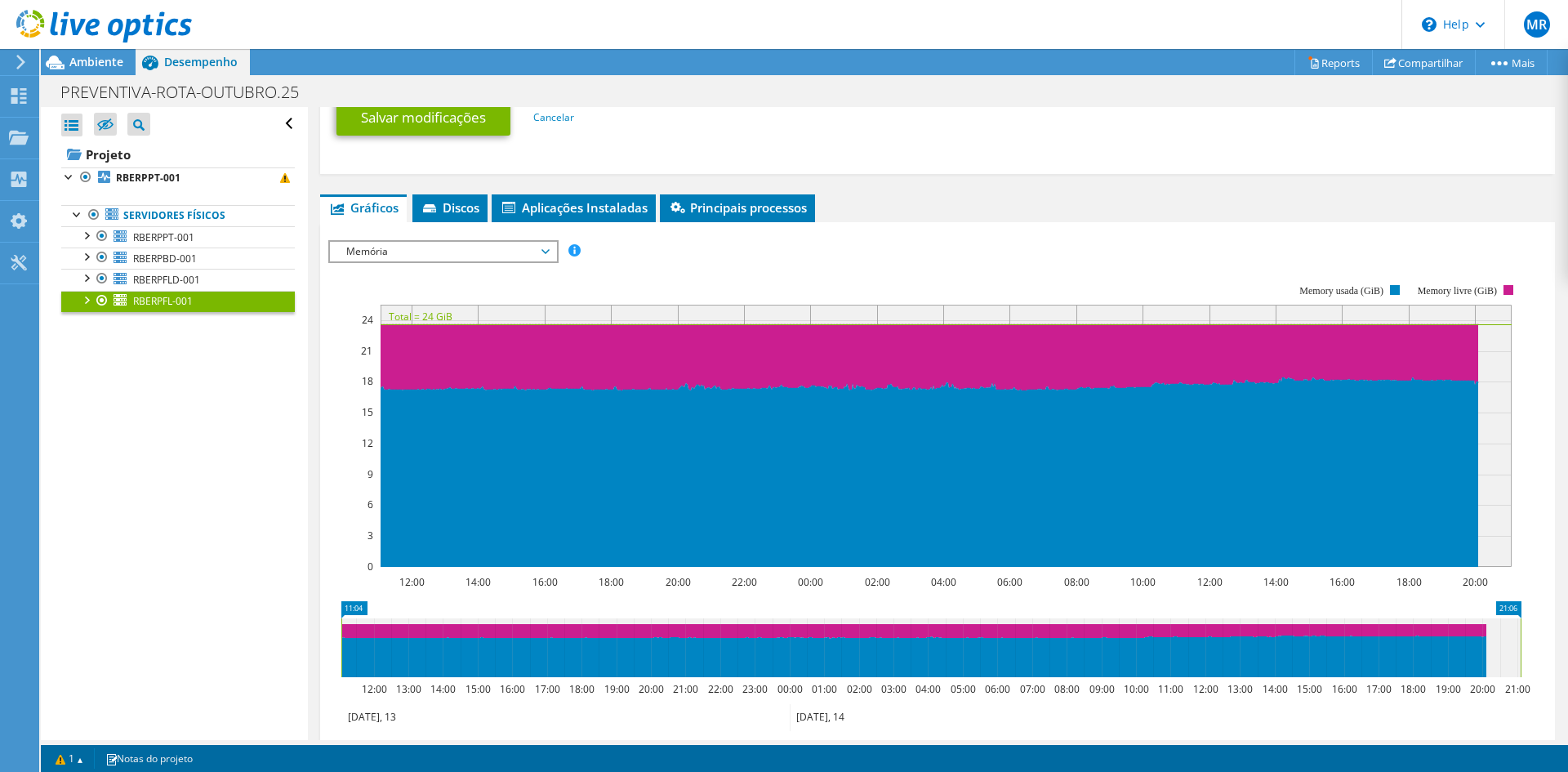
click at [506, 258] on span "Memória" at bounding box center [443, 251] width 210 height 20
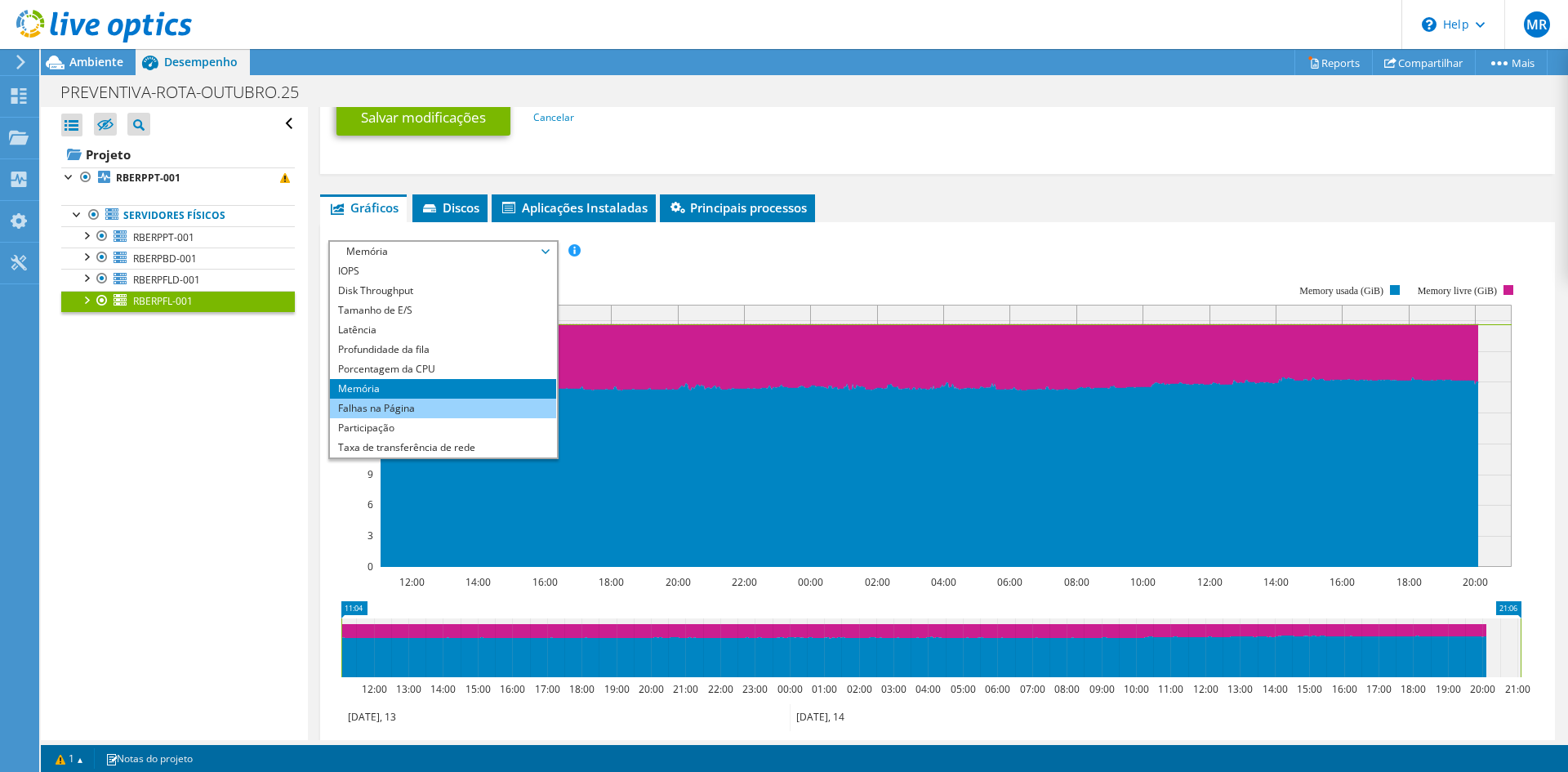
click at [411, 414] on li "Falhas na Página" at bounding box center [443, 409] width 226 height 20
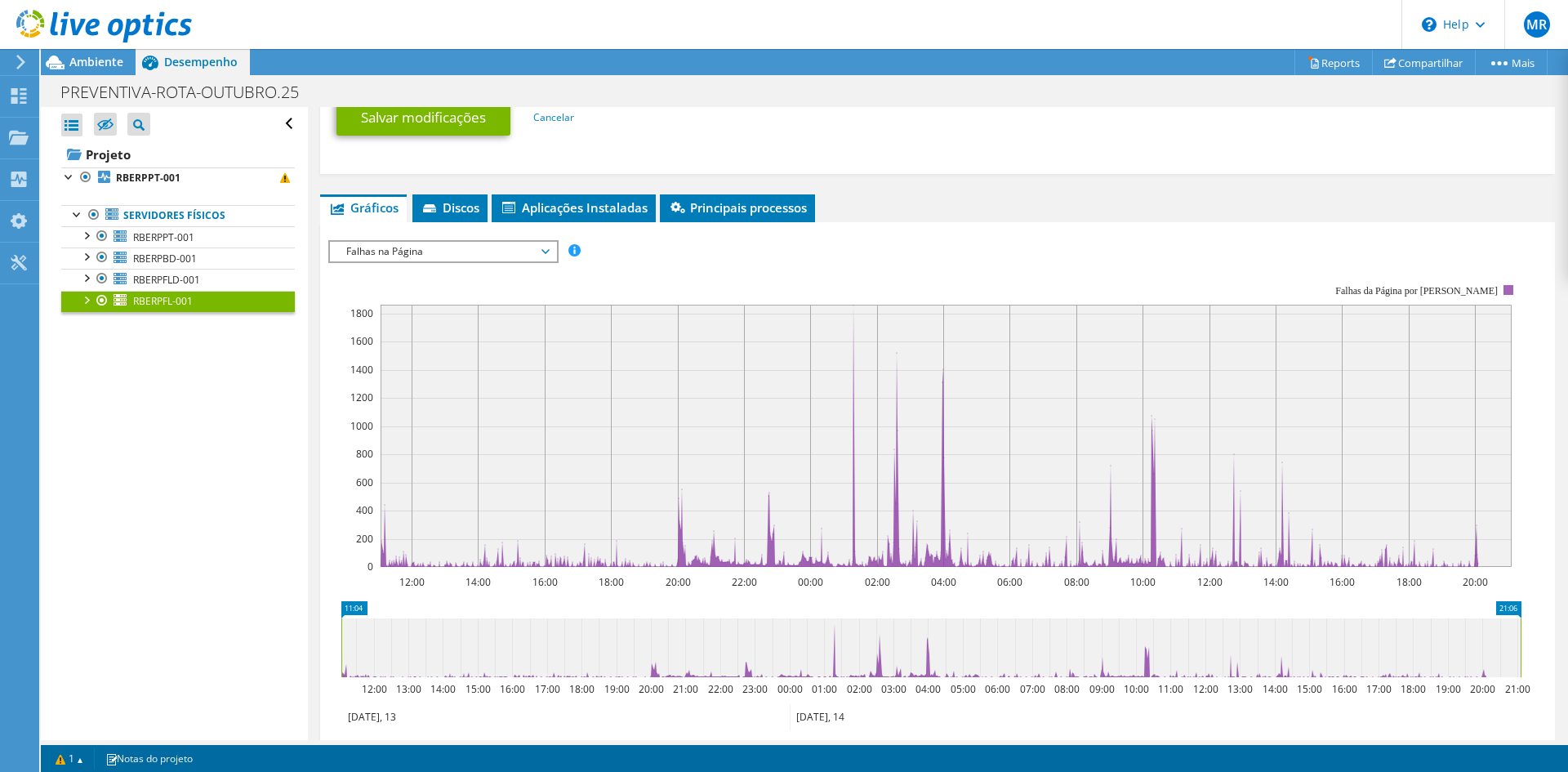
click at [499, 251] on span "Falhas na Página" at bounding box center [443, 251] width 210 height 20
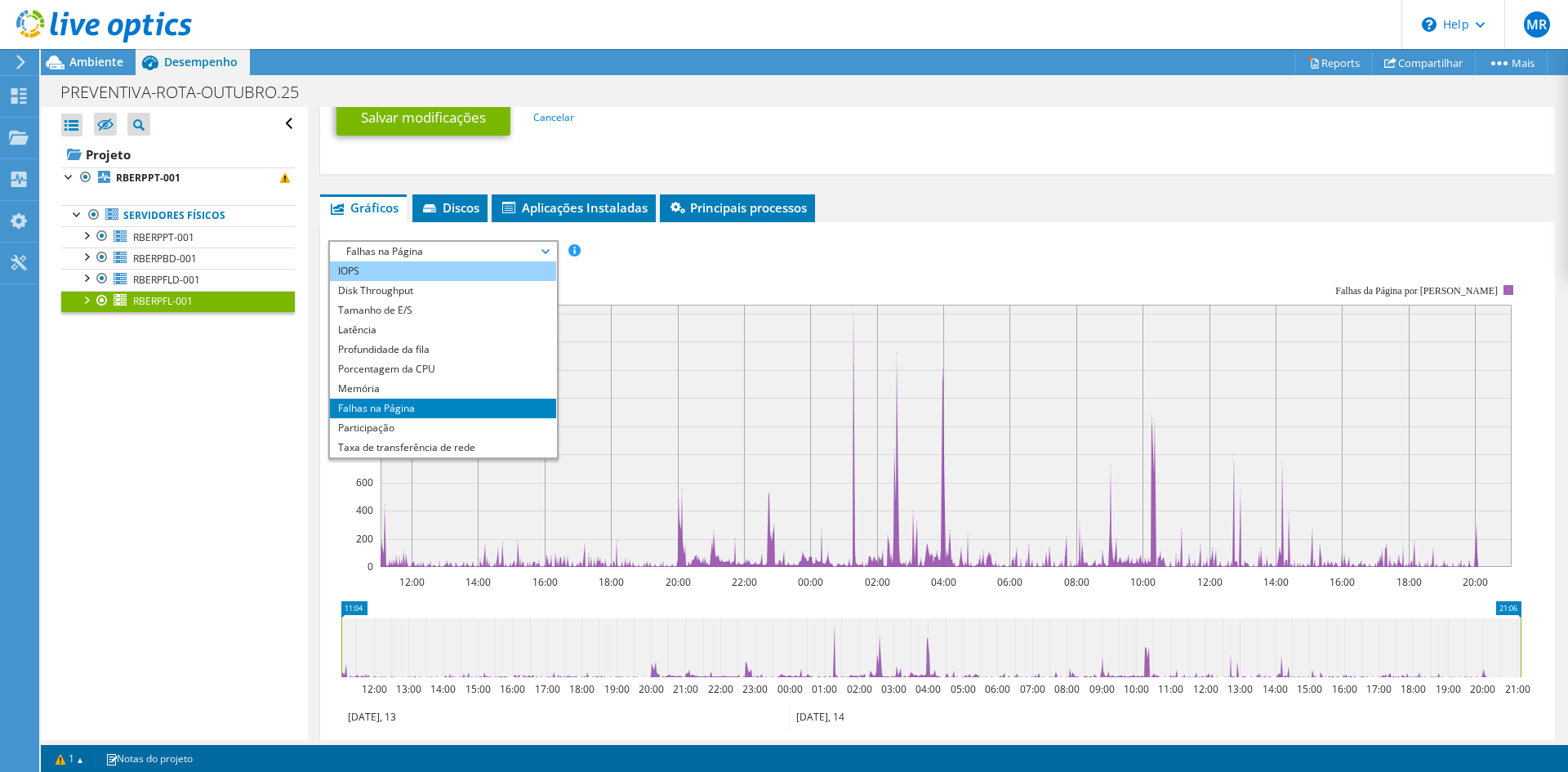
click at [491, 264] on li "IOPS" at bounding box center [443, 271] width 226 height 20
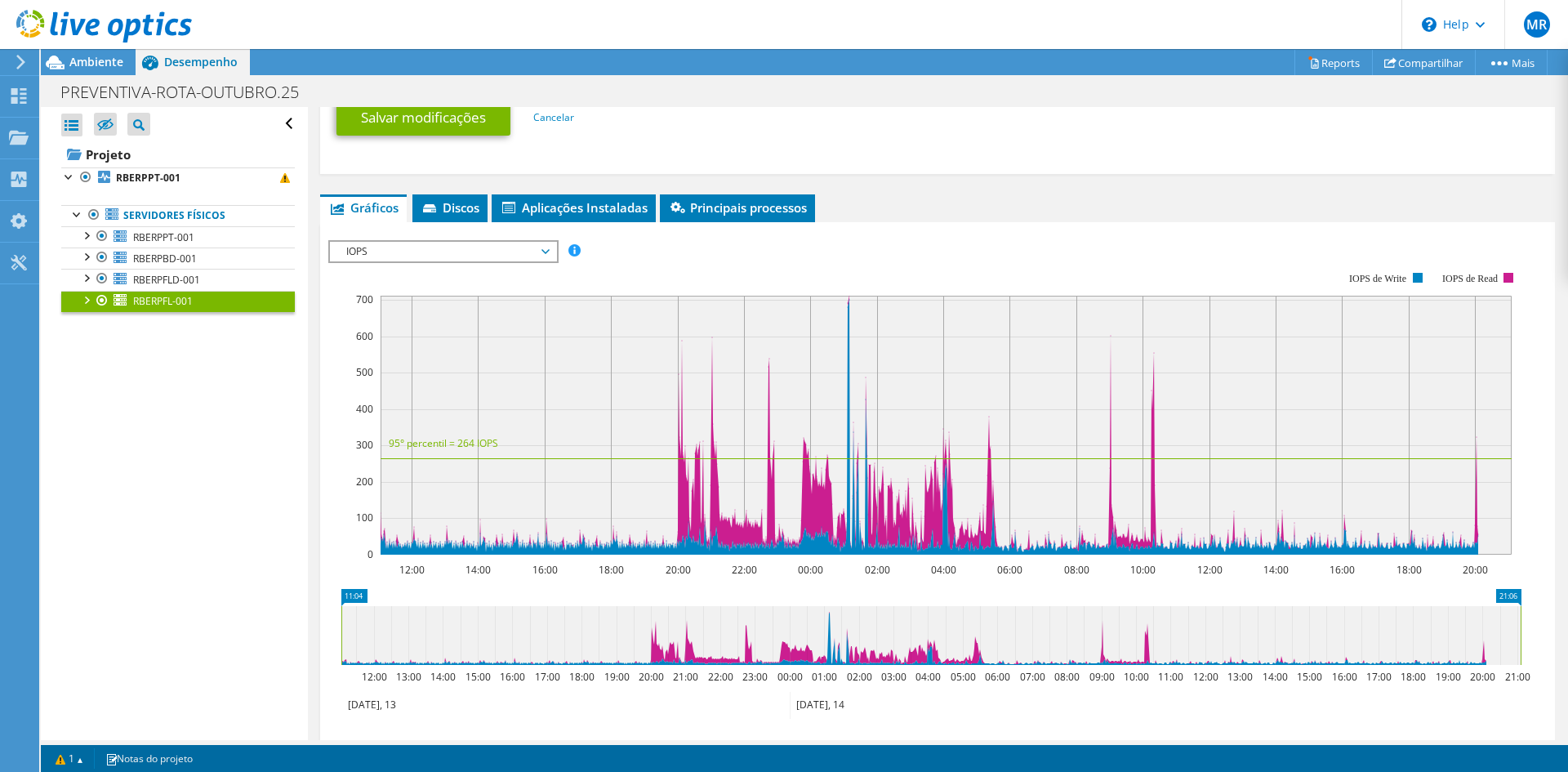
click at [452, 247] on span "IOPS" at bounding box center [443, 251] width 210 height 20
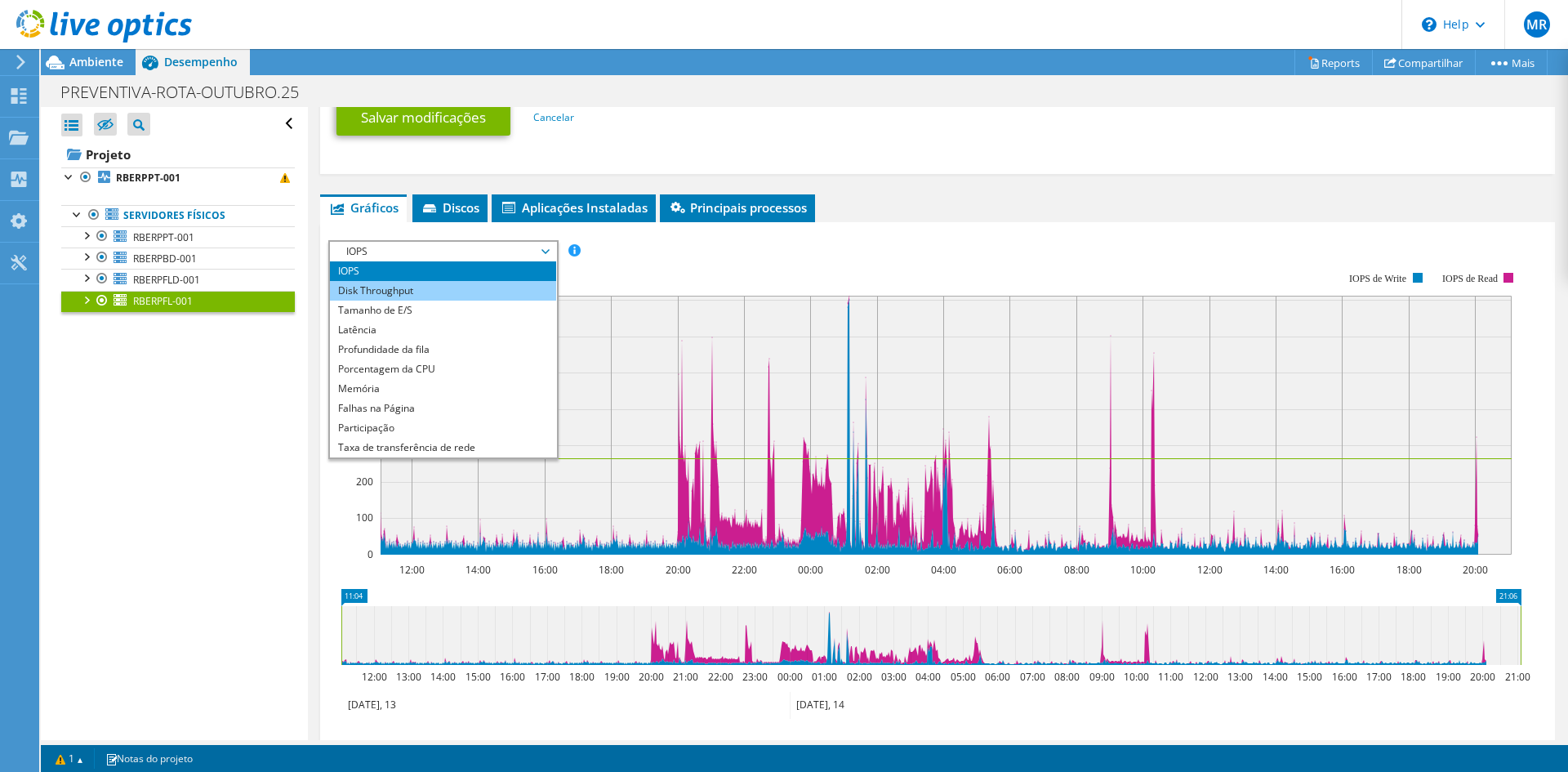
click at [462, 290] on li "Disk Throughput" at bounding box center [443, 291] width 226 height 20
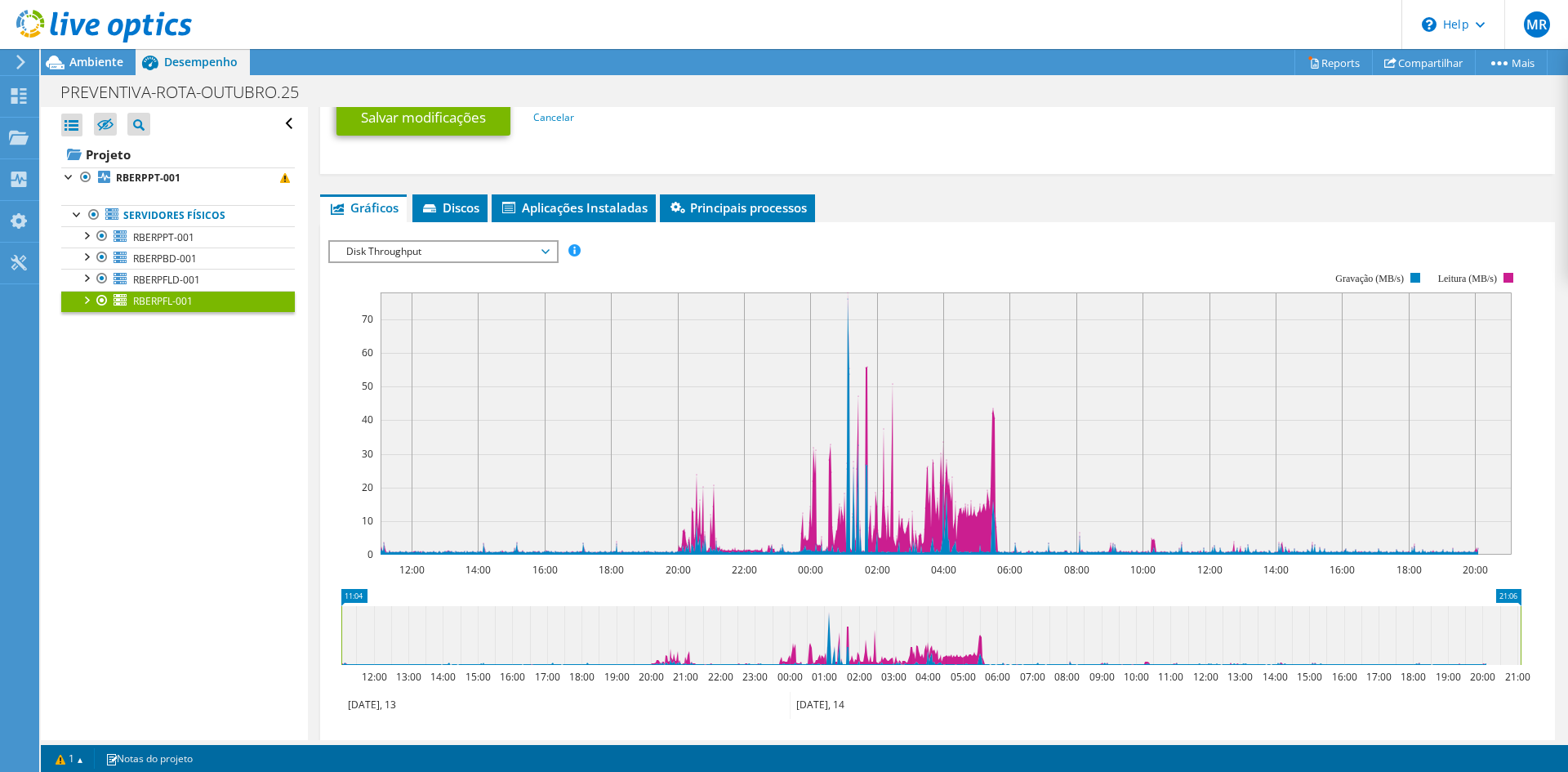
click at [502, 243] on span "Disk Throughput" at bounding box center [443, 251] width 210 height 20
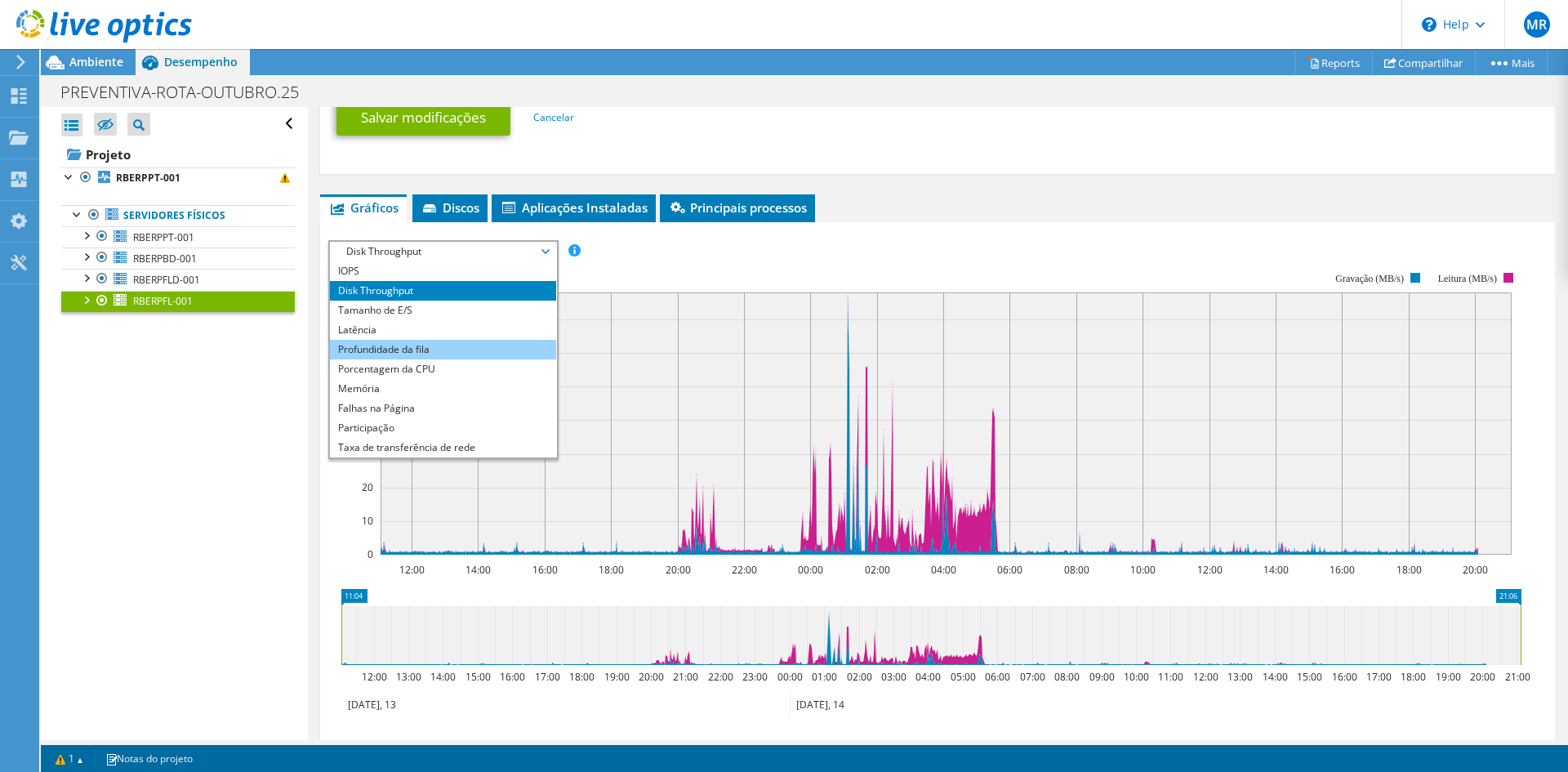
click at [471, 348] on li "Profundidade da fila" at bounding box center [443, 350] width 226 height 20
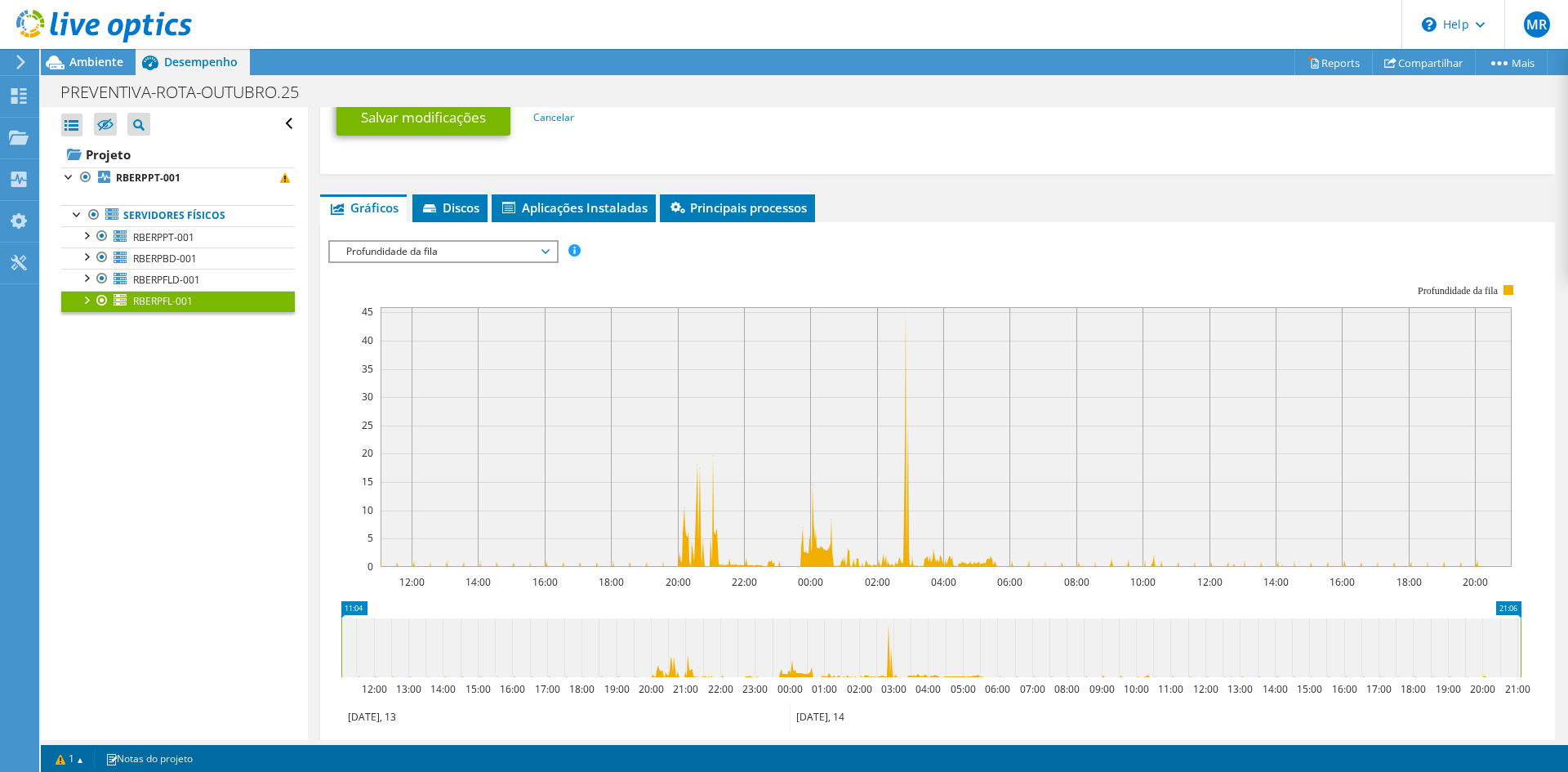
click at [485, 246] on span "Profundidade da fila" at bounding box center [443, 251] width 210 height 20
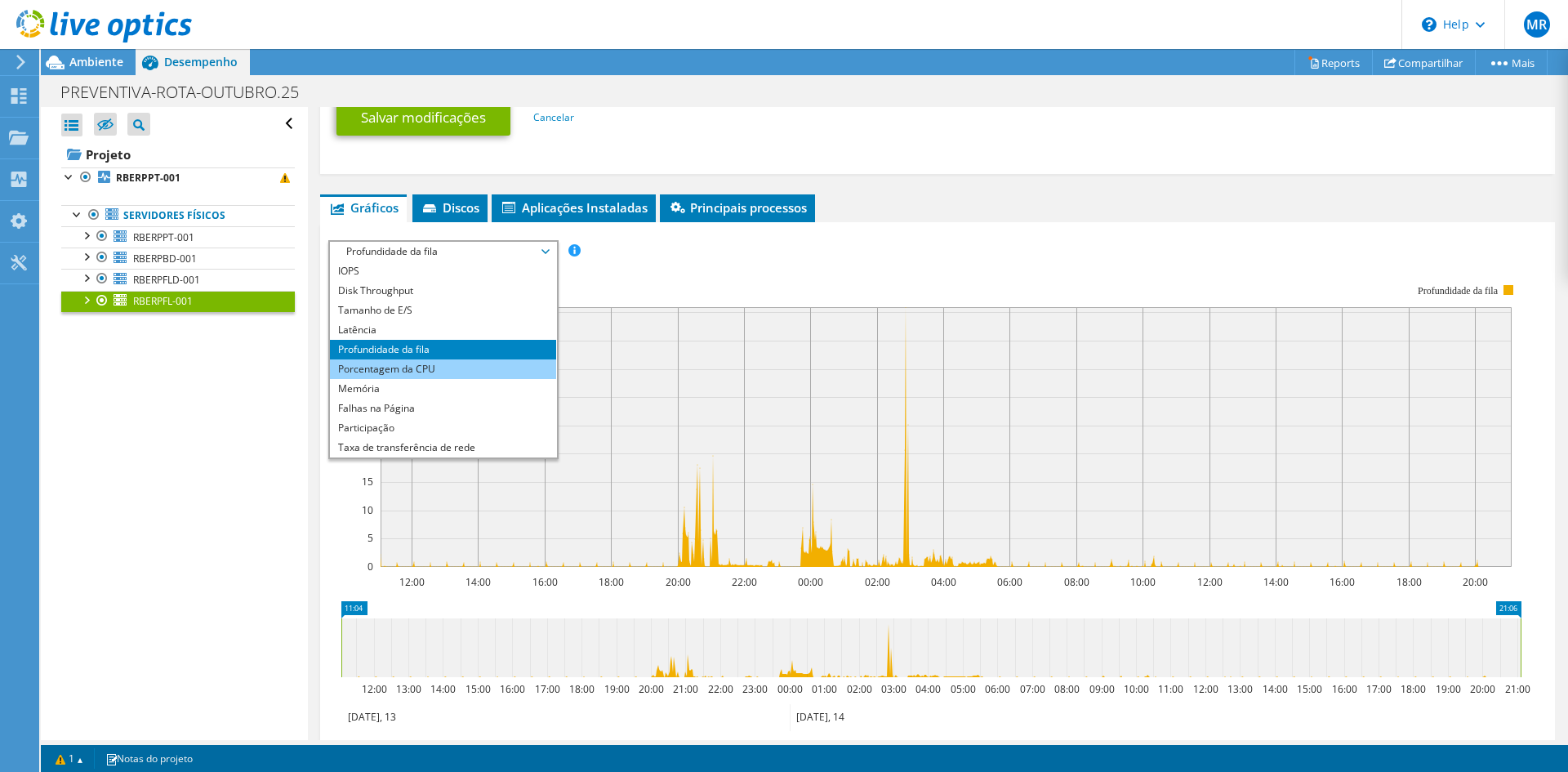
click at [435, 359] on li "Porcentagem da CPU" at bounding box center [443, 369] width 226 height 20
